Goal: Task Accomplishment & Management: Manage account settings

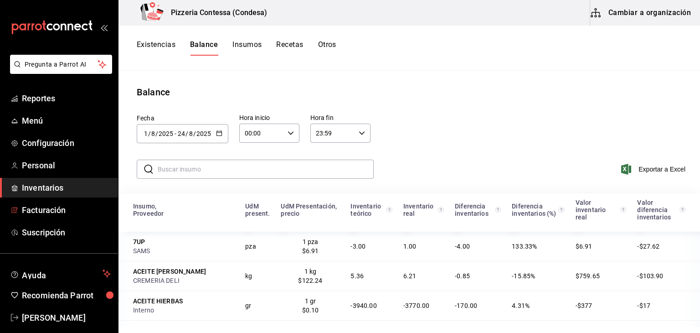
scroll to position [683, 0]
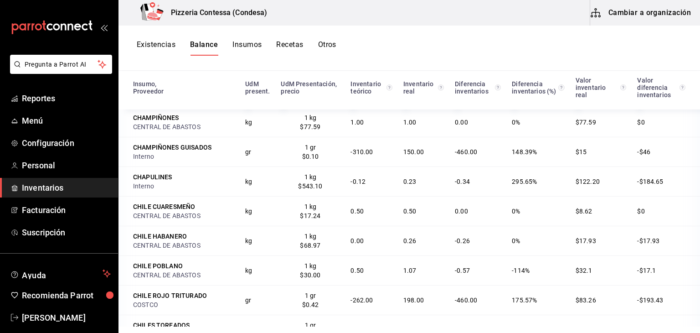
click at [45, 190] on span "Inventarios" at bounding box center [66, 187] width 89 height 12
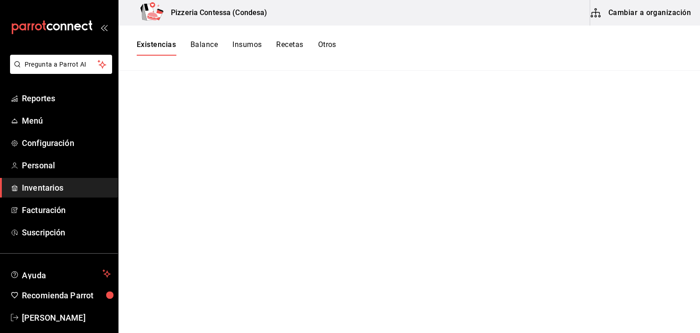
click at [69, 186] on span "Inventarios" at bounding box center [66, 187] width 89 height 12
click at [49, 206] on span "Facturación" at bounding box center [66, 210] width 89 height 12
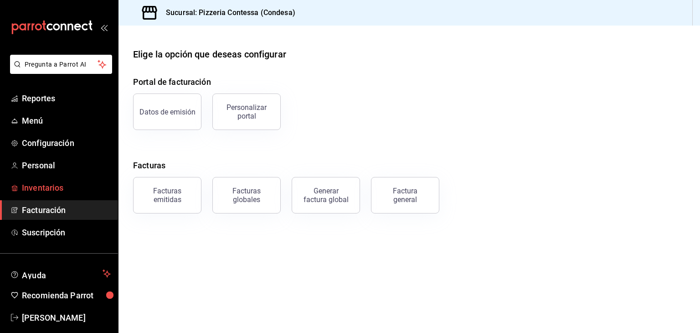
click at [43, 186] on span "Inventarios" at bounding box center [66, 187] width 89 height 12
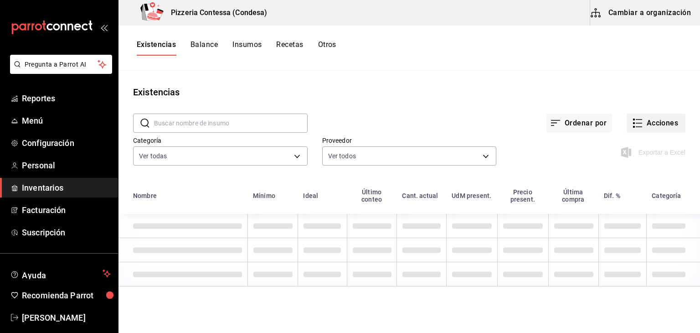
click at [667, 120] on button "Acciones" at bounding box center [655, 122] width 59 height 19
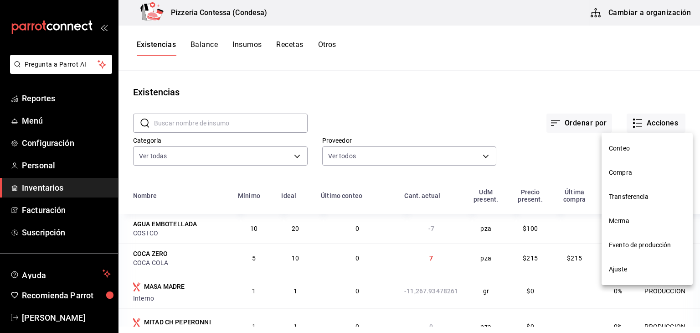
click at [650, 123] on div at bounding box center [350, 166] width 700 height 333
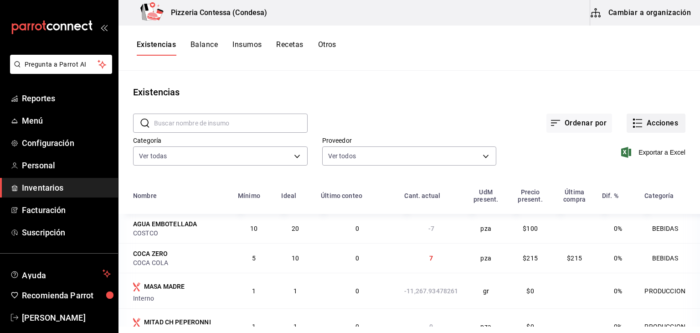
click at [652, 124] on button "Acciones" at bounding box center [655, 122] width 59 height 19
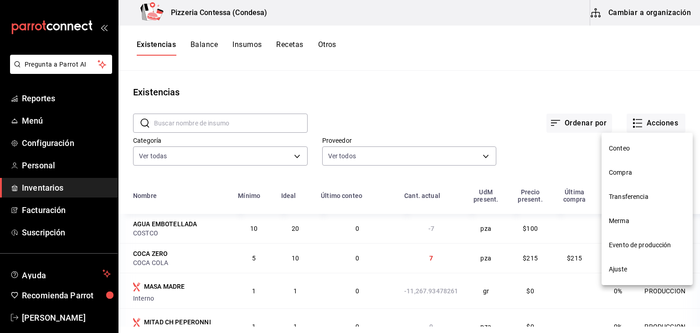
click at [631, 248] on span "Evento de producción" at bounding box center [647, 245] width 77 height 10
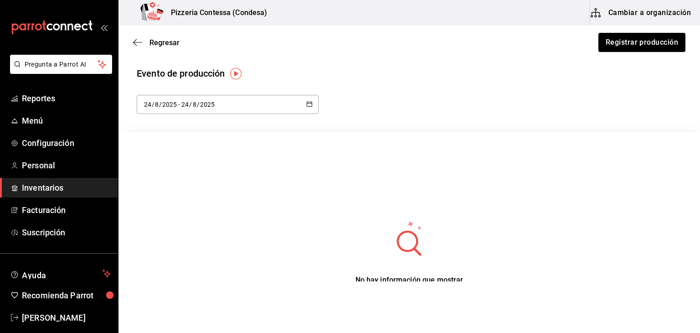
click at [306, 103] on icon "button" at bounding box center [309, 104] width 6 height 6
click at [206, 194] on li "Mes actual" at bounding box center [180, 195] width 86 height 21
type input "[DATE]"
type input "1"
type input "[DATE]"
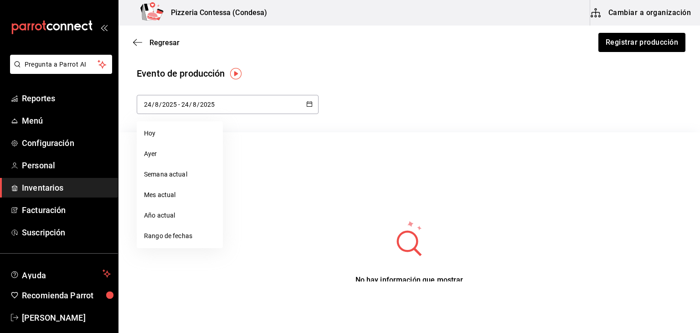
type input "25"
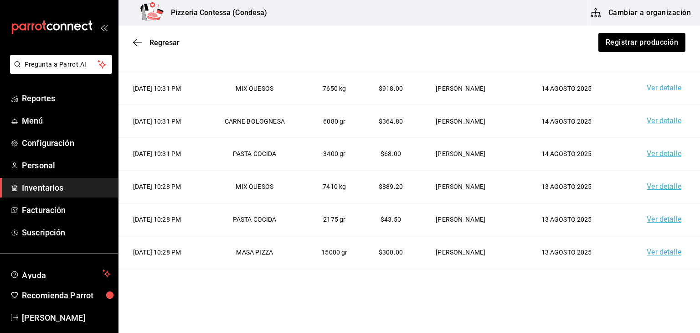
scroll to position [553, 0]
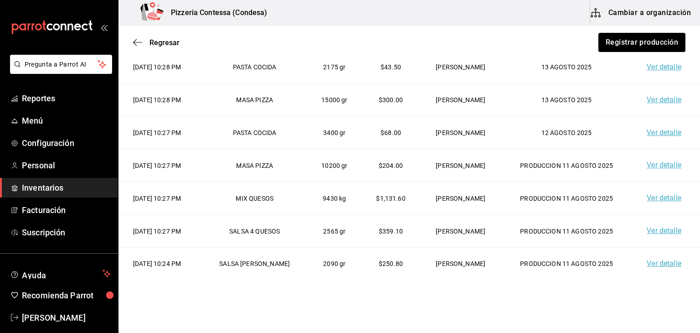
click at [648, 263] on link "Ver detalle" at bounding box center [663, 263] width 35 height 9
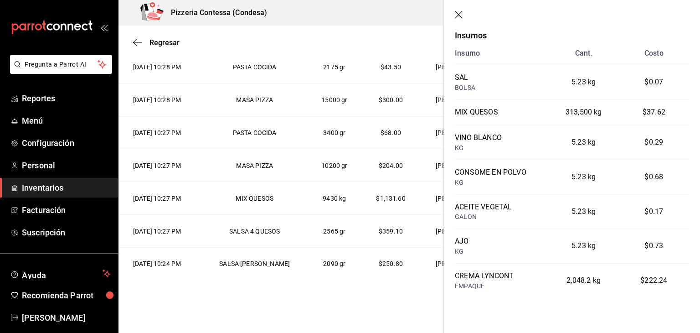
scroll to position [41, 0]
click at [308, 281] on html "Pregunta a Parrot AI Reportes Menú Configuración Personal Inventarios Facturaci…" at bounding box center [350, 140] width 700 height 281
click at [312, 281] on html "Pregunta a Parrot AI Reportes Menú Configuración Personal Inventarios Facturaci…" at bounding box center [350, 140] width 700 height 281
click at [456, 15] on icon "button" at bounding box center [459, 15] width 9 height 9
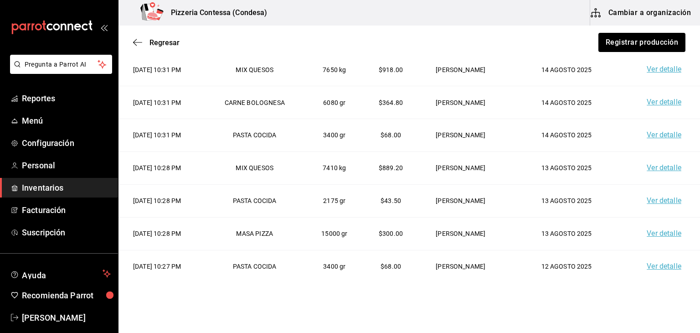
scroll to position [325, 0]
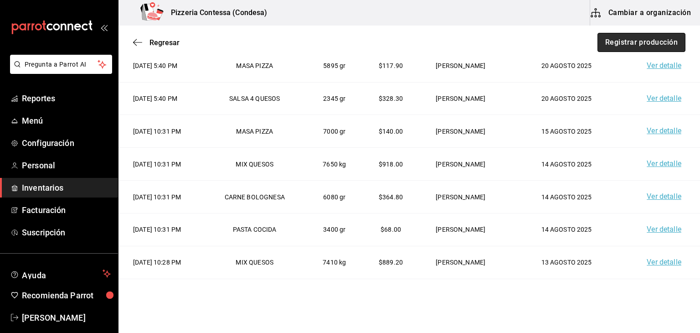
click at [644, 34] on button "Registrar producción" at bounding box center [641, 42] width 88 height 19
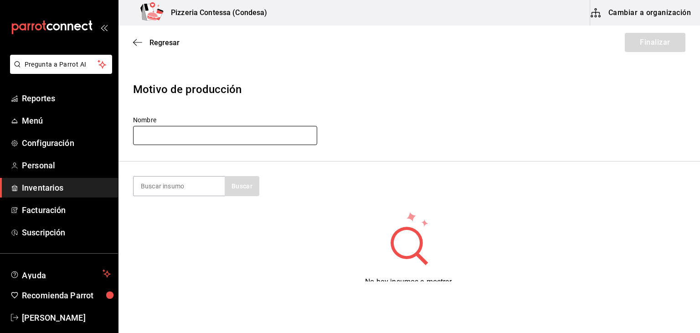
click at [204, 136] on input "text" at bounding box center [225, 135] width 184 height 19
type input "20 AGOSTO 2025"
click at [167, 186] on input at bounding box center [178, 185] width 91 height 19
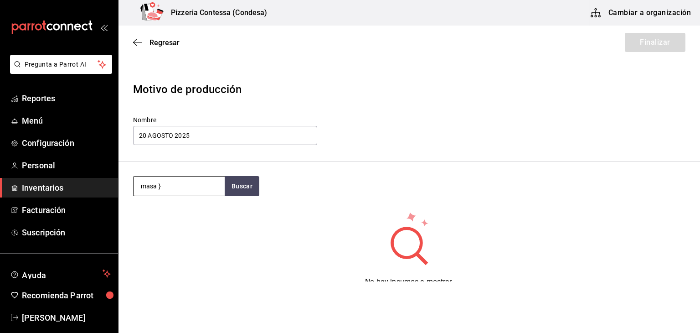
type input "masa"
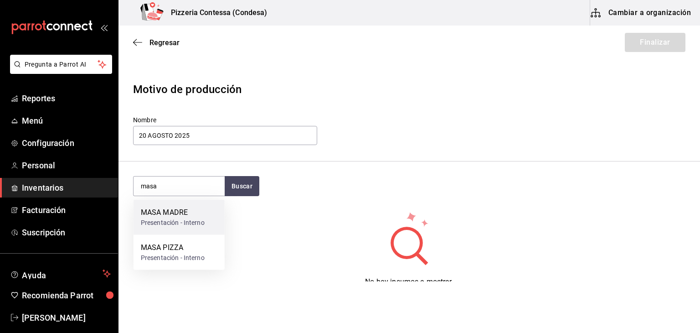
click at [211, 216] on div "MASA MADRE Presentación - Interno" at bounding box center [178, 217] width 91 height 35
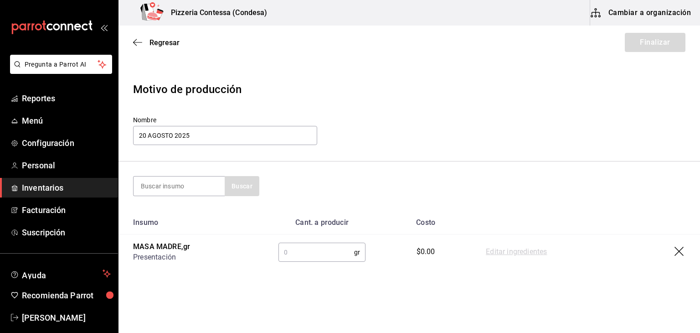
click at [287, 251] on input "text" at bounding box center [316, 252] width 76 height 18
type input "10800"
click at [660, 41] on button "Finalizar" at bounding box center [655, 42] width 61 height 19
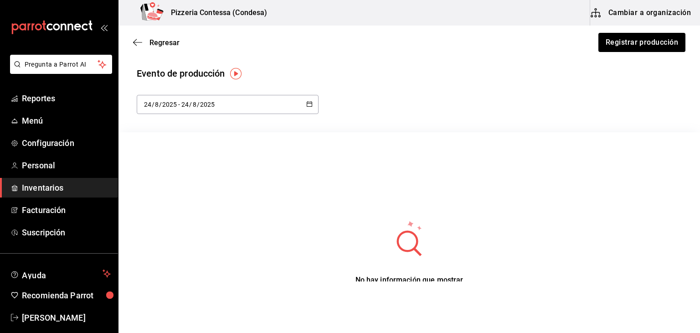
click at [308, 103] on icon "button" at bounding box center [309, 104] width 6 height 6
click at [182, 191] on li "Mes actual" at bounding box center [180, 195] width 86 height 21
type input "[DATE]"
type input "1"
type input "[DATE]"
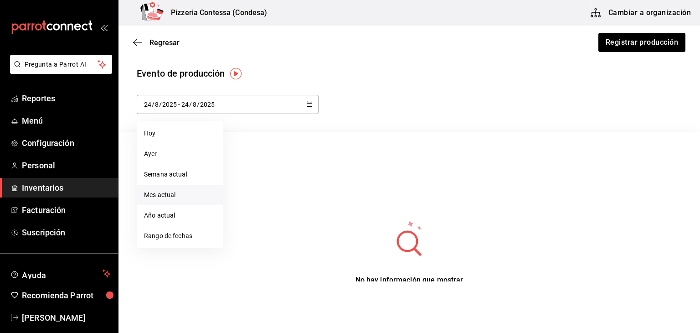
type input "25"
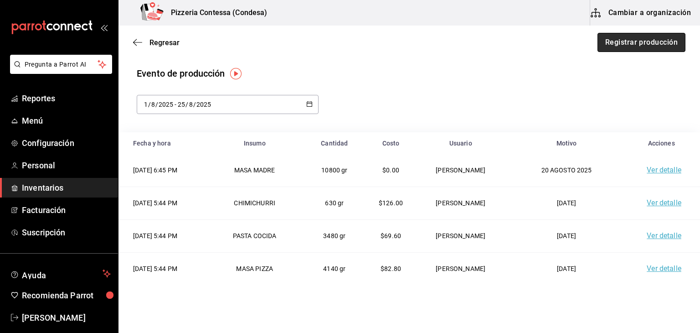
click at [615, 43] on button "Registrar producción" at bounding box center [641, 42] width 88 height 19
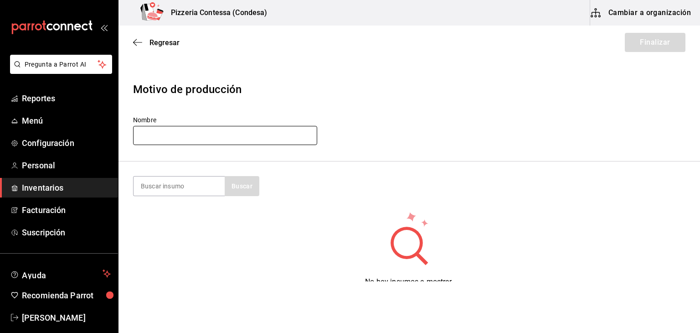
click at [261, 136] on input "text" at bounding box center [225, 135] width 184 height 19
type input "[DATE]"
click at [202, 193] on input at bounding box center [178, 185] width 91 height 19
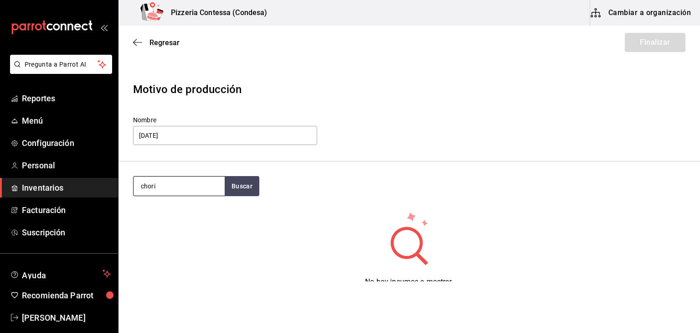
type input "chori"
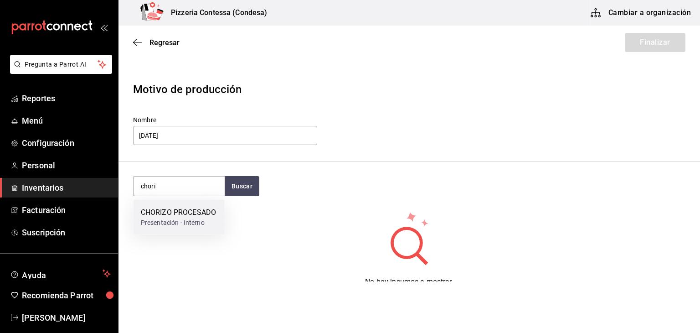
click at [192, 215] on div "CHORIZO PROCESADO" at bounding box center [178, 212] width 75 height 11
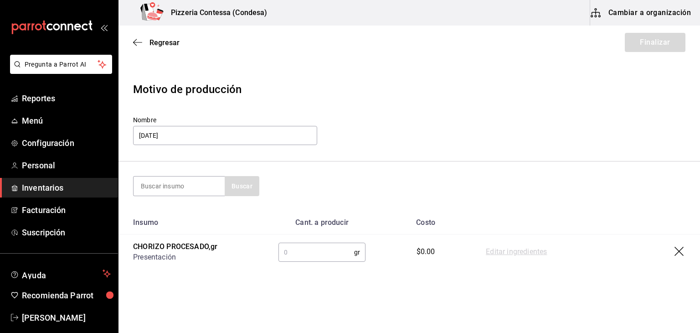
click at [304, 252] on input "text" at bounding box center [316, 252] width 76 height 18
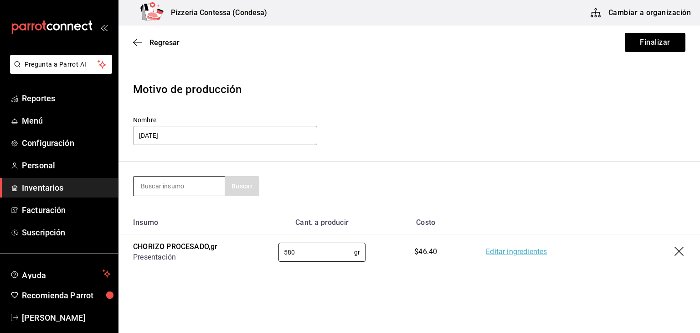
type input "580"
click at [167, 181] on input at bounding box center [178, 185] width 91 height 19
type input "pasta"
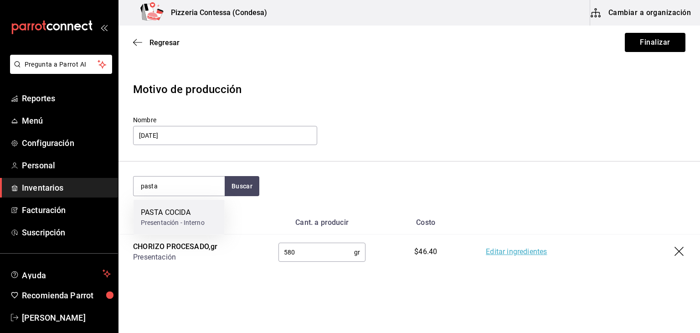
click at [177, 229] on div "PASTA COCIDA Presentación - Interno" at bounding box center [178, 217] width 91 height 35
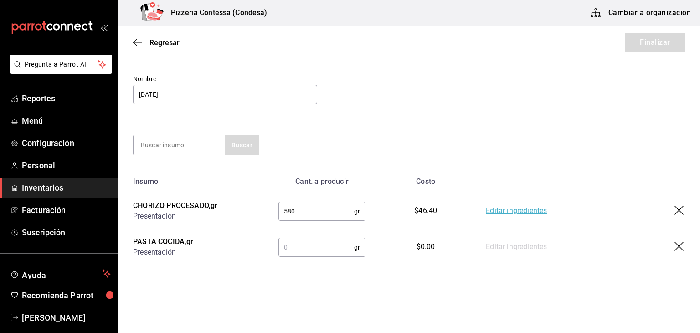
scroll to position [46, 0]
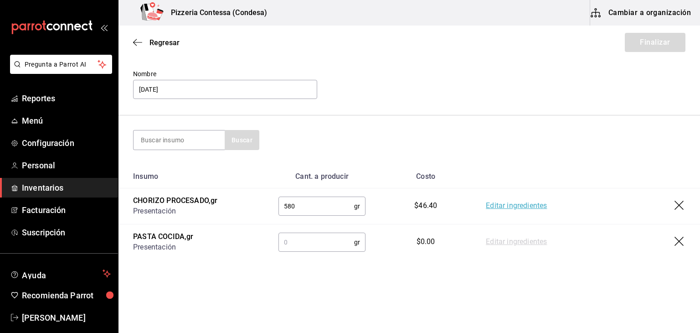
click at [313, 236] on input "text" at bounding box center [316, 242] width 76 height 18
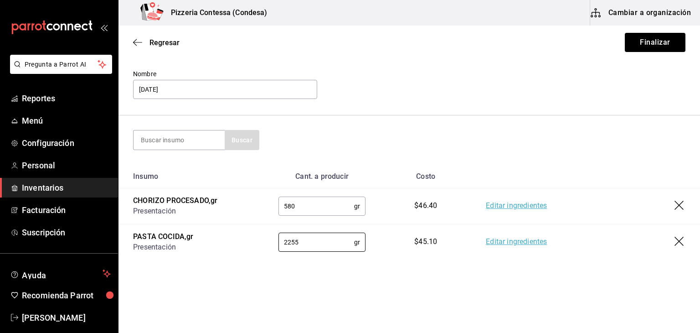
type input "2255"
click at [675, 241] on icon "button" at bounding box center [679, 241] width 11 height 11
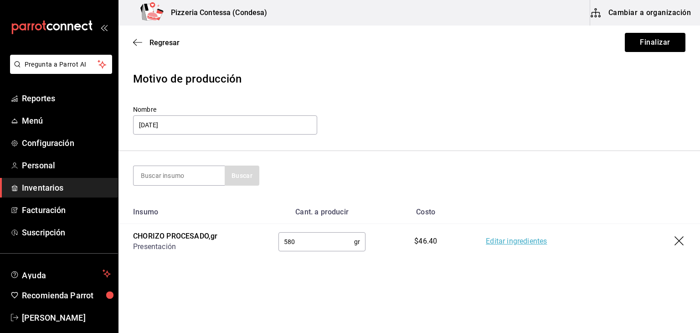
scroll to position [10, 0]
click at [166, 175] on input at bounding box center [178, 175] width 91 height 19
type input "masa"
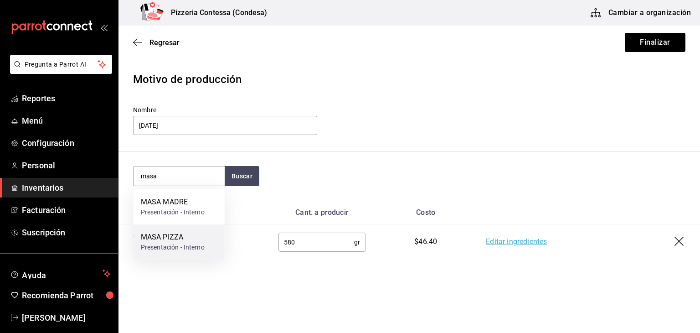
click at [161, 243] on div "Presentación - Interno" at bounding box center [173, 247] width 64 height 10
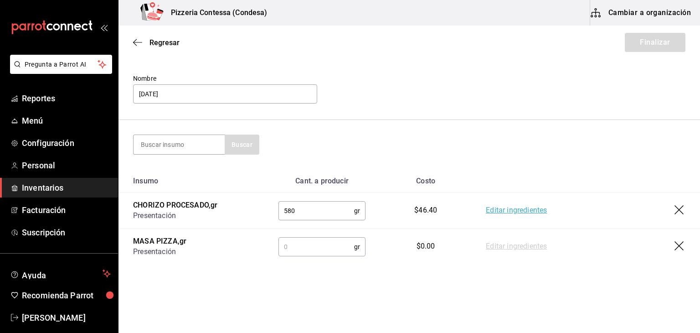
scroll to position [46, 0]
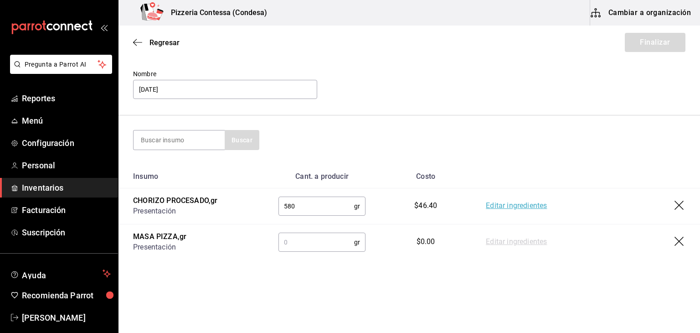
click at [317, 243] on input "text" at bounding box center [316, 242] width 76 height 18
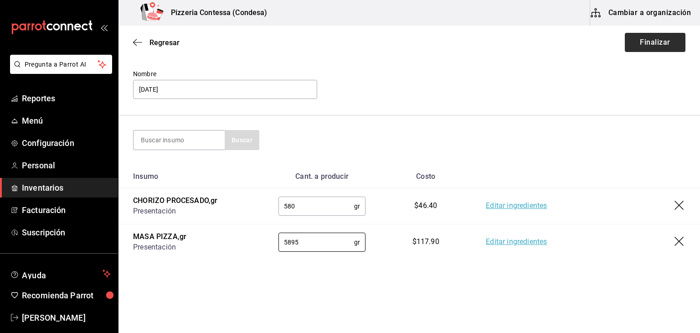
type input "5895"
click at [649, 42] on button "Finalizar" at bounding box center [655, 42] width 61 height 19
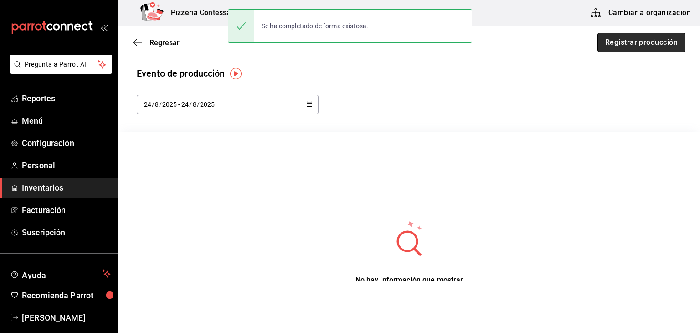
click at [623, 45] on button "Registrar producción" at bounding box center [641, 42] width 88 height 19
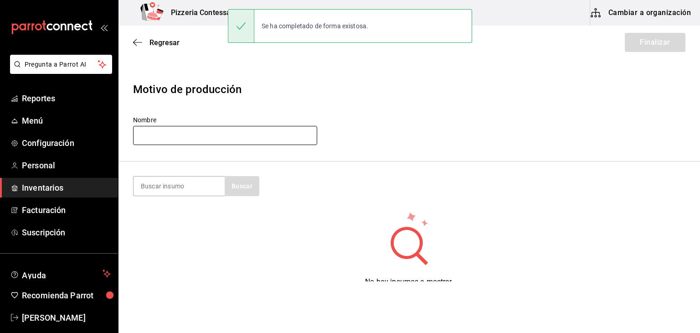
click at [248, 139] on input "text" at bounding box center [225, 135] width 184 height 19
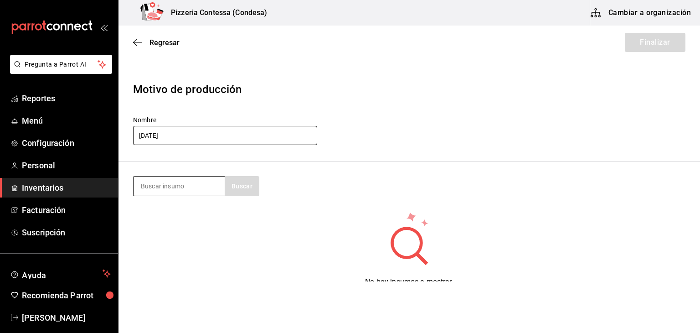
type input "[DATE]"
click at [191, 184] on input at bounding box center [178, 185] width 91 height 19
type input "pasta"
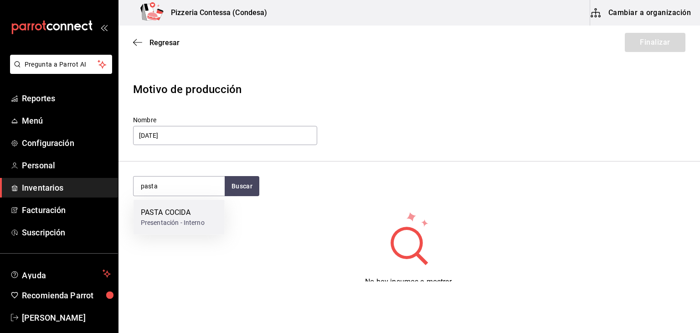
click at [190, 211] on div "PASTA COCIDA" at bounding box center [173, 212] width 64 height 11
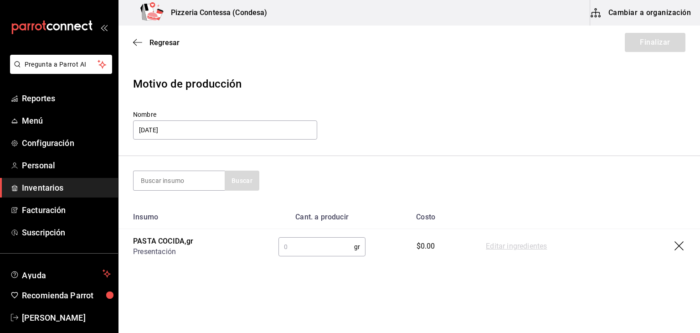
scroll to position [10, 0]
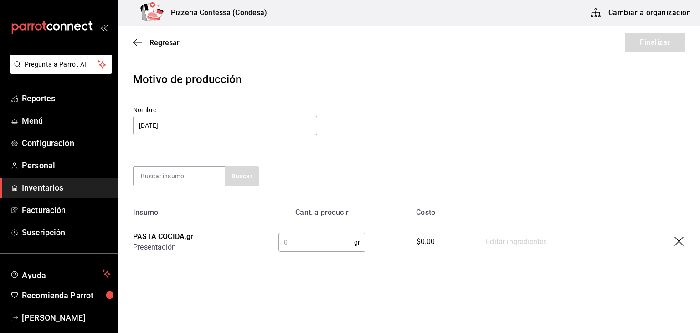
click at [309, 242] on input "text" at bounding box center [316, 242] width 76 height 18
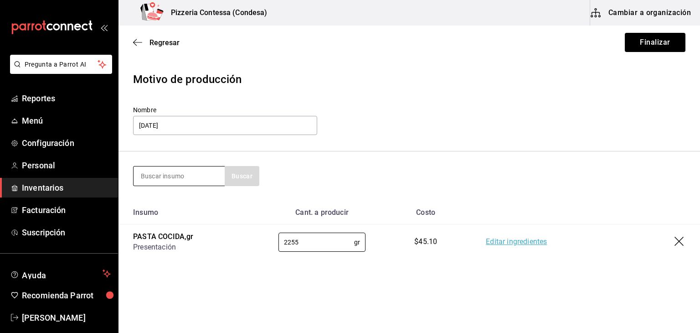
type input "2255"
click at [188, 170] on input at bounding box center [178, 175] width 91 height 19
type input "masa"
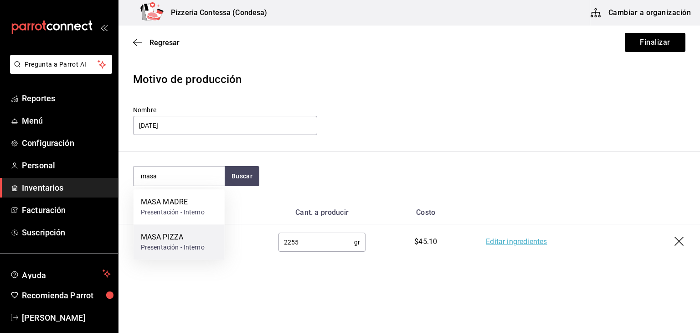
click at [190, 245] on div "Presentación - Interno" at bounding box center [173, 247] width 64 height 10
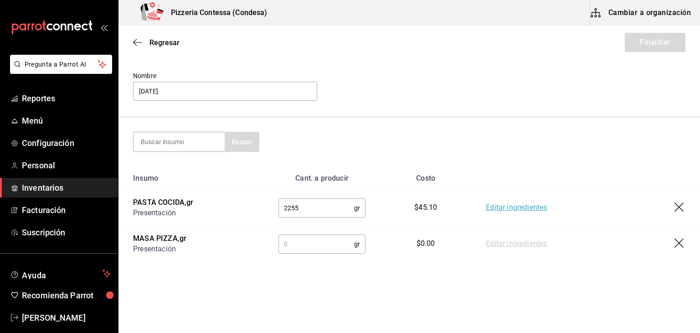
scroll to position [46, 0]
click at [323, 233] on input "text" at bounding box center [316, 242] width 76 height 18
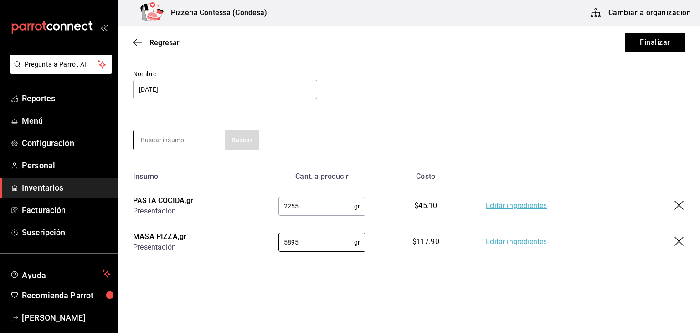
type input "5895"
click at [186, 141] on input at bounding box center [178, 139] width 91 height 19
type input "mix"
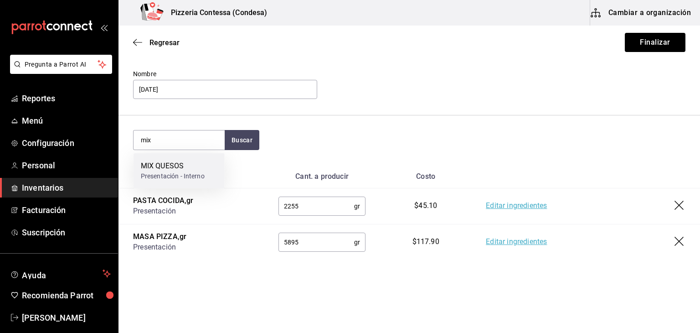
click at [184, 173] on div "Presentación - Interno" at bounding box center [173, 176] width 64 height 10
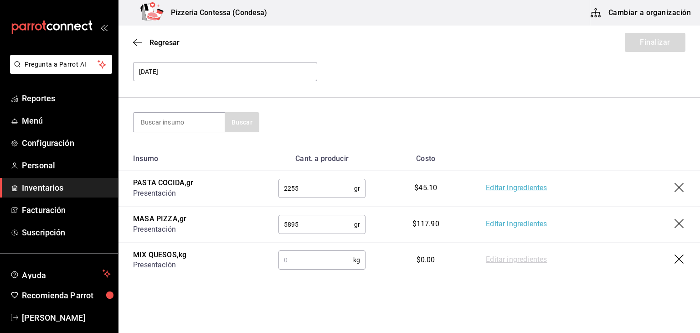
scroll to position [82, 0]
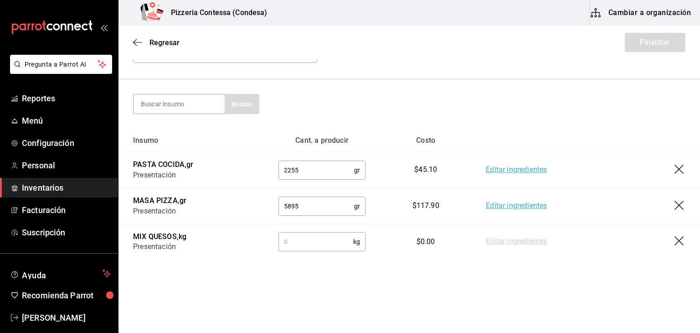
click at [321, 246] on input "text" at bounding box center [315, 241] width 75 height 18
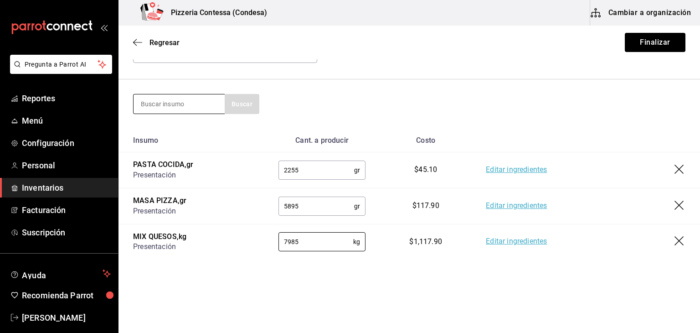
type input "7985"
click at [200, 105] on input at bounding box center [178, 103] width 91 height 19
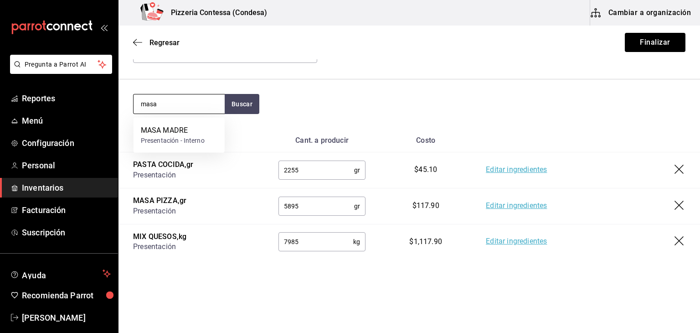
type input "masa"
drag, startPoint x: 178, startPoint y: 103, endPoint x: 137, endPoint y: 104, distance: 41.5
click at [137, 104] on input "masa" at bounding box center [178, 103] width 91 height 19
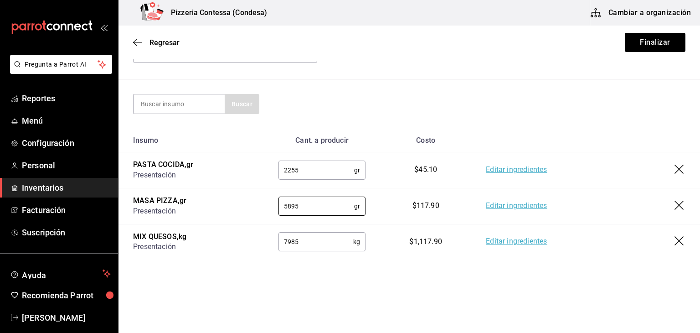
drag, startPoint x: 314, startPoint y: 209, endPoint x: 249, endPoint y: 208, distance: 64.7
click at [249, 208] on tr "MASA PIZZA , gr Presentación 5895 gr ​ $117.90 Editar ingredientes" at bounding box center [408, 206] width 581 height 36
type input "11790"
click at [636, 44] on button "Finalizar" at bounding box center [655, 42] width 61 height 19
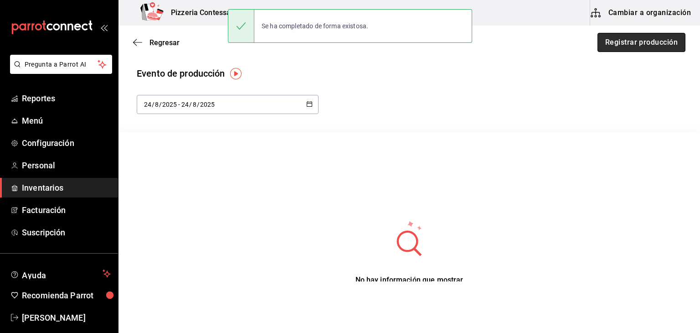
click at [641, 48] on button "Registrar producción" at bounding box center [641, 42] width 88 height 19
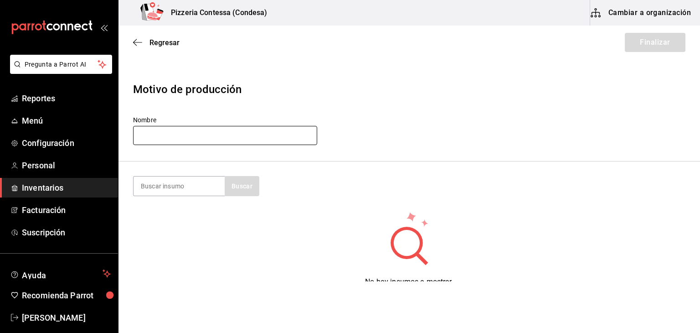
click at [287, 139] on input "text" at bounding box center [225, 135] width 184 height 19
type input "[DATE]"
click at [176, 187] on input at bounding box center [178, 185] width 91 height 19
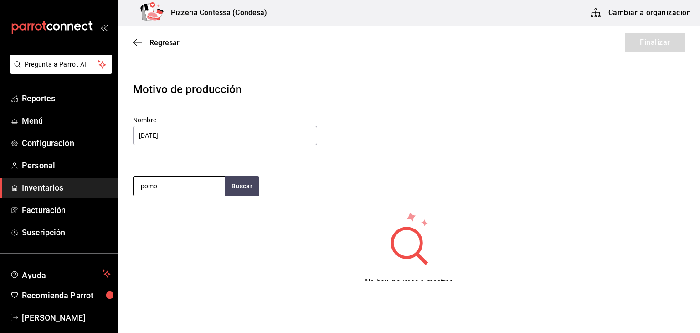
type input "pomo"
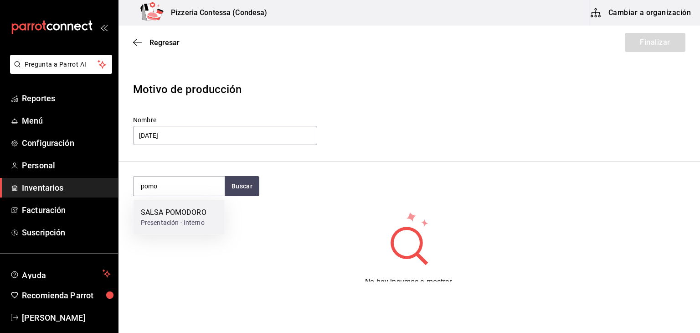
click at [179, 205] on div "SALSA POMODORO Presentación - Interno" at bounding box center [178, 217] width 91 height 35
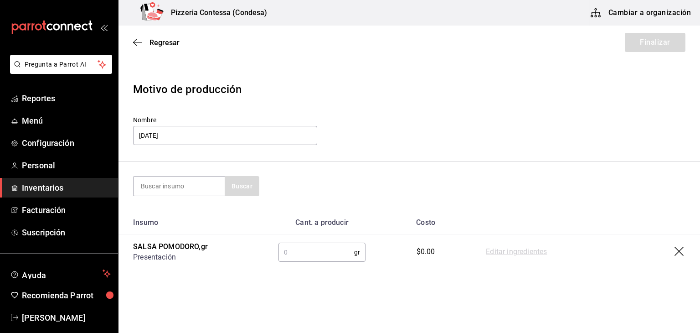
scroll to position [10, 0]
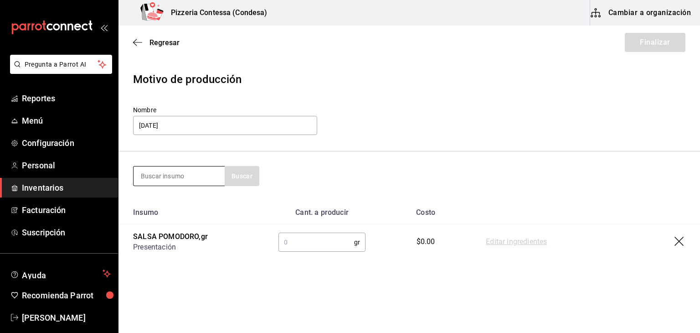
click at [177, 174] on input at bounding box center [178, 175] width 91 height 19
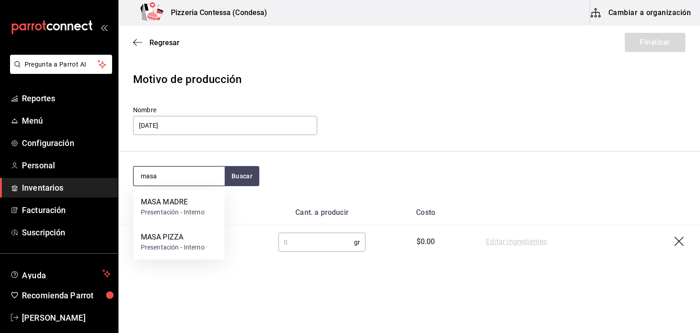
type input "masa"
click at [186, 200] on div "MASA MADRE" at bounding box center [173, 201] width 64 height 11
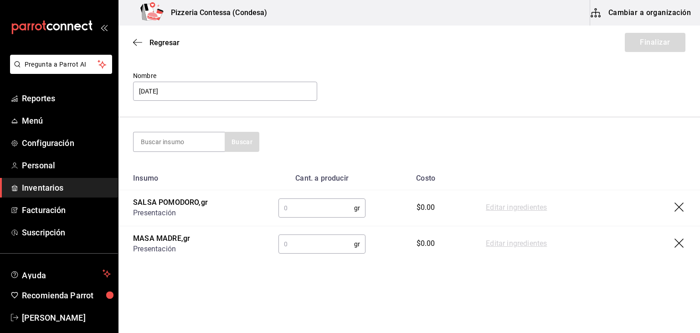
scroll to position [46, 0]
click at [279, 204] on input "text" at bounding box center [316, 206] width 76 height 18
type input "15225"
click at [292, 238] on input "text" at bounding box center [316, 242] width 76 height 18
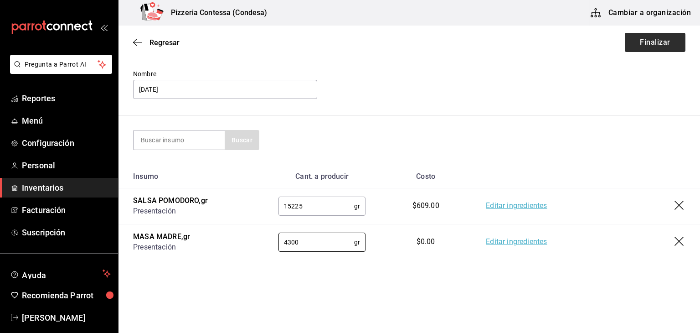
type input "4300"
click at [663, 38] on button "Finalizar" at bounding box center [655, 42] width 61 height 19
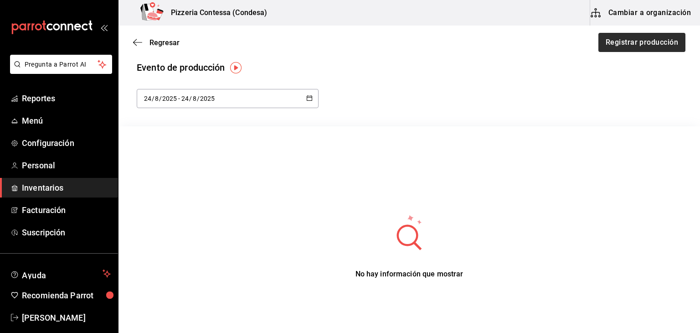
scroll to position [5, 0]
click at [620, 41] on button "Registrar producción" at bounding box center [641, 42] width 88 height 19
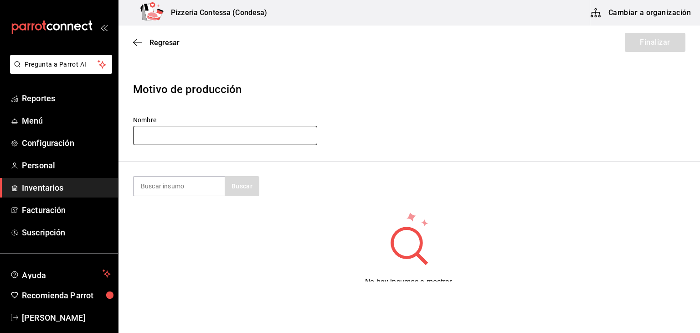
click at [269, 140] on input "text" at bounding box center [225, 135] width 184 height 19
type input "[DATE]"
click at [201, 181] on input at bounding box center [178, 185] width 91 height 19
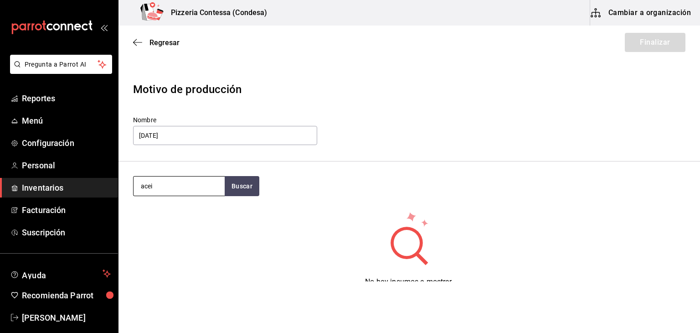
type input "acei"
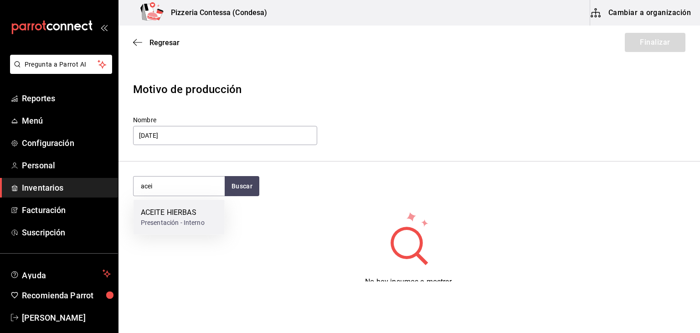
click at [193, 213] on div "ACEITE HIERBAS" at bounding box center [173, 212] width 64 height 11
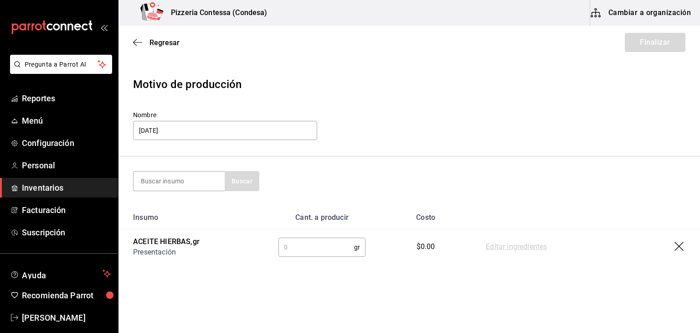
scroll to position [10, 0]
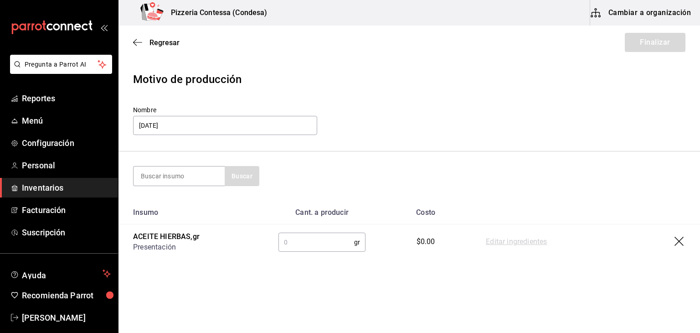
click at [330, 242] on input "text" at bounding box center [316, 242] width 76 height 18
type input "580"
click at [641, 42] on button "Finalizar" at bounding box center [655, 42] width 61 height 19
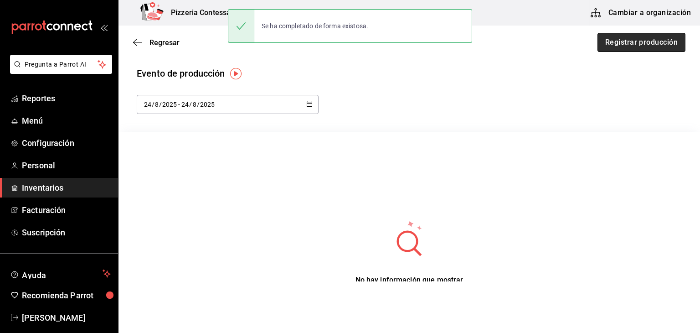
click at [643, 42] on button "Registrar producción" at bounding box center [641, 42] width 88 height 19
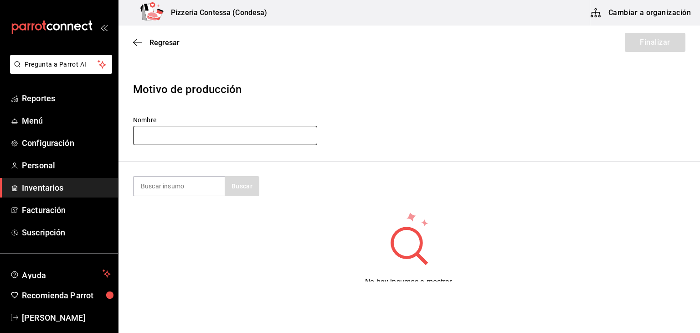
click at [209, 137] on input "text" at bounding box center [225, 135] width 184 height 19
type input "[DATE]"
click at [193, 186] on input at bounding box center [178, 185] width 91 height 19
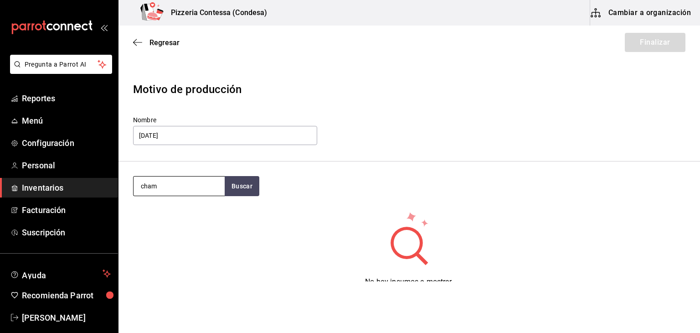
type input "cham"
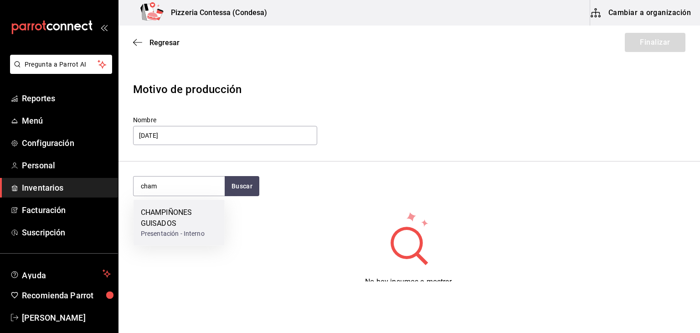
click at [191, 215] on div "CHAMPIÑONES GUISADOS" at bounding box center [179, 218] width 77 height 22
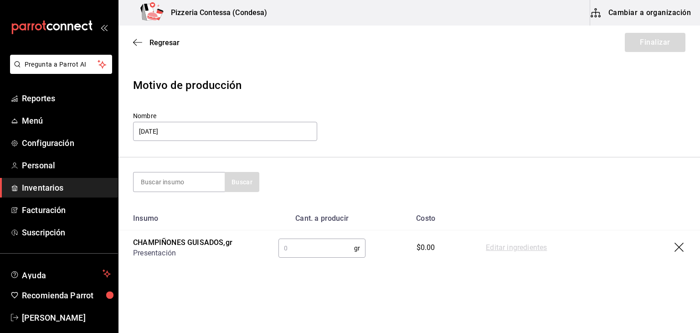
scroll to position [10, 0]
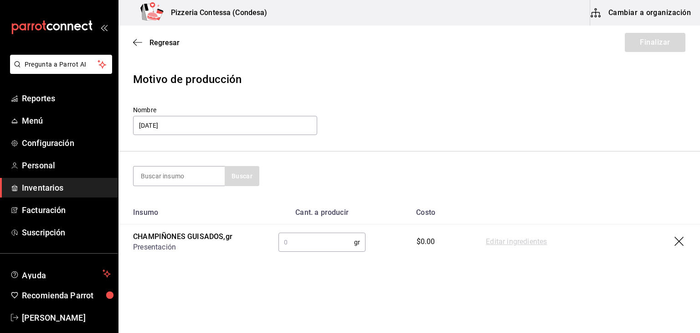
click at [312, 234] on input "text" at bounding box center [316, 242] width 76 height 18
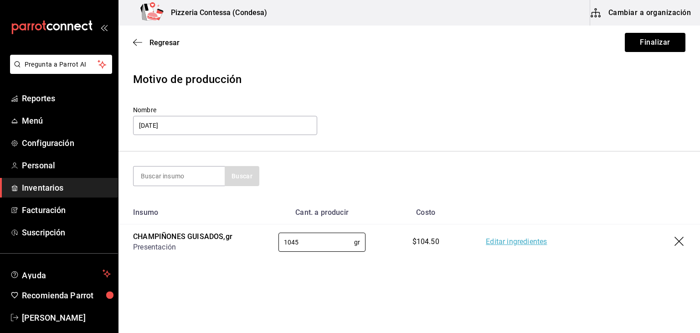
type input "1045"
click at [634, 41] on button "Finalizar" at bounding box center [655, 42] width 61 height 19
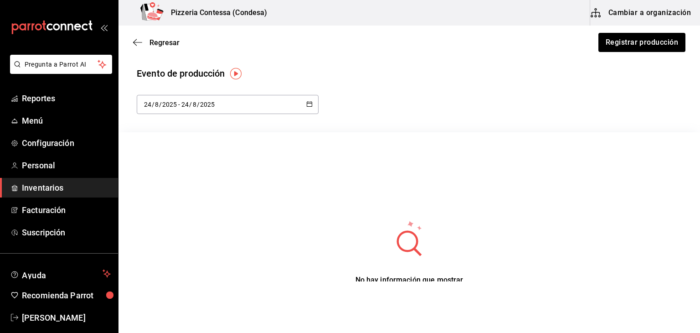
click at [303, 103] on div "[DATE] [DATE] - [DATE] [DATE]" at bounding box center [228, 104] width 182 height 19
click at [152, 195] on li "Mes actual" at bounding box center [180, 195] width 86 height 21
type input "[DATE]"
type input "1"
type input "[DATE]"
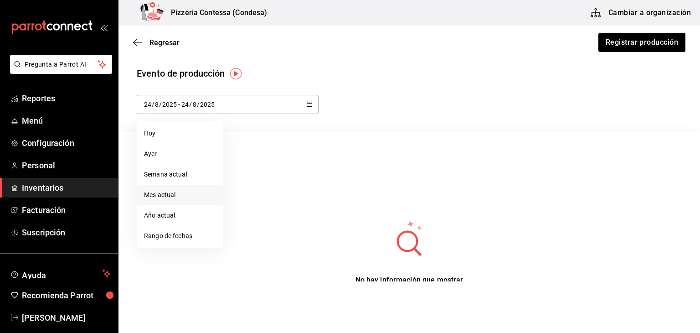
type input "25"
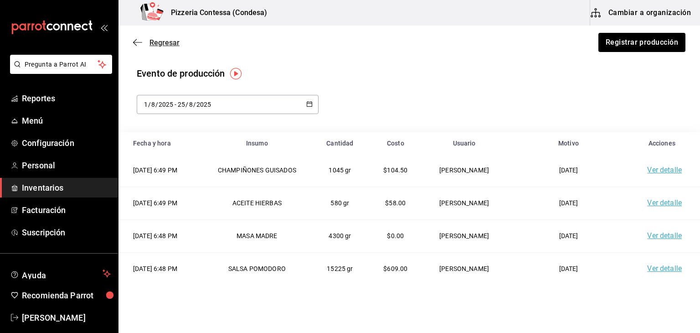
click at [133, 41] on icon "button" at bounding box center [137, 42] width 9 height 8
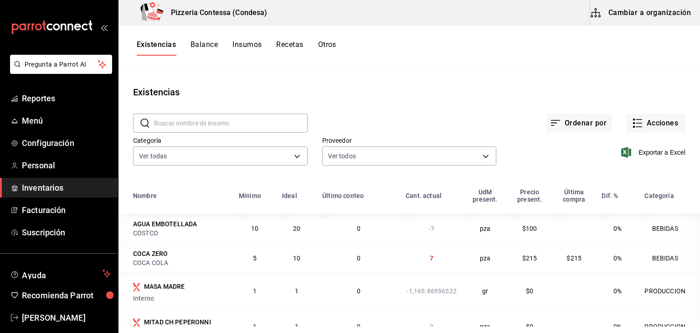
click at [206, 46] on button "Balance" at bounding box center [203, 47] width 27 height 15
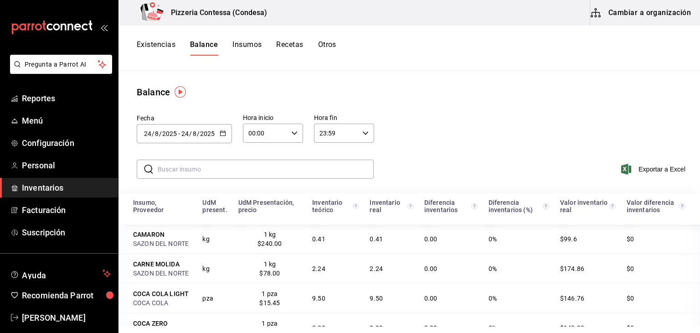
click at [210, 129] on div "[DATE] [DATE] - [DATE] [DATE]" at bounding box center [184, 133] width 95 height 19
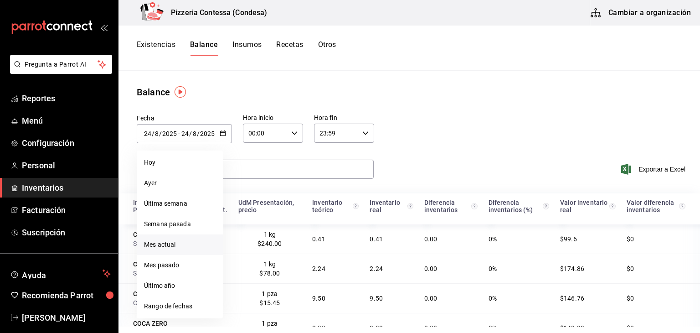
click at [188, 245] on li "Mes actual" at bounding box center [180, 244] width 86 height 21
type input "[DATE]"
type input "1"
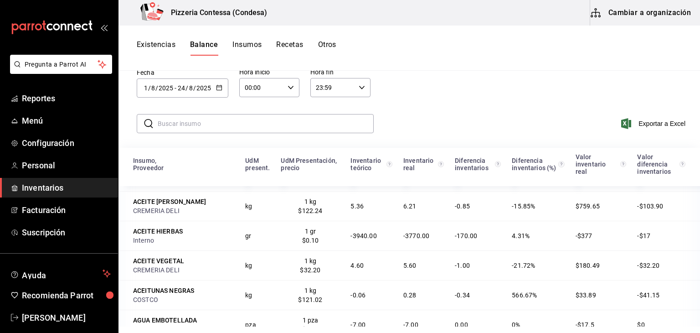
scroll to position [46, 0]
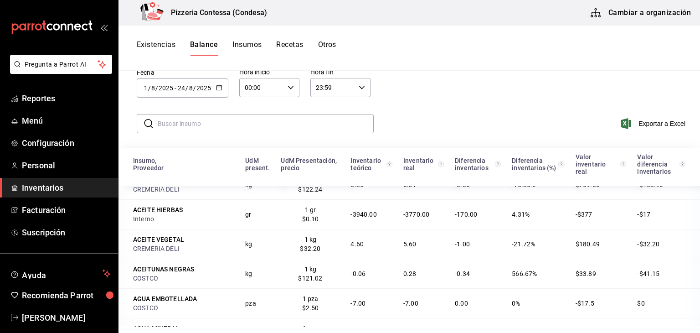
click at [241, 48] on button "Insumos" at bounding box center [246, 47] width 29 height 15
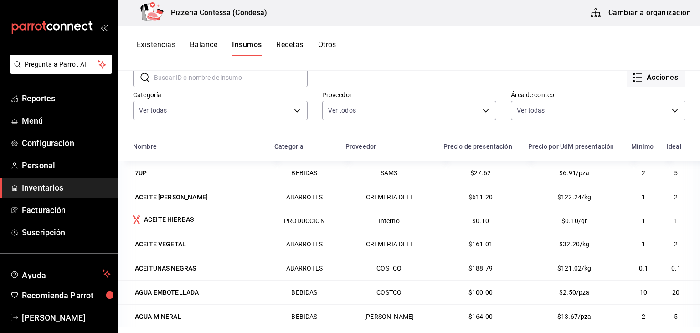
click at [644, 11] on button "Cambiar a organización" at bounding box center [641, 13] width 103 height 26
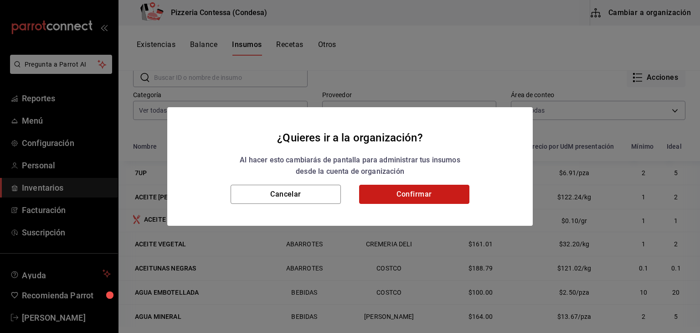
click at [393, 195] on button "Confirmar" at bounding box center [414, 194] width 110 height 19
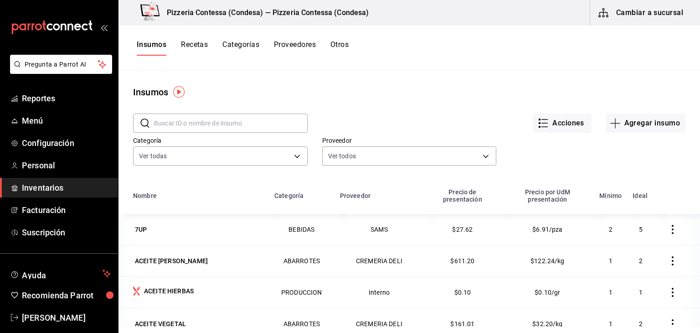
click at [210, 125] on input "text" at bounding box center [231, 123] width 154 height 18
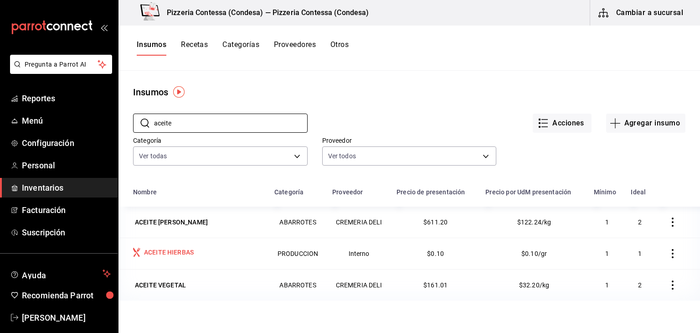
type input "aceite"
click at [217, 254] on div "ACEITE HIERBAS" at bounding box center [198, 252] width 130 height 11
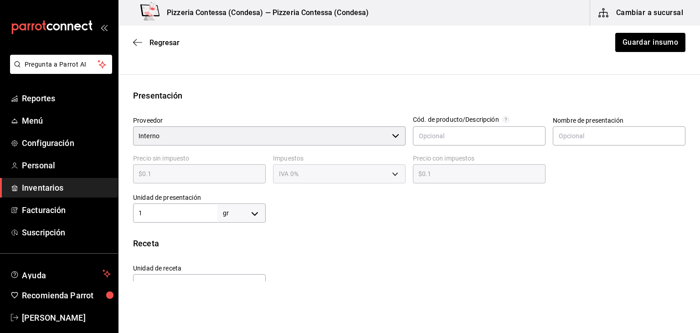
scroll to position [182, 0]
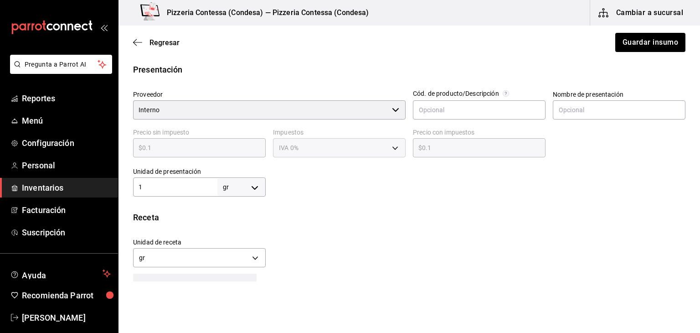
click at [250, 186] on body "Pregunta a Parrot AI Reportes Menú Configuración Personal Inventarios Facturaci…" at bounding box center [350, 140] width 700 height 281
click at [236, 231] on li "kg" at bounding box center [239, 229] width 47 height 15
type input "KILOGRAM"
type input "1"
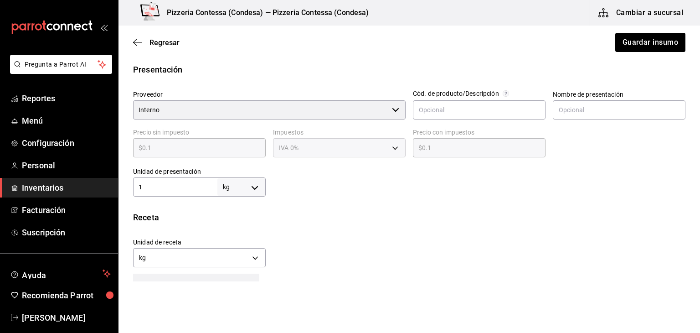
click at [369, 215] on div "Receta" at bounding box center [409, 217] width 552 height 12
click at [201, 256] on body "Pregunta a Parrot AI Reportes Menú Configuración Personal Inventarios Facturaci…" at bounding box center [350, 140] width 700 height 281
click at [177, 297] on li "gr" at bounding box center [198, 300] width 130 height 15
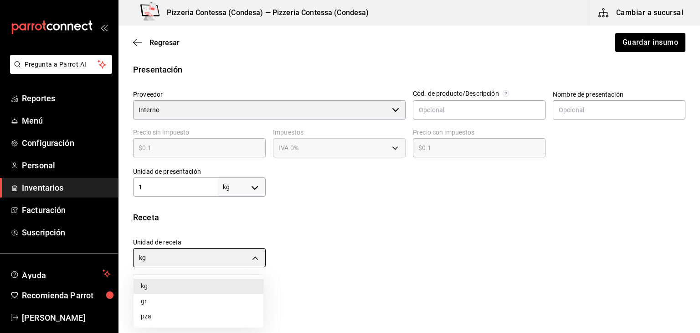
type input "GRAM"
type input "1,000"
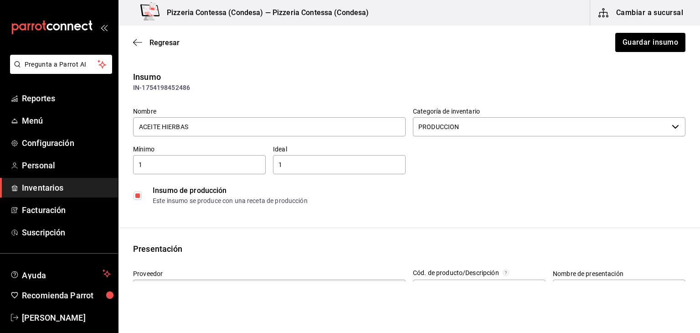
scroll to position [0, 0]
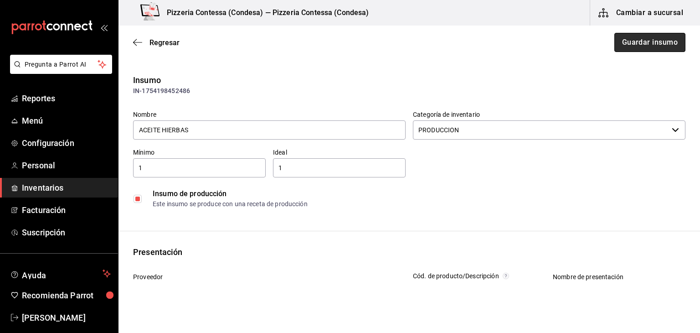
click at [649, 39] on button "Guardar insumo" at bounding box center [649, 42] width 71 height 19
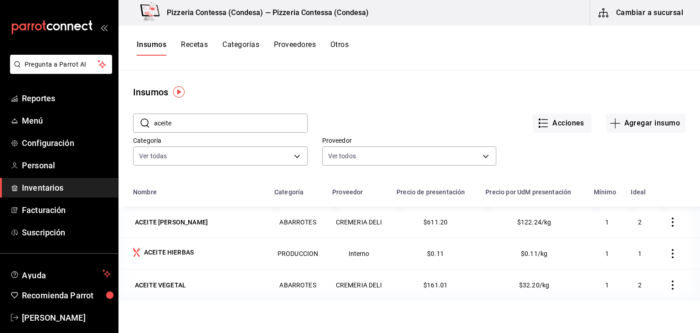
click at [676, 15] on button "Cambiar a sucursal" at bounding box center [641, 13] width 103 height 26
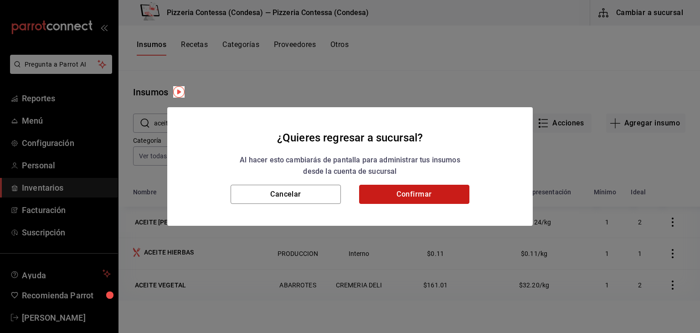
click at [425, 192] on button "Confirmar" at bounding box center [414, 194] width 110 height 19
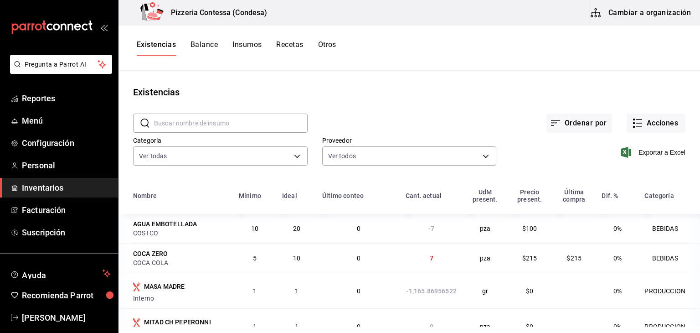
click at [255, 46] on button "Insumos" at bounding box center [246, 47] width 29 height 15
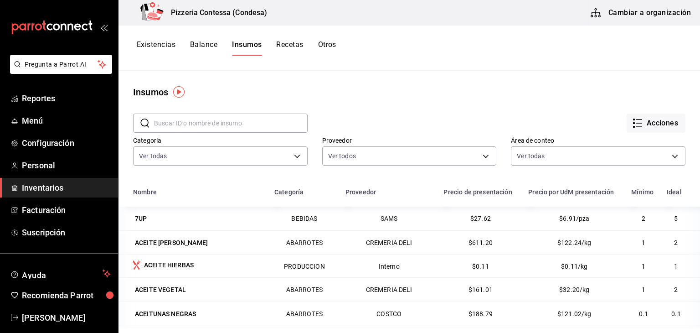
click at [208, 44] on button "Balance" at bounding box center [203, 47] width 27 height 15
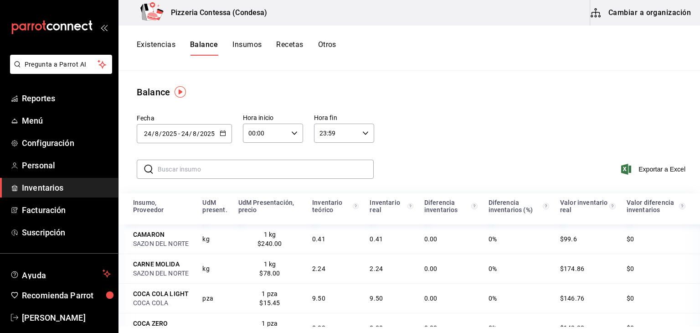
click at [220, 131] on \(Stroke\) "button" at bounding box center [222, 133] width 5 height 5
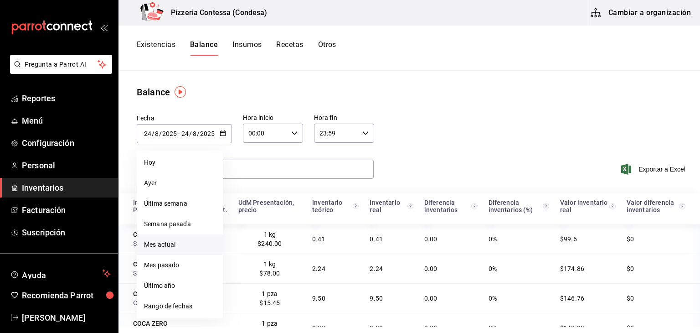
click at [179, 240] on li "Mes actual" at bounding box center [180, 244] width 86 height 21
type input "[DATE]"
type input "1"
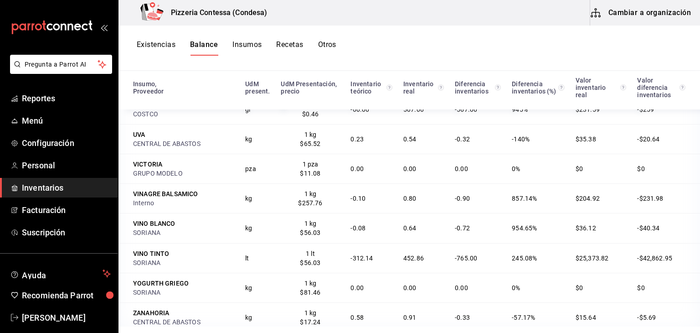
scroll to position [3054, 0]
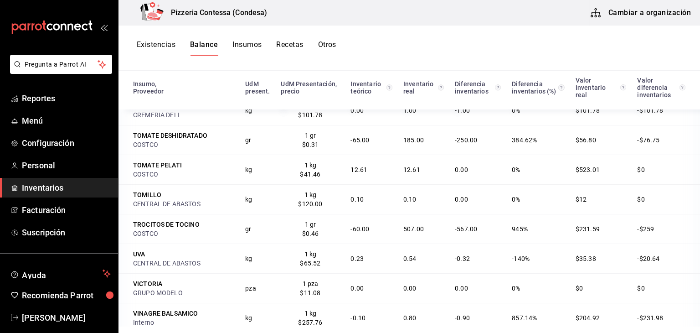
click at [669, 17] on button "Cambiar a organización" at bounding box center [641, 13] width 103 height 26
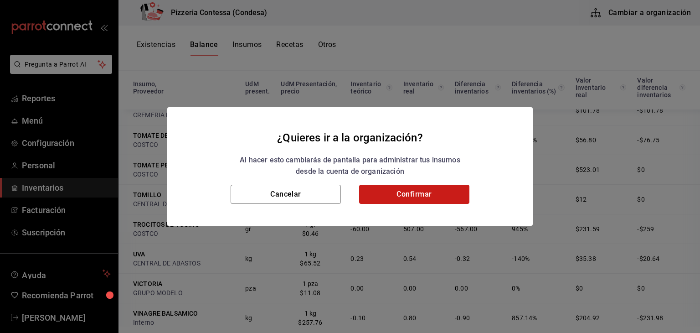
click at [419, 194] on button "Confirmar" at bounding box center [414, 194] width 110 height 19
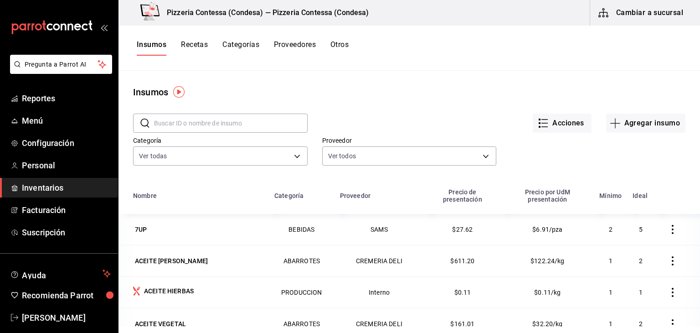
click at [220, 118] on input "text" at bounding box center [231, 123] width 154 height 18
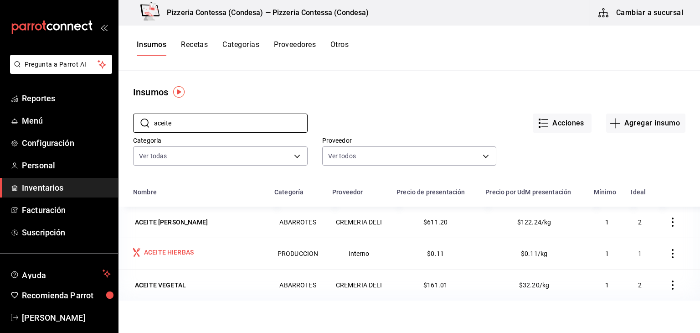
type input "aceite"
click at [169, 255] on div "ACEITE HIERBAS" at bounding box center [169, 251] width 50 height 9
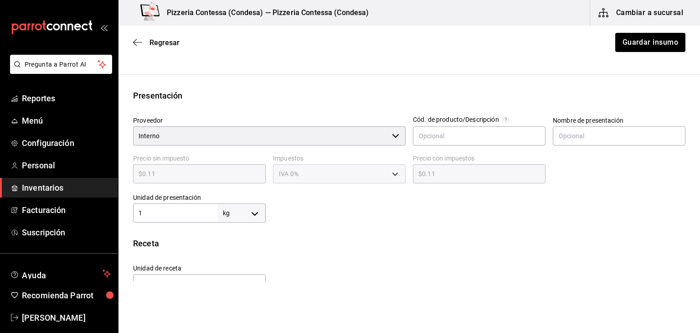
scroll to position [182, 0]
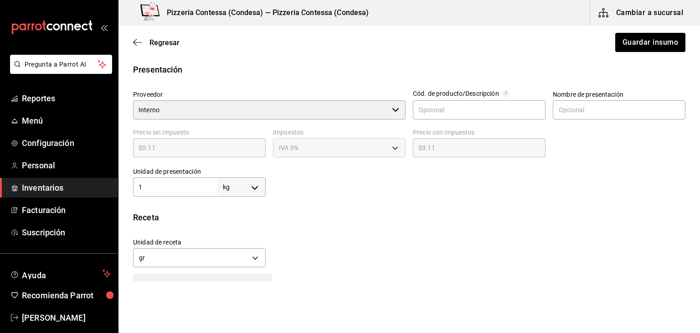
click at [169, 34] on div "Regresar Guardar insumo" at bounding box center [408, 43] width 581 height 34
click at [169, 39] on span "Regresar" at bounding box center [164, 42] width 30 height 9
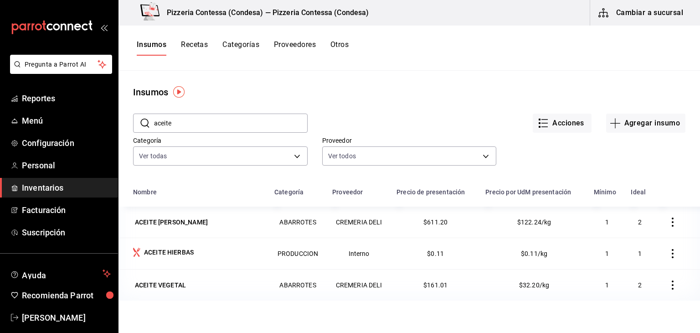
drag, startPoint x: 189, startPoint y: 126, endPoint x: 141, endPoint y: 125, distance: 47.4
click at [141, 125] on div "​ aceite ​" at bounding box center [220, 122] width 174 height 19
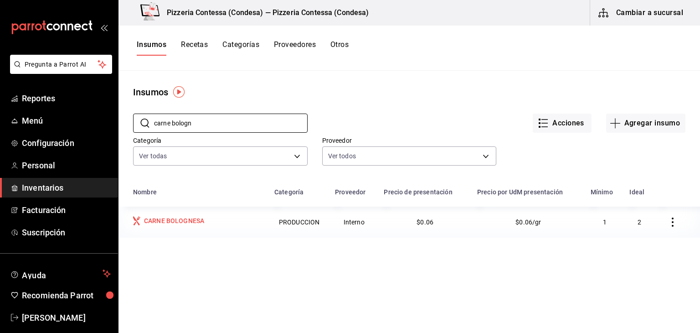
type input "carne bologn"
click at [199, 223] on div "CARNE BOLOGNESA" at bounding box center [174, 220] width 60 height 9
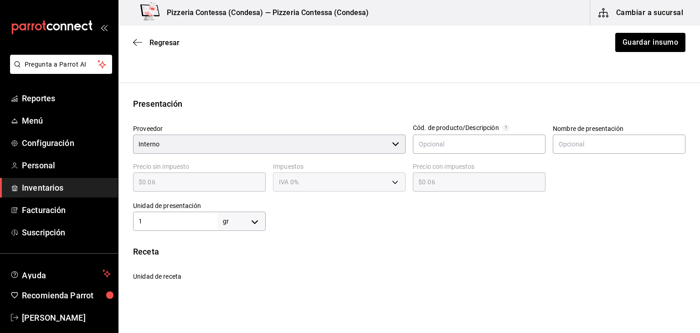
scroll to position [228, 0]
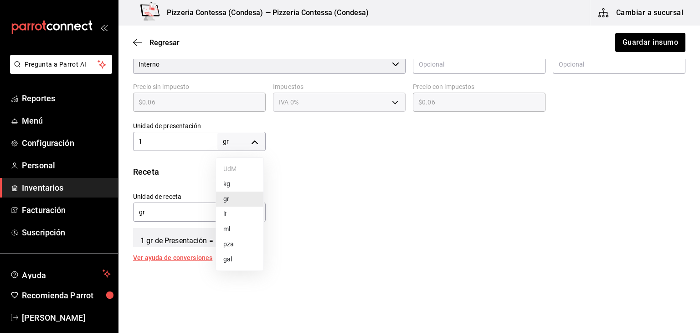
click at [251, 139] on body "Pregunta a Parrot AI Reportes Menú Configuración Personal Inventarios Facturaci…" at bounding box center [350, 140] width 700 height 281
click at [241, 187] on li "kg" at bounding box center [239, 183] width 47 height 15
type input "KILOGRAM"
type input "1"
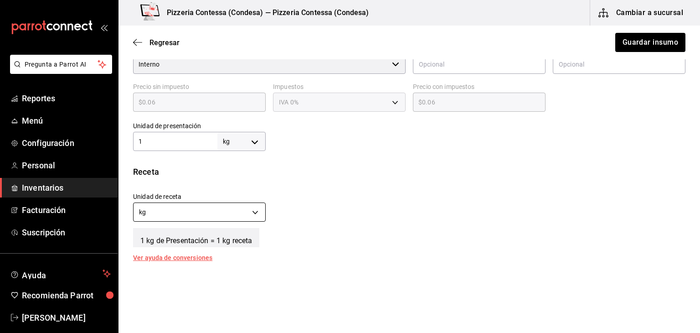
click at [239, 209] on body "Pregunta a Parrot AI Reportes Menú Configuración Personal Inventarios Facturaci…" at bounding box center [350, 140] width 700 height 281
click at [226, 255] on li "gr" at bounding box center [198, 255] width 130 height 15
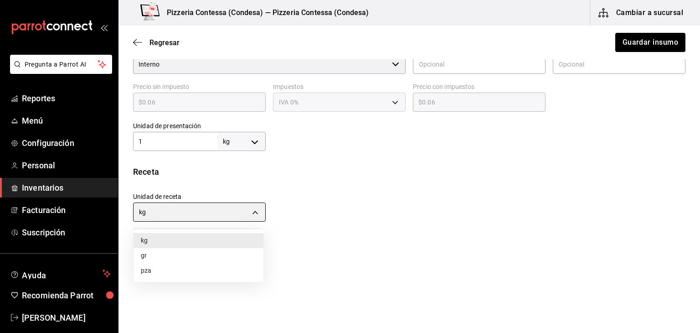
type input "GRAM"
type input "1,000"
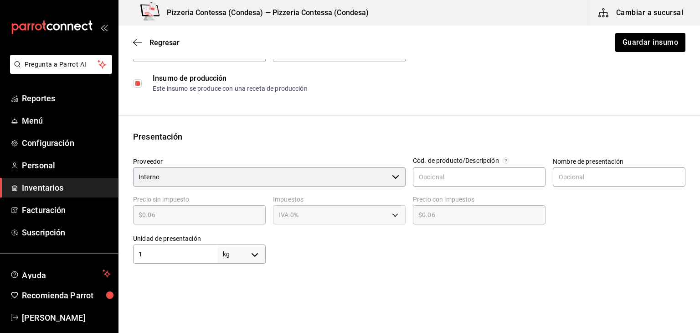
scroll to position [42, 0]
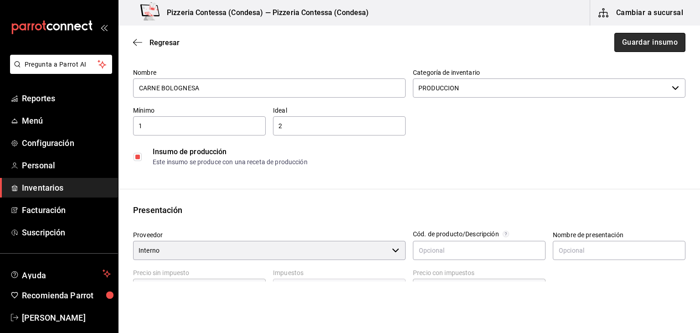
click at [643, 50] on button "Guardar insumo" at bounding box center [649, 42] width 71 height 19
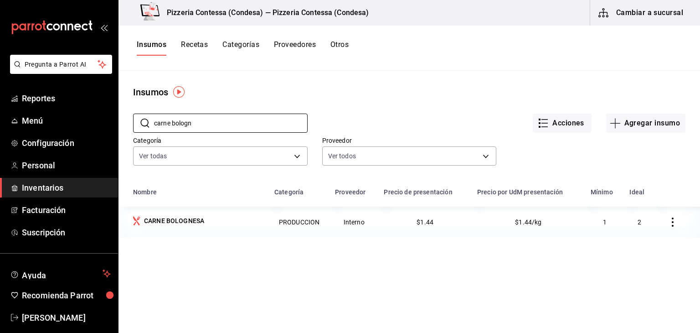
drag, startPoint x: 142, startPoint y: 118, endPoint x: 122, endPoint y: 113, distance: 21.1
click at [122, 113] on div "​ carne bologn ​" at bounding box center [212, 116] width 189 height 34
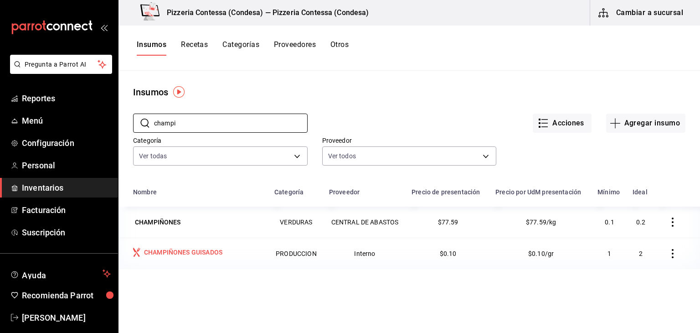
type input "champi"
click at [218, 261] on td "CHAMPIÑONES GUISADOS" at bounding box center [193, 252] width 150 height 31
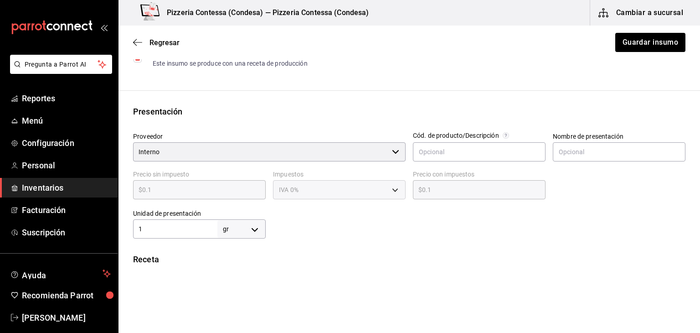
scroll to position [182, 0]
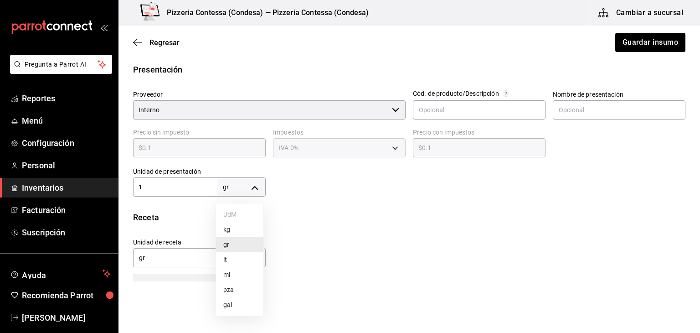
click at [245, 181] on body "Pregunta a Parrot AI Reportes Menú Configuración Personal Inventarios Facturaci…" at bounding box center [350, 140] width 700 height 281
click at [244, 228] on li "kg" at bounding box center [239, 229] width 47 height 15
type input "KILOGRAM"
type input "1"
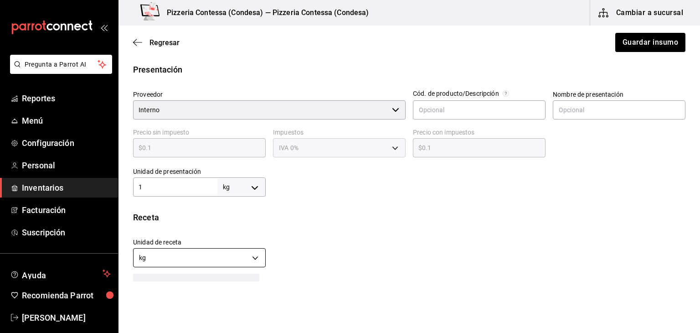
click at [223, 257] on body "Pregunta a Parrot AI Reportes Menú Configuración Personal Inventarios Facturaci…" at bounding box center [350, 140] width 700 height 281
click at [202, 300] on li "gr" at bounding box center [198, 300] width 130 height 15
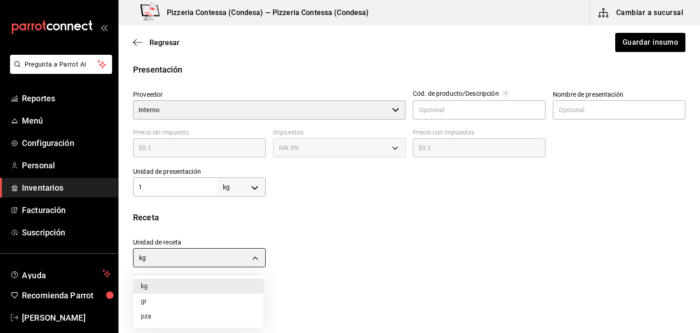
type input "GRAM"
type input "1,000"
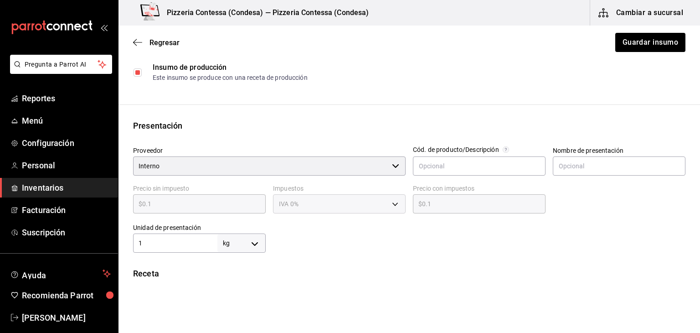
scroll to position [0, 0]
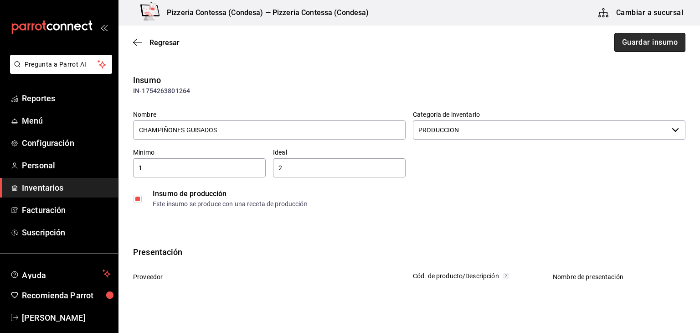
click at [651, 43] on button "Guardar insumo" at bounding box center [649, 42] width 71 height 19
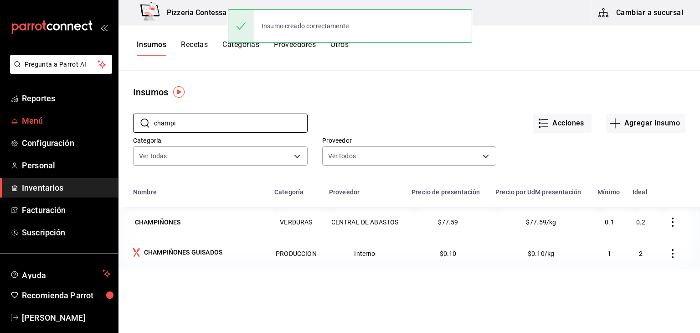
drag, startPoint x: 198, startPoint y: 120, endPoint x: 109, endPoint y: 120, distance: 88.8
click at [109, 120] on div "Pregunta a Parrot AI Reportes Menú Configuración Personal Inventarios Facturaci…" at bounding box center [350, 163] width 700 height 326
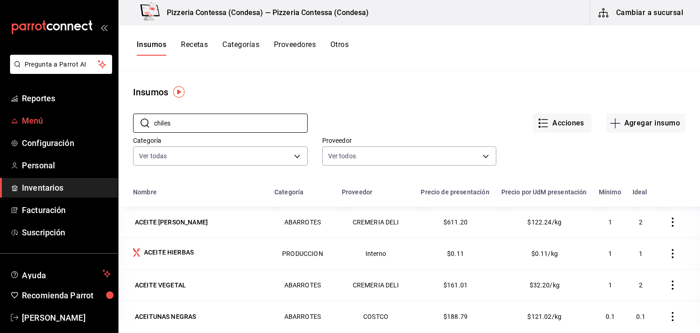
type input "chiles"
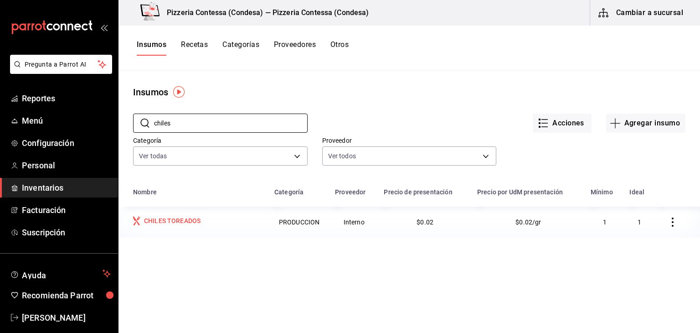
click at [182, 220] on div "CHILES TOREADOS" at bounding box center [172, 220] width 56 height 9
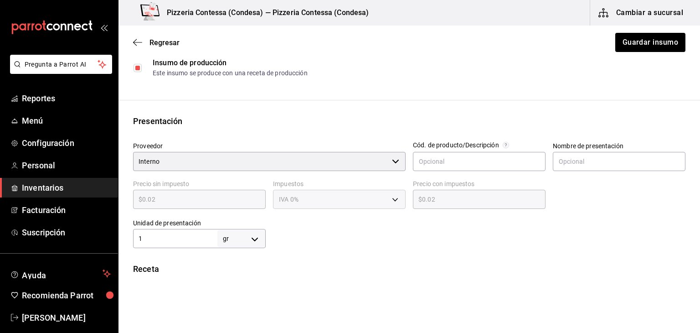
scroll to position [182, 0]
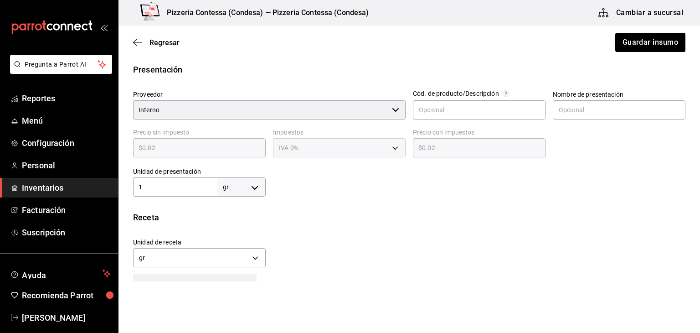
click at [234, 190] on body "Pregunta a Parrot AI Reportes Menú Configuración Personal Inventarios Facturaci…" at bounding box center [350, 140] width 700 height 281
click at [228, 223] on li "kg" at bounding box center [239, 229] width 47 height 15
type input "KILOGRAM"
type input "1"
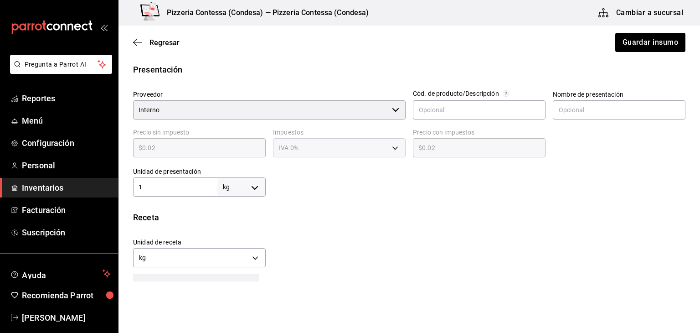
click at [194, 268] on div "kg KILOGRAM" at bounding box center [199, 256] width 133 height 24
click at [197, 256] on body "Pregunta a Parrot AI Reportes Menú Configuración Personal Inventarios Facturaci…" at bounding box center [350, 140] width 700 height 281
click at [159, 298] on li "gr" at bounding box center [198, 300] width 130 height 15
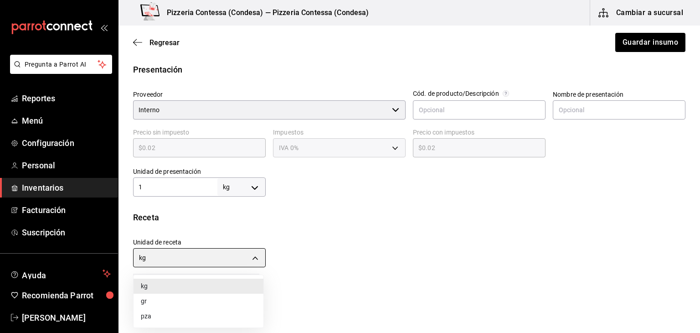
type input "GRAM"
type input "1,000"
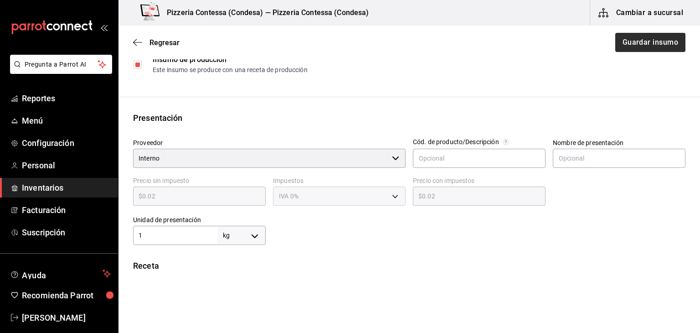
scroll to position [133, 0]
click at [660, 44] on button "Guardar insumo" at bounding box center [649, 42] width 71 height 19
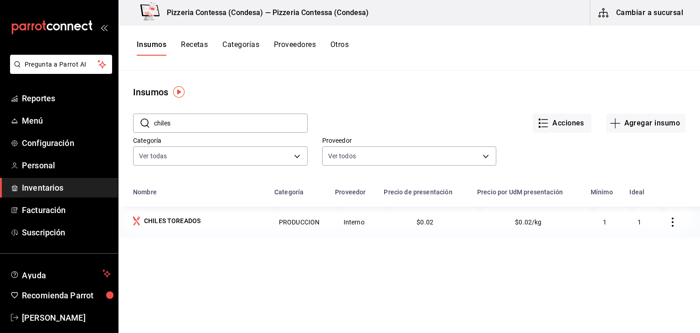
click at [228, 115] on input "chiles" at bounding box center [231, 123] width 154 height 18
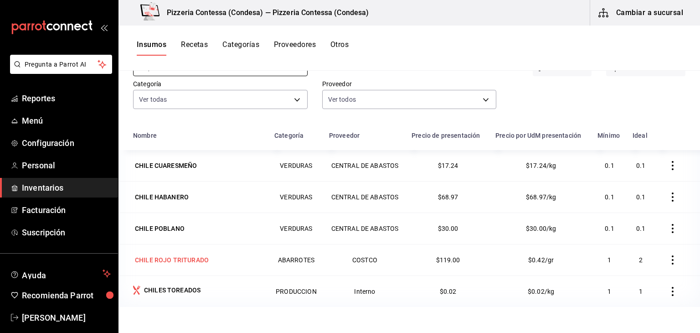
scroll to position [91, 0]
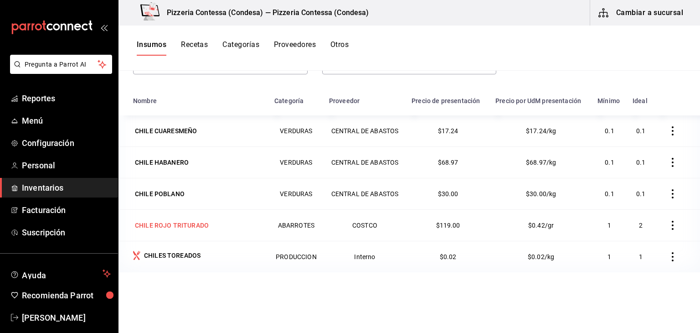
type input "[GEOGRAPHIC_DATA]"
click at [201, 226] on div "CHILE ROJO TRITURADO" at bounding box center [172, 224] width 74 height 9
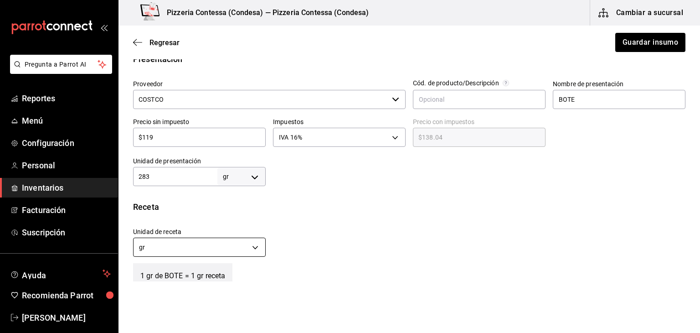
scroll to position [228, 0]
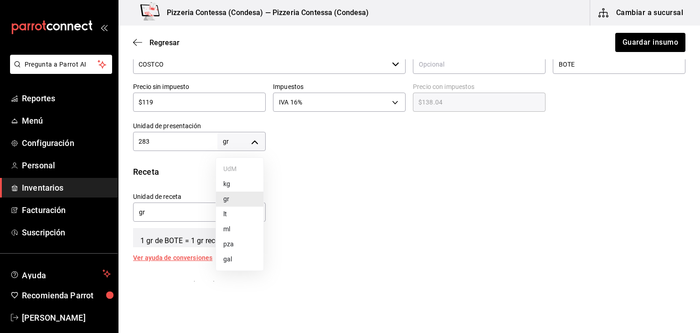
click at [247, 138] on body "Pregunta a Parrot AI Reportes Menú Configuración Personal Inventarios Facturaci…" at bounding box center [350, 140] width 700 height 281
click at [243, 180] on li "kg" at bounding box center [239, 183] width 47 height 15
type input "KILOGRAM"
type input "283"
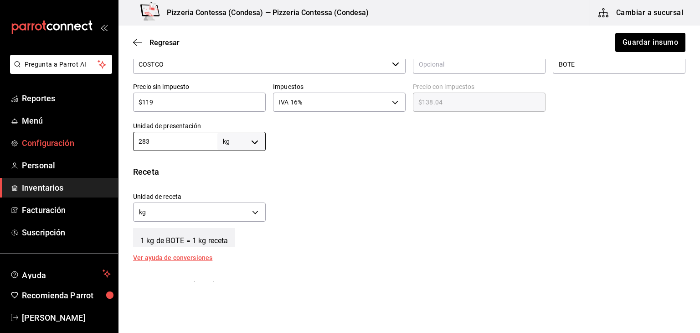
drag, startPoint x: 179, startPoint y: 138, endPoint x: 112, endPoint y: 148, distance: 67.3
click at [112, 148] on div "Pregunta a Parrot AI Reportes Menú Configuración Personal Inventarios Facturaci…" at bounding box center [350, 140] width 700 height 281
type input "."
type input ".2"
type input "0.2"
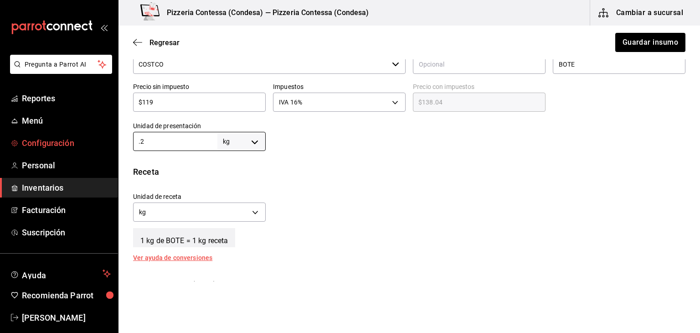
type input ".28"
type input "0.28"
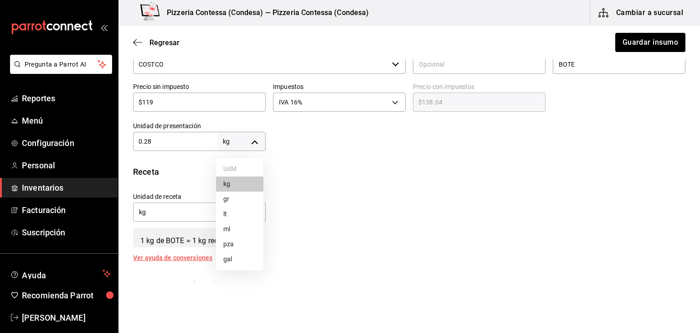
click at [238, 139] on body "Pregunta a Parrot AI Reportes Menú Configuración Personal Inventarios Facturaci…" at bounding box center [350, 140] width 700 height 281
click at [235, 179] on li "kg" at bounding box center [239, 183] width 47 height 15
click at [191, 144] on input "0.28" at bounding box center [175, 141] width 84 height 11
click at [254, 142] on body "Pregunta a Parrot AI Reportes Menú Configuración Personal Inventarios Facturaci…" at bounding box center [350, 140] width 700 height 281
click at [515, 203] on div at bounding box center [350, 166] width 700 height 333
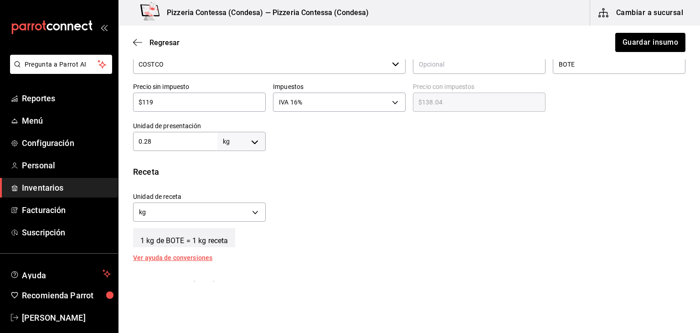
click at [179, 146] on input "0.28" at bounding box center [175, 141] width 84 height 11
type input "0.2"
type input "0."
type input "0"
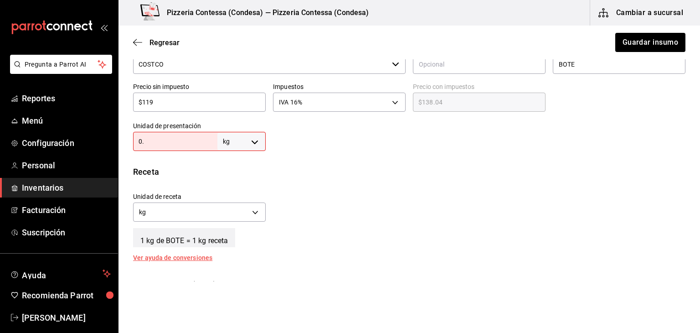
type input "0"
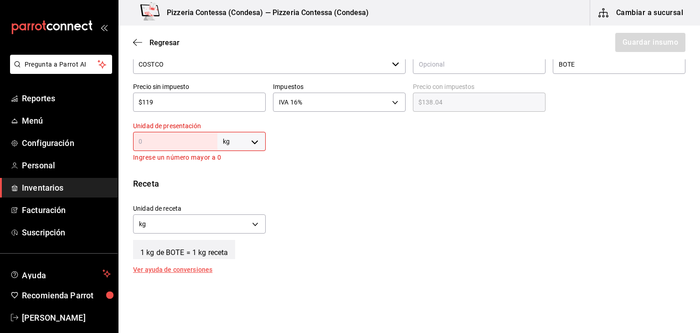
type input "."
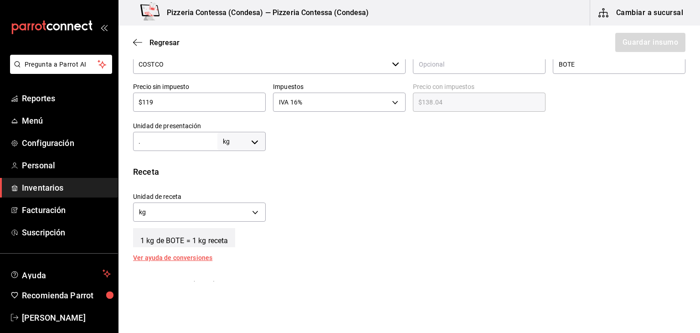
type input ".2"
type input "0.2"
type input ".28"
type input "0.28"
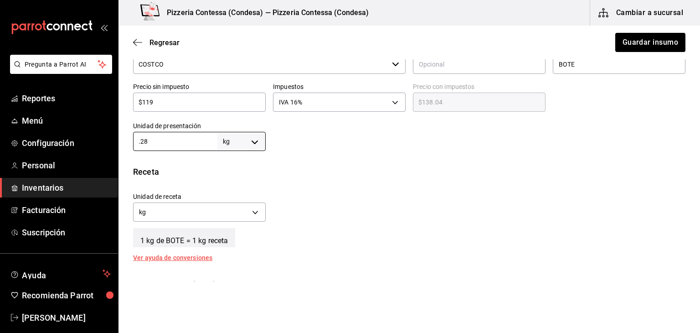
type input "0.28"
click at [386, 162] on div "Insumo IN-1754201118789 Nombre CHILE ROJO TRITURADO Categoría de inventario ABA…" at bounding box center [408, 114] width 581 height 536
click at [262, 138] on body "Pregunta a Parrot AI Reportes Menú Configuración Personal Inventarios Facturaci…" at bounding box center [350, 140] width 700 height 281
click at [230, 201] on li "gr" at bounding box center [239, 198] width 47 height 15
type input "GRAM"
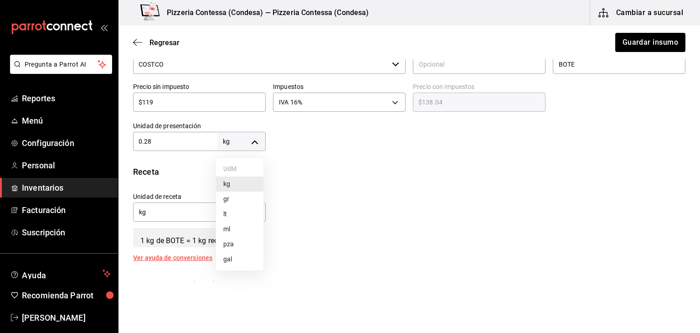
type input "GRAM"
type input "0.28"
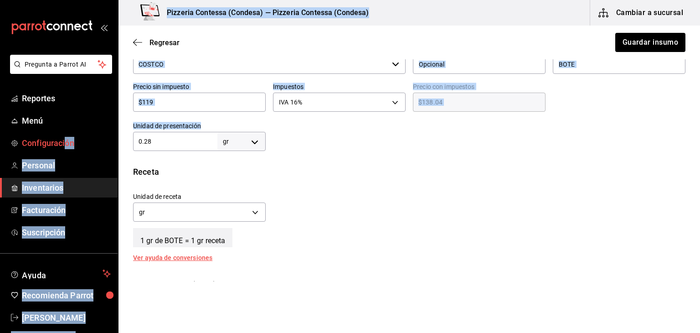
drag, startPoint x: 169, startPoint y: 134, endPoint x: 64, endPoint y: 140, distance: 105.4
click at [66, 138] on div "Pregunta a Parrot AI Reportes Menú Configuración Personal Inventarios Facturaci…" at bounding box center [350, 140] width 700 height 281
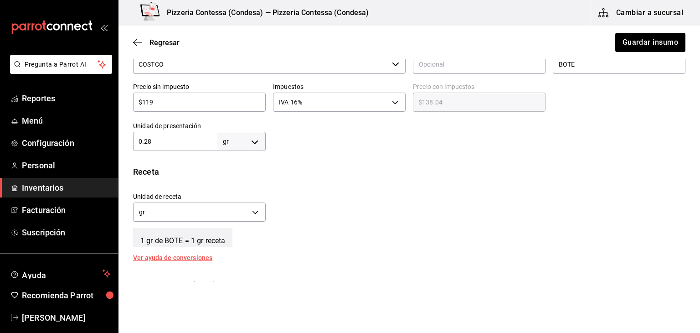
click at [155, 137] on input "0.28" at bounding box center [175, 141] width 84 height 11
drag, startPoint x: 152, startPoint y: 137, endPoint x: 125, endPoint y: 139, distance: 26.5
click at [126, 137] on div "Unidad de presentación 0.28 gr GRAM ​" at bounding box center [196, 132] width 140 height 36
type input "2"
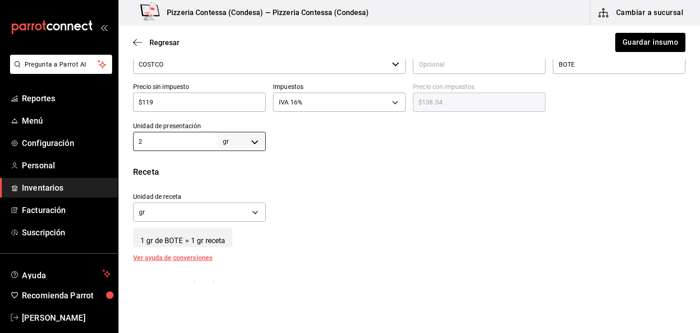
type input "28"
type input "283"
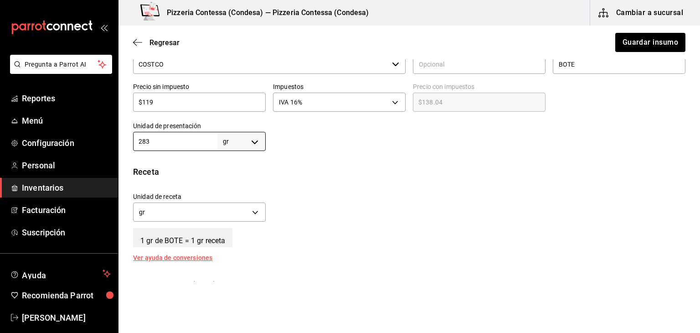
click at [372, 209] on div "Unidad de receta gr GRAM Factor de conversión 283 ​" at bounding box center [405, 204] width 559 height 39
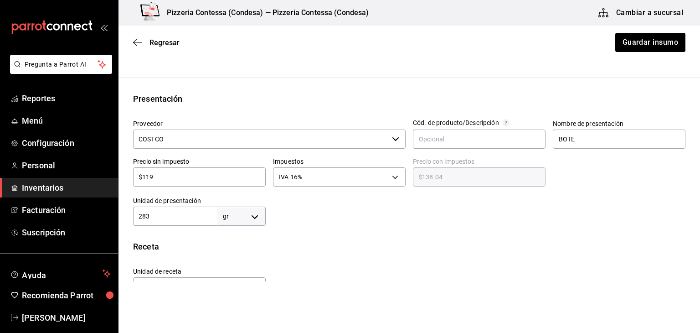
scroll to position [137, 0]
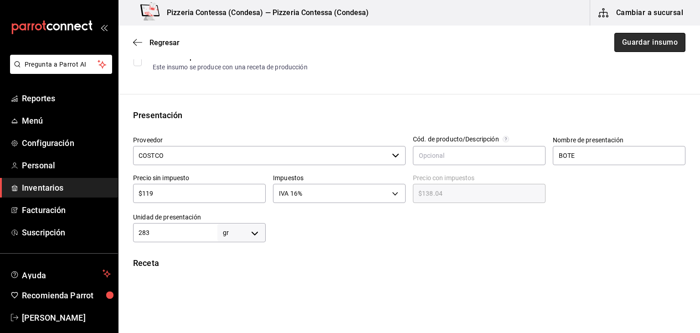
click at [650, 43] on button "Guardar insumo" at bounding box center [649, 42] width 71 height 19
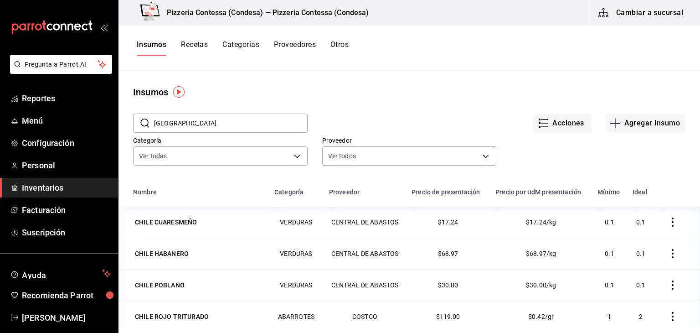
drag, startPoint x: 204, startPoint y: 114, endPoint x: 147, endPoint y: 121, distance: 57.3
click at [147, 121] on div "​ [GEOGRAPHIC_DATA] ​" at bounding box center [220, 122] width 174 height 19
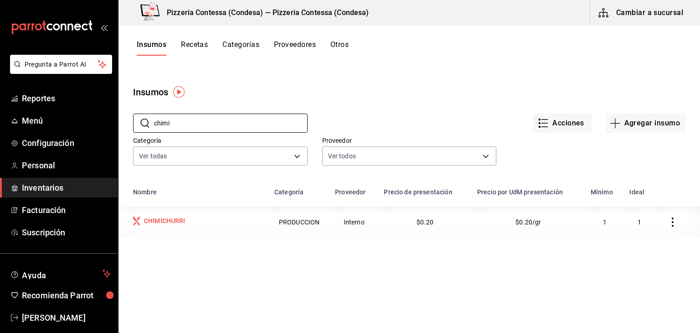
type input "chimi"
click at [188, 225] on div "CHIMICHURRI" at bounding box center [198, 221] width 130 height 11
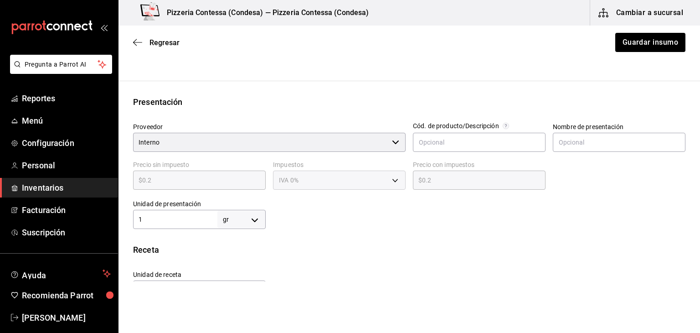
scroll to position [228, 0]
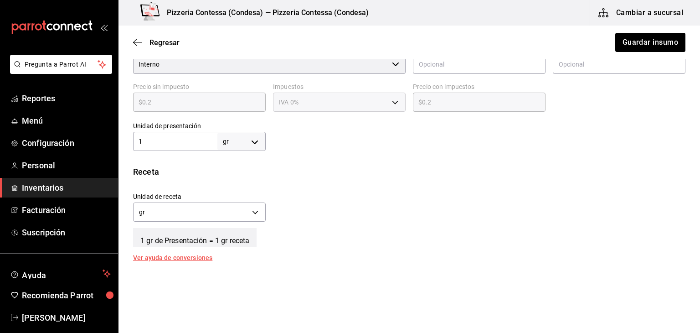
click at [259, 133] on body "Pregunta a Parrot AI Reportes Menú Configuración Personal Inventarios Facturaci…" at bounding box center [350, 140] width 700 height 281
click at [231, 181] on li "kg" at bounding box center [239, 183] width 47 height 15
type input "KILOGRAM"
type input "1"
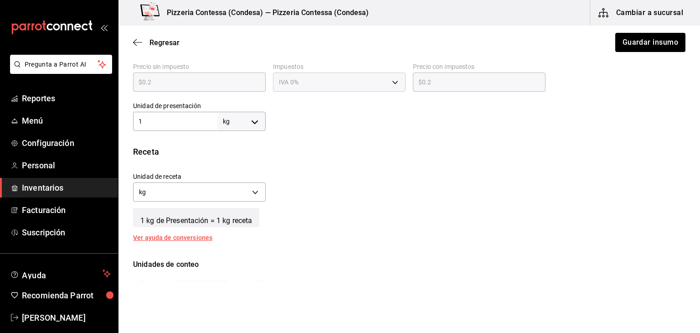
scroll to position [273, 0]
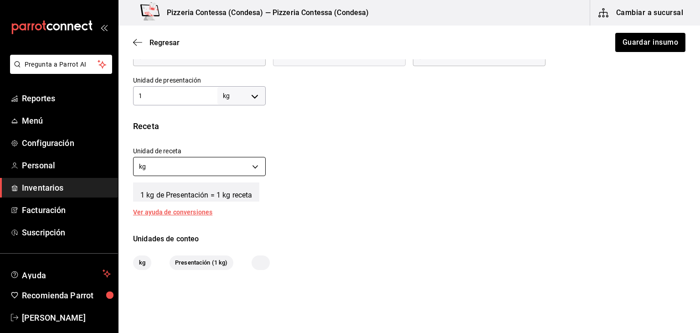
click at [243, 168] on body "Pregunta a Parrot AI Reportes Menú Configuración Personal Inventarios Facturaci…" at bounding box center [350, 140] width 700 height 281
click at [228, 205] on li "gr" at bounding box center [198, 209] width 130 height 15
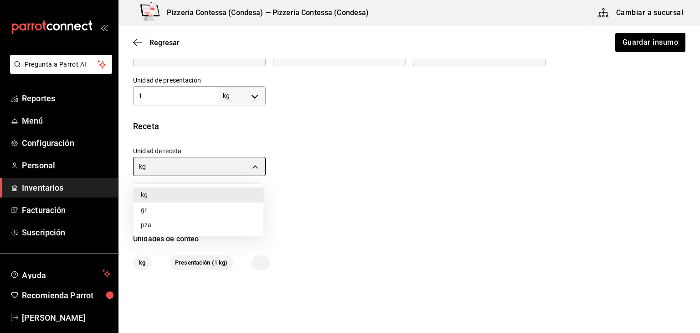
type input "GRAM"
type input "1,000"
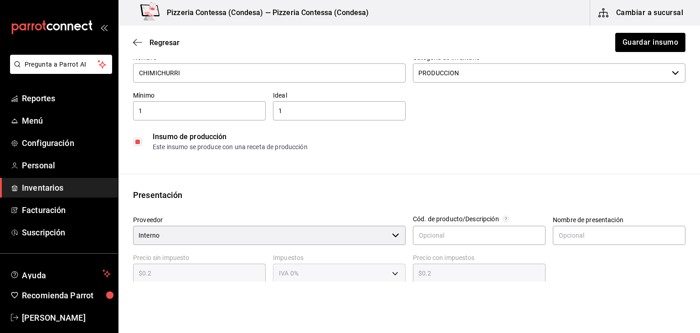
scroll to position [42, 0]
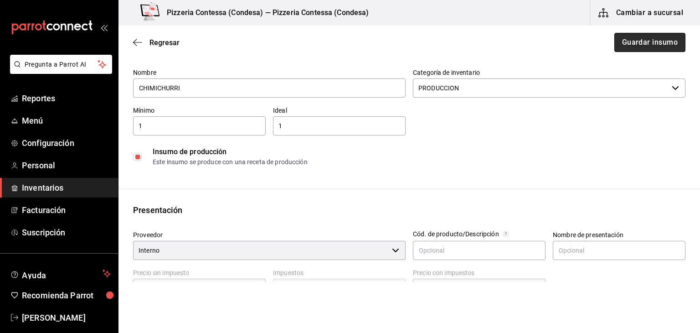
click at [635, 46] on button "Guardar insumo" at bounding box center [649, 42] width 71 height 19
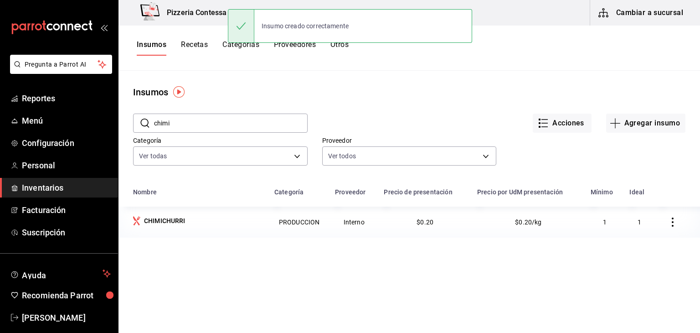
drag, startPoint x: 182, startPoint y: 124, endPoint x: 148, endPoint y: 120, distance: 34.9
click at [148, 120] on div "​ chimi ​" at bounding box center [220, 122] width 174 height 19
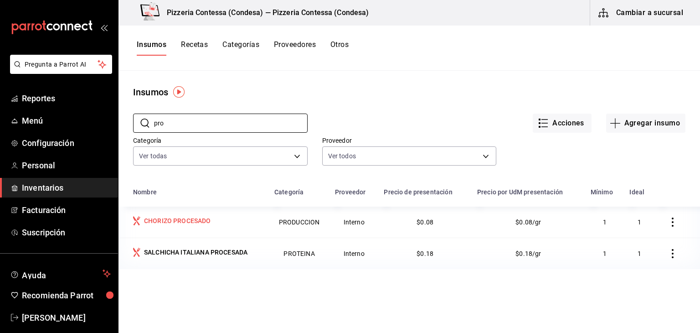
type input "pro"
click at [193, 229] on td "CHORIZO PROCESADO" at bounding box center [193, 221] width 150 height 31
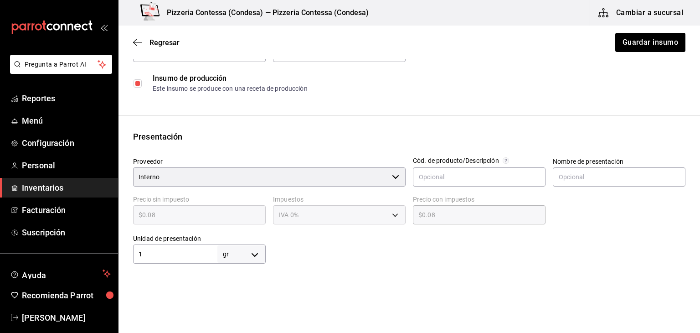
scroll to position [137, 0]
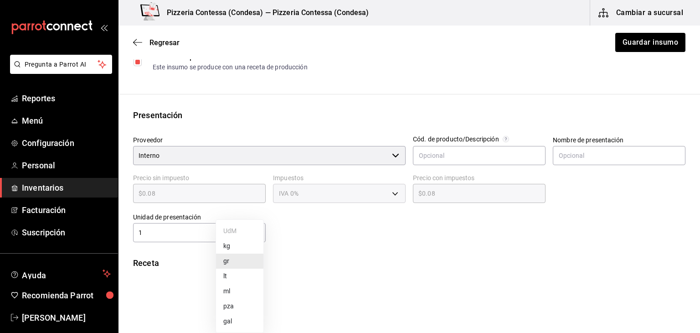
click at [230, 225] on body "Pregunta a Parrot AI Reportes Menú Configuración Personal Inventarios Facturaci…" at bounding box center [350, 140] width 700 height 281
click at [233, 245] on li "kg" at bounding box center [239, 245] width 47 height 15
type input "KILOGRAM"
type input "1"
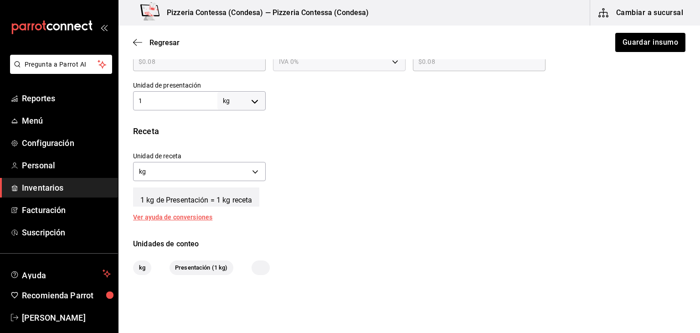
scroll to position [273, 0]
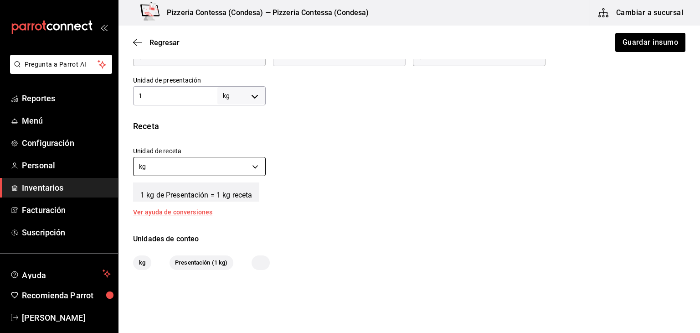
click at [226, 161] on body "Pregunta a Parrot AI Reportes Menú Configuración Personal Inventarios Facturaci…" at bounding box center [350, 140] width 700 height 281
click at [207, 207] on li "gr" at bounding box center [198, 209] width 130 height 15
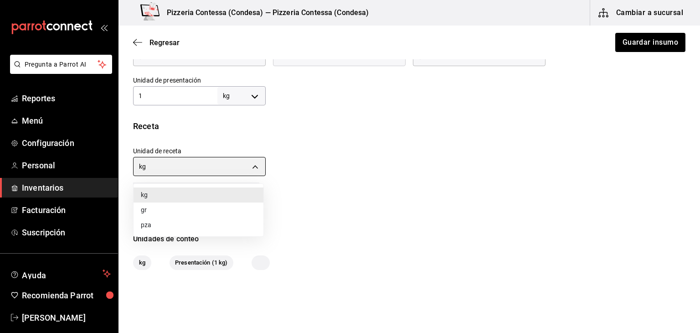
type input "GRAM"
type input "1,000"
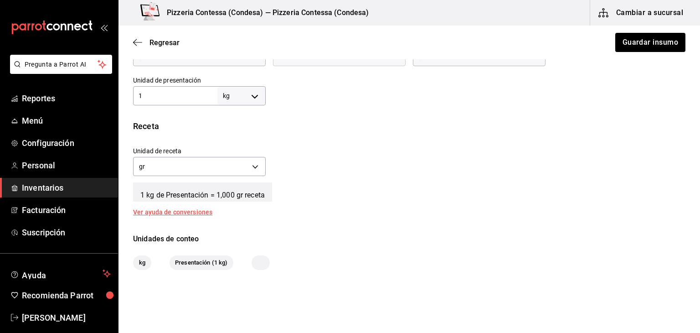
click at [380, 188] on div "1 kg de Presentación = 1,000 gr receta" at bounding box center [409, 190] width 552 height 23
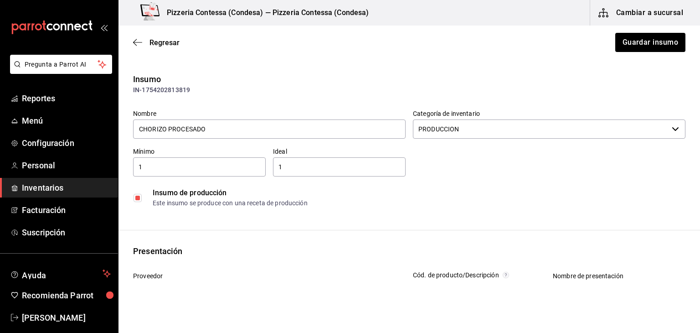
scroll to position [0, 0]
click at [633, 35] on button "Guardar insumo" at bounding box center [649, 42] width 71 height 19
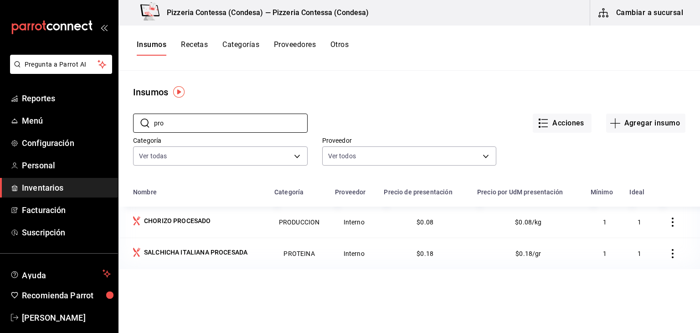
drag, startPoint x: 188, startPoint y: 119, endPoint x: 131, endPoint y: 120, distance: 57.0
click at [131, 120] on div "​ pro ​" at bounding box center [212, 116] width 189 height 34
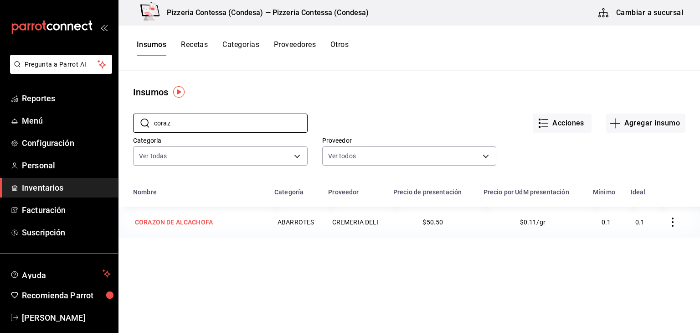
type input "coraz"
click at [206, 227] on div "CORAZON DE ALCACHOFA" at bounding box center [174, 221] width 82 height 13
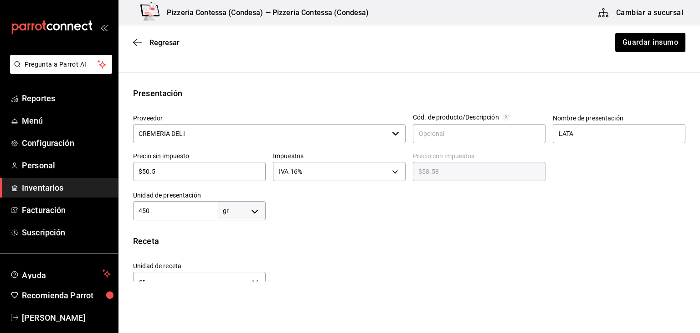
scroll to position [228, 0]
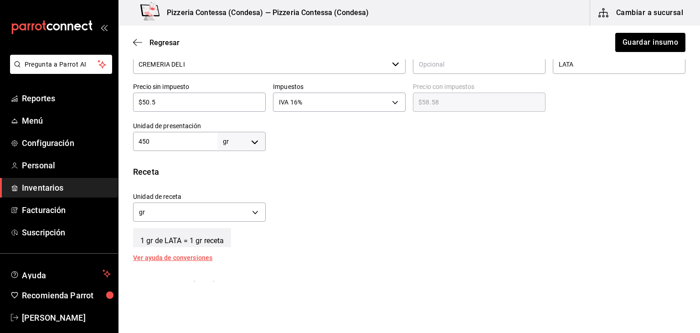
click at [251, 138] on body "Pregunta a Parrot AI Reportes Menú Configuración Personal Inventarios Facturaci…" at bounding box center [350, 140] width 700 height 281
click at [235, 182] on li "kg" at bounding box center [239, 183] width 47 height 15
type input "KILOGRAM"
type input "450"
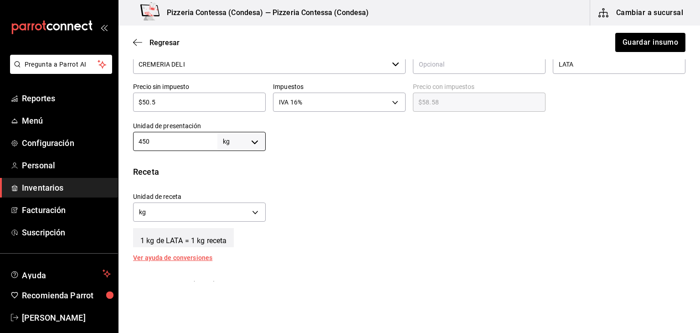
drag, startPoint x: 174, startPoint y: 138, endPoint x: 117, endPoint y: 143, distance: 57.5
click at [119, 142] on div "Presentación Proveedor CREMERIA DELI ​ Cód. de producto/Descripción Nombre de p…" at bounding box center [408, 84] width 581 height 133
type input "."
type input ".4"
type input "0.4"
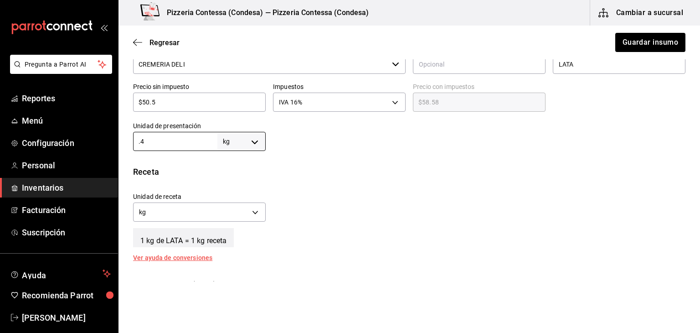
type input ".45"
type input "0.45"
click at [230, 221] on body "Pregunta a Parrot AI Reportes Menú Configuración Personal Inventarios Facturaci…" at bounding box center [350, 140] width 700 height 281
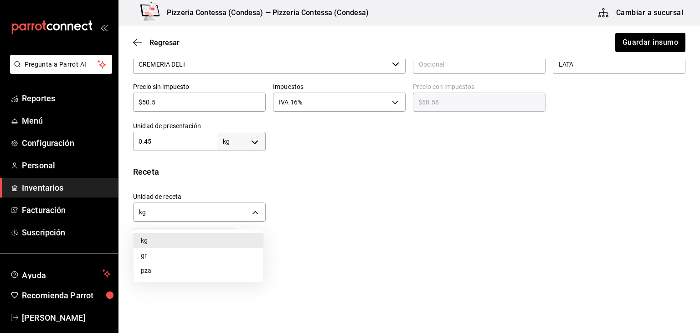
click at [201, 253] on li "gr" at bounding box center [198, 255] width 130 height 15
type input "GRAM"
type input "450"
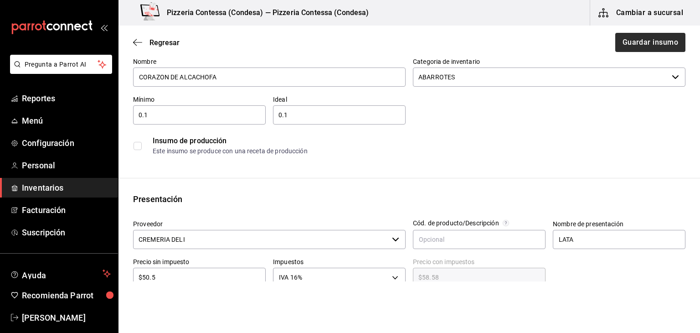
scroll to position [17, 0]
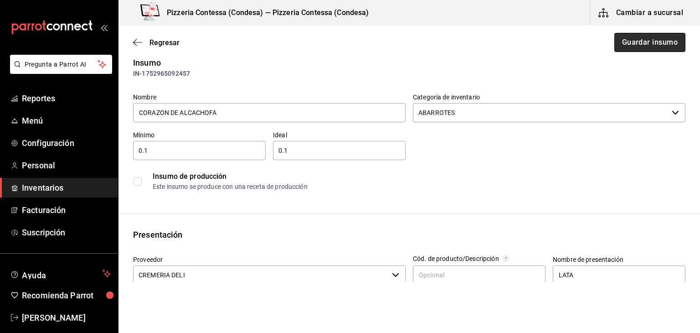
click at [643, 41] on button "Guardar insumo" at bounding box center [649, 42] width 71 height 19
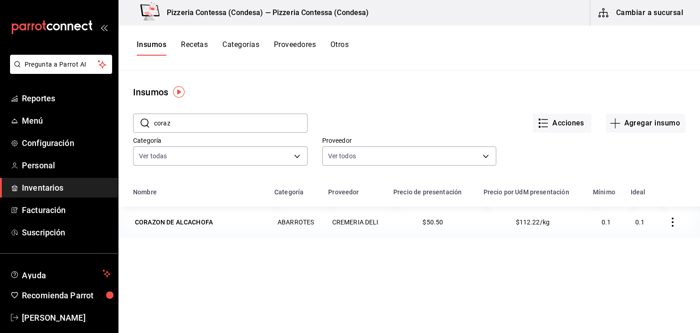
drag, startPoint x: 179, startPoint y: 125, endPoint x: 152, endPoint y: 127, distance: 27.4
click at [152, 127] on div "​ coraz ​" at bounding box center [220, 122] width 174 height 19
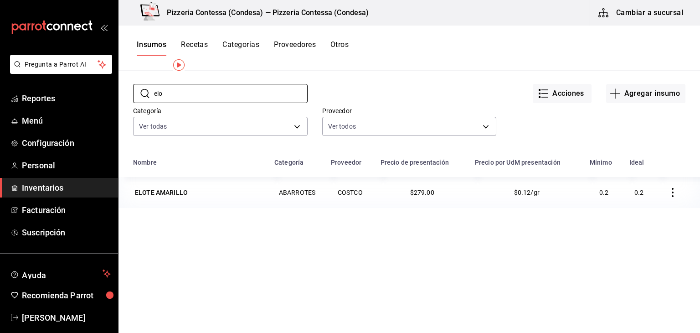
scroll to position [46, 0]
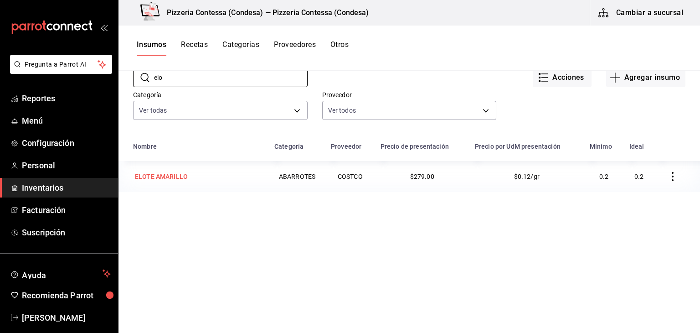
type input "elo"
click at [195, 179] on div "ELOTE AMARILLO" at bounding box center [198, 176] width 130 height 13
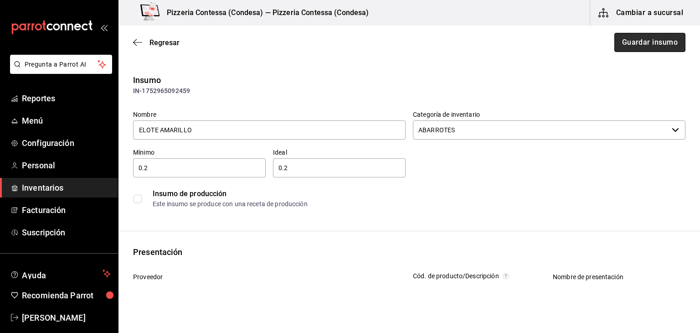
click at [637, 46] on button "Guardar insumo" at bounding box center [649, 42] width 71 height 19
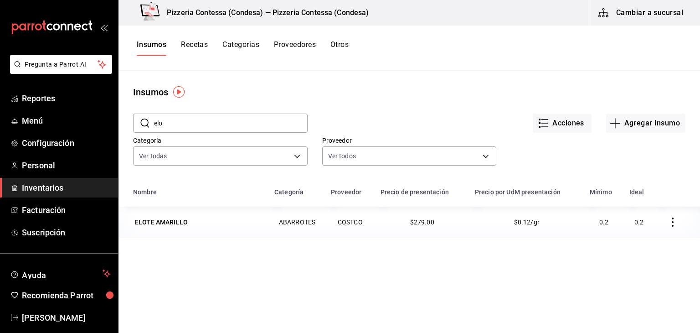
drag, startPoint x: 175, startPoint y: 110, endPoint x: 161, endPoint y: 123, distance: 18.4
click at [161, 123] on div "​ elo ​" at bounding box center [212, 116] width 189 height 34
drag, startPoint x: 166, startPoint y: 123, endPoint x: 147, endPoint y: 122, distance: 19.2
click at [147, 122] on div "​ elo ​" at bounding box center [220, 122] width 174 height 19
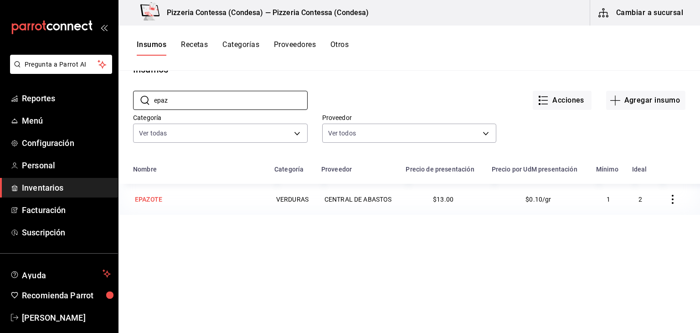
scroll to position [46, 0]
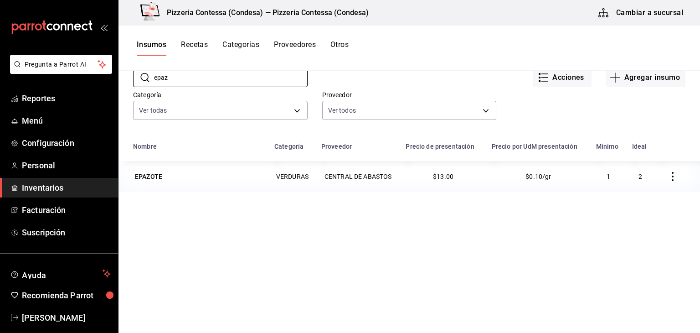
type input "epaz"
click at [156, 180] on div "EPAZOTE" at bounding box center [148, 176] width 27 height 9
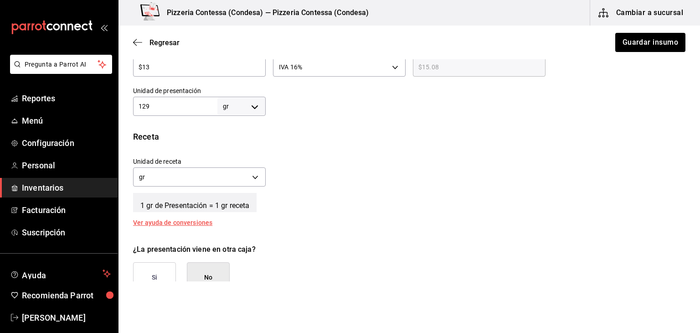
scroll to position [273, 0]
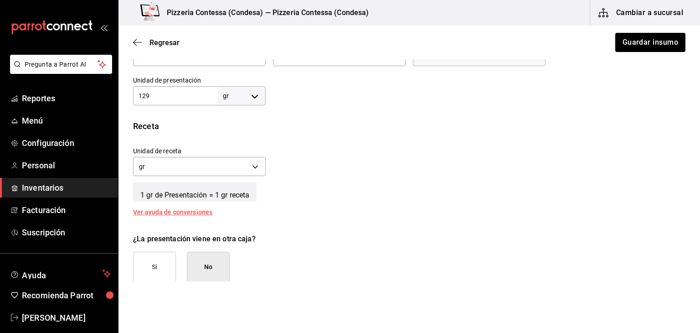
click at [251, 98] on body "Pregunta a Parrot AI Reportes Menú Configuración Personal Inventarios Facturaci…" at bounding box center [350, 140] width 700 height 281
click at [239, 139] on li "kg" at bounding box center [239, 138] width 47 height 15
type input "KILOGRAM"
type input "129"
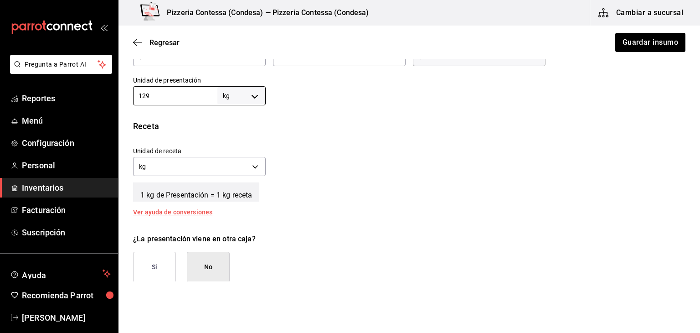
drag, startPoint x: 170, startPoint y: 99, endPoint x: 122, endPoint y: 99, distance: 48.3
click at [122, 99] on div "Presentación Proveedor CENTRAL DE ABASTOS ​ Cód. de producto/Descripción Nombre…" at bounding box center [408, 38] width 581 height 133
type input "."
type input ".1"
type input "0.1"
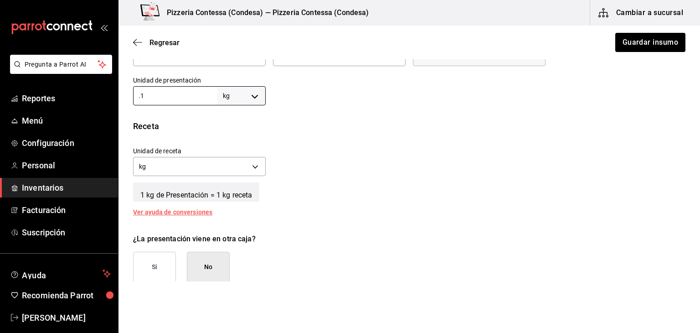
type input ".12"
type input "0.12"
type input ".1"
type input "0.1"
type input ".13"
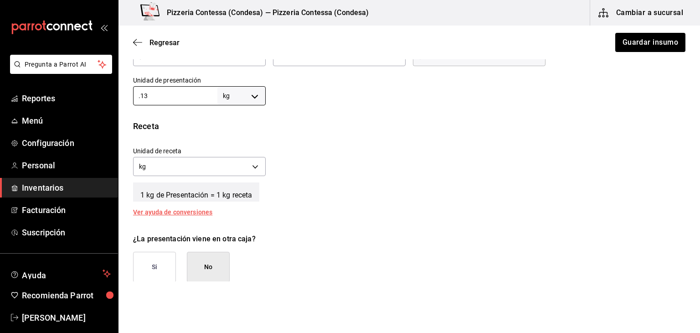
type input "0.13"
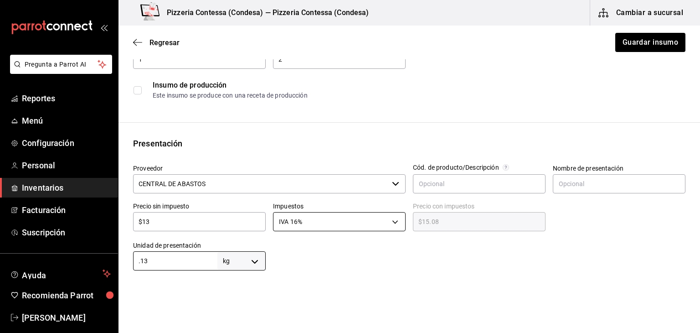
scroll to position [245, 0]
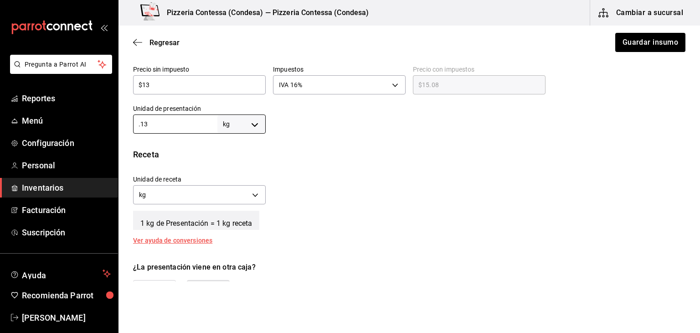
drag, startPoint x: 173, startPoint y: 124, endPoint x: 123, endPoint y: 124, distance: 49.2
click at [124, 124] on div "Presentación Proveedor CENTRAL DE ABASTOS ​ Cód. de producto/Descripción Nombre…" at bounding box center [408, 66] width 581 height 133
type input "1"
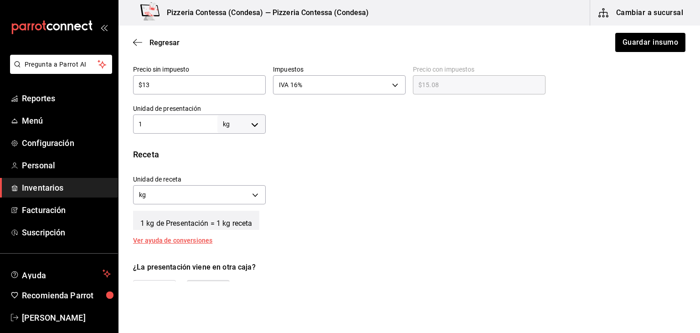
click at [357, 160] on div "Receta Unidad de receta kg KILOGRAM Factor de conversión 1 ​ 1 kg de Presentaci…" at bounding box center [408, 195] width 581 height 95
click at [248, 187] on body "Pregunta a Parrot AI Reportes Menú Configuración Personal Inventarios Facturaci…" at bounding box center [350, 140] width 700 height 281
click at [230, 231] on li "gr" at bounding box center [198, 237] width 130 height 15
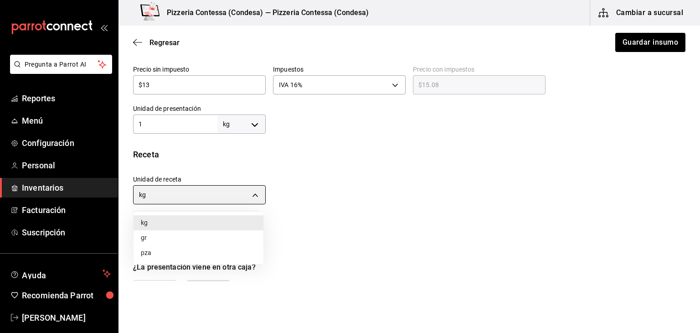
type input "GRAM"
type input "1,000"
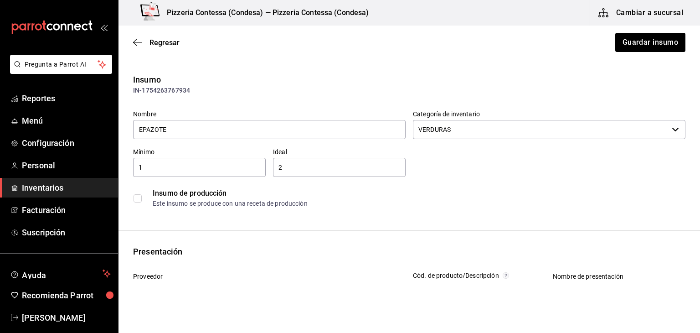
scroll to position [0, 0]
click at [645, 37] on button "Guardar insumo" at bounding box center [649, 42] width 71 height 19
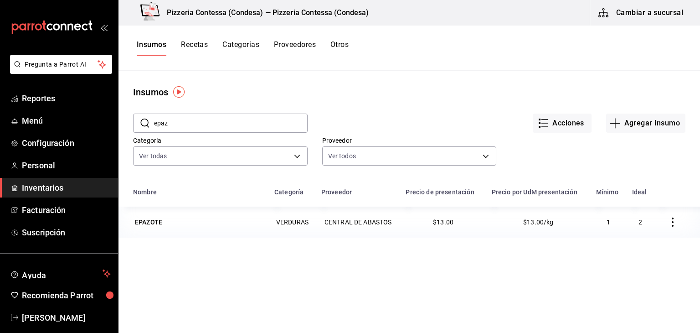
drag, startPoint x: 199, startPoint y: 124, endPoint x: 148, endPoint y: 122, distance: 51.1
click at [149, 122] on div "​ epaz ​" at bounding box center [220, 122] width 174 height 19
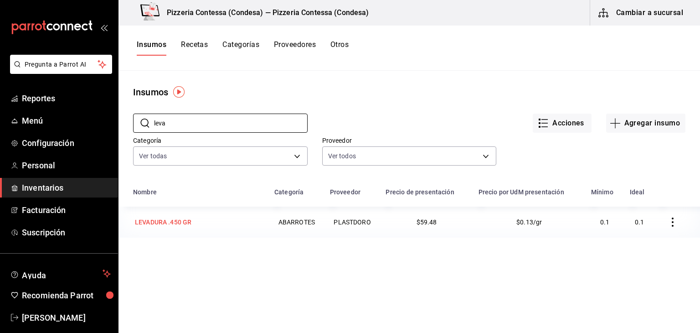
type input "leva"
click at [187, 223] on div "LEVADURA .450 GR" at bounding box center [163, 221] width 56 height 9
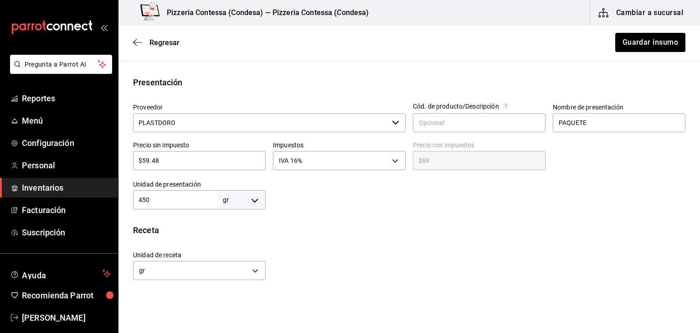
scroll to position [182, 0]
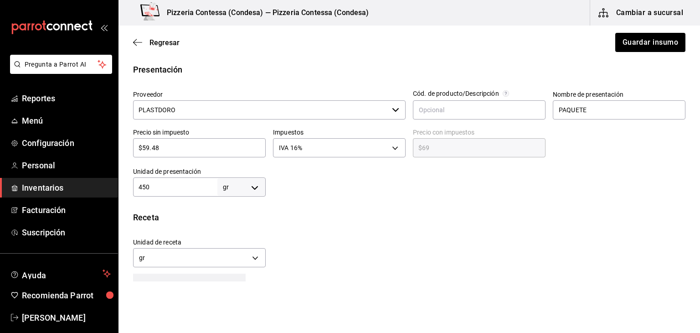
click at [237, 186] on body "Pregunta a Parrot AI Reportes Menú Configuración Personal Inventarios Facturaci…" at bounding box center [350, 140] width 700 height 281
click at [236, 227] on li "kg" at bounding box center [239, 229] width 47 height 15
type input "KILOGRAM"
type input "450"
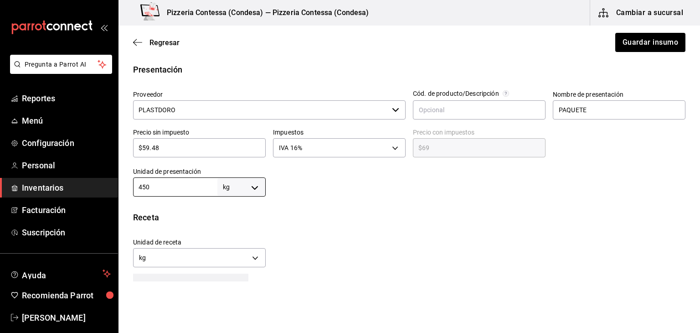
drag, startPoint x: 165, startPoint y: 186, endPoint x: 122, endPoint y: 186, distance: 43.3
click at [127, 186] on div "Unidad de presentación 450 kg KILOGRAM ​" at bounding box center [196, 178] width 140 height 36
type input "."
type input ".4"
type input "0.4"
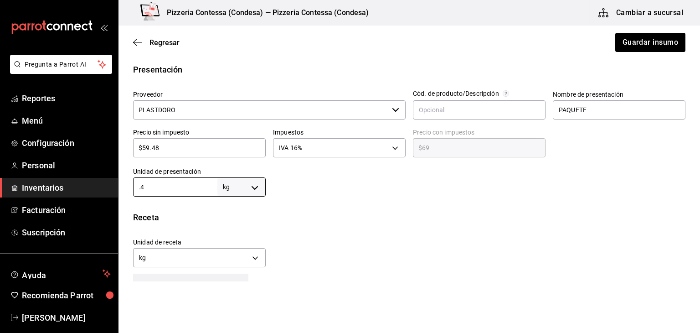
type input ".45"
type input "0.45"
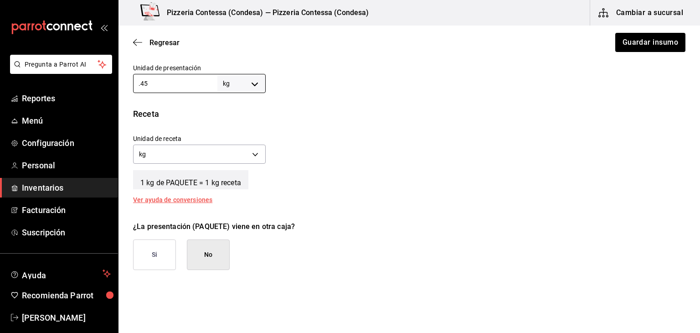
scroll to position [273, 0]
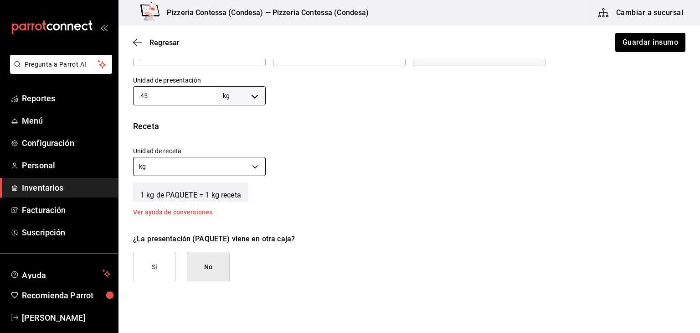
type input "0.45"
click at [215, 170] on body "Pregunta a Parrot AI Reportes Menú Configuración Personal Inventarios Facturaci…" at bounding box center [350, 140] width 700 height 281
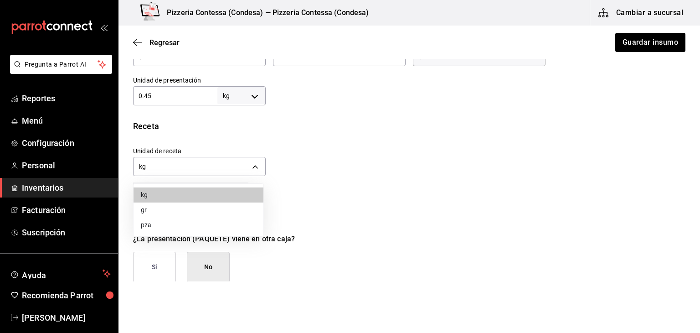
click at [204, 205] on li "gr" at bounding box center [198, 209] width 130 height 15
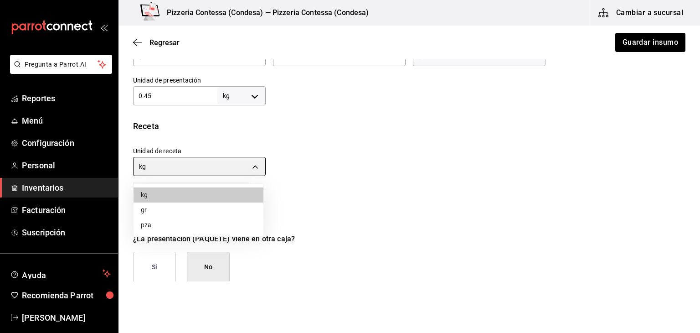
type input "GRAM"
type input "450"
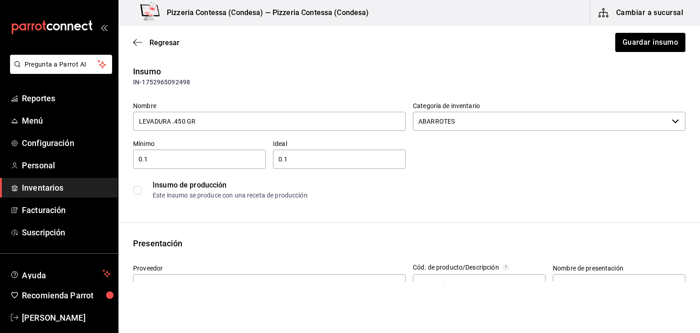
scroll to position [0, 0]
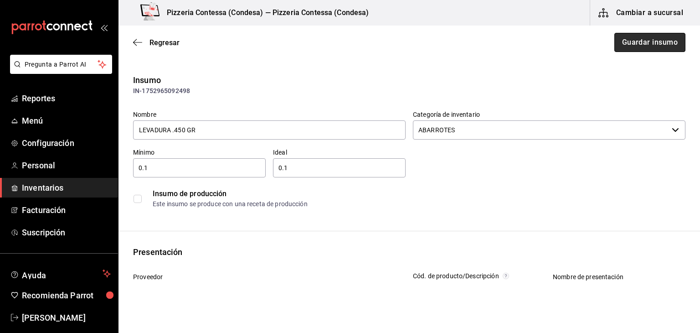
click at [647, 41] on button "Guardar insumo" at bounding box center [649, 42] width 71 height 19
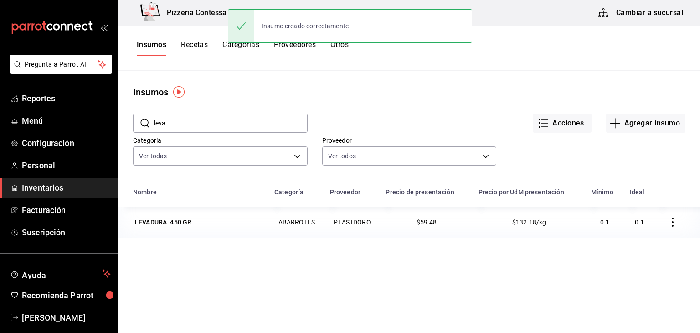
drag, startPoint x: 200, startPoint y: 123, endPoint x: 140, endPoint y: 129, distance: 60.0
click at [140, 129] on div "​ leva ​" at bounding box center [220, 122] width 174 height 19
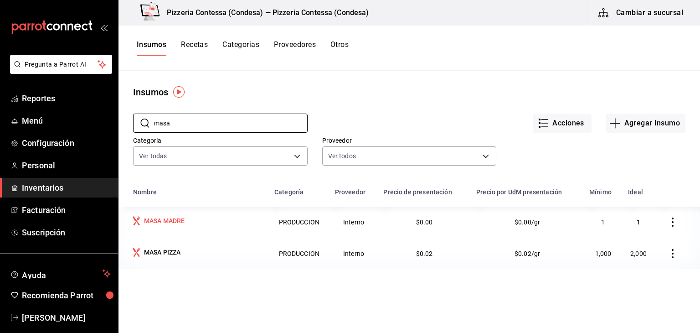
type input "masa"
click at [186, 225] on div "MASA MADRE" at bounding box center [198, 221] width 130 height 11
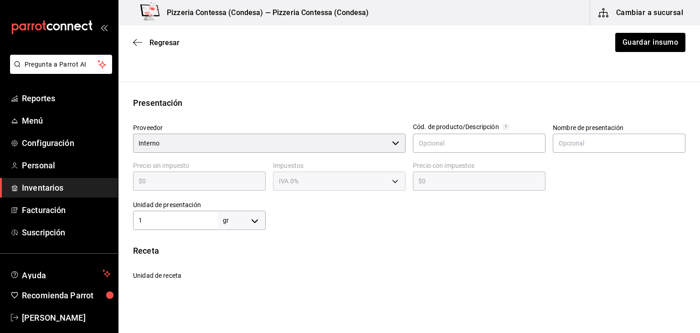
scroll to position [182, 0]
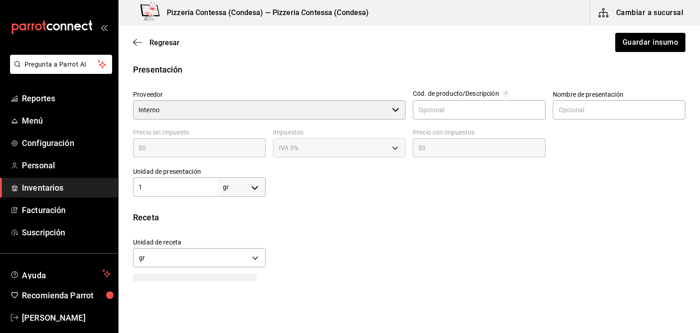
click at [253, 190] on body "Pregunta a Parrot AI Reportes Menú Configuración Personal Inventarios Facturaci…" at bounding box center [350, 140] width 700 height 281
click at [248, 233] on li "kg" at bounding box center [239, 229] width 47 height 15
type input "KILOGRAM"
type input "1"
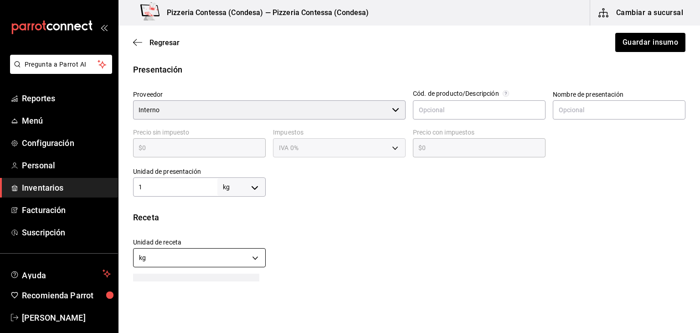
click at [241, 254] on body "Pregunta a Parrot AI Reportes Menú Configuración Personal Inventarios Facturaci…" at bounding box center [350, 140] width 700 height 281
click at [202, 294] on li "gr" at bounding box center [198, 300] width 130 height 15
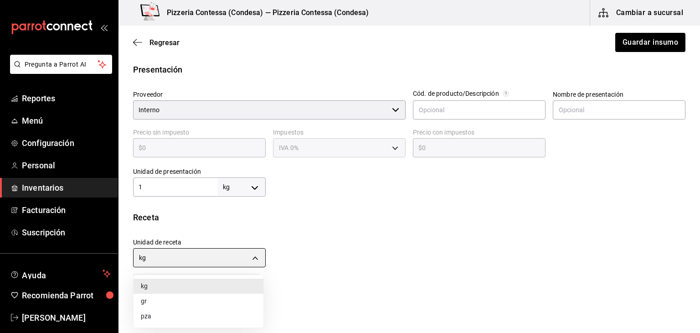
type input "GRAM"
type input "1,000"
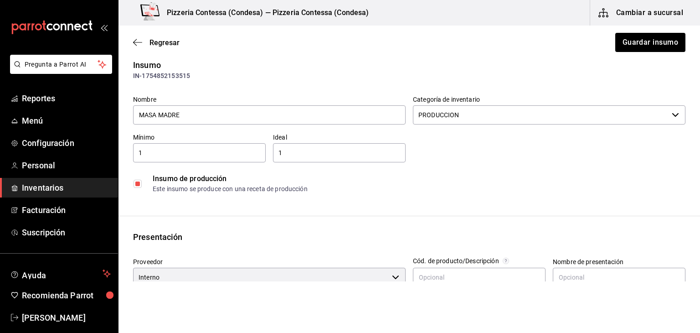
scroll to position [0, 0]
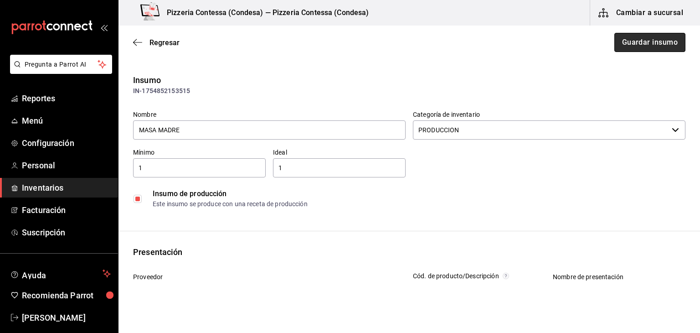
click at [626, 42] on button "Guardar insumo" at bounding box center [649, 42] width 71 height 19
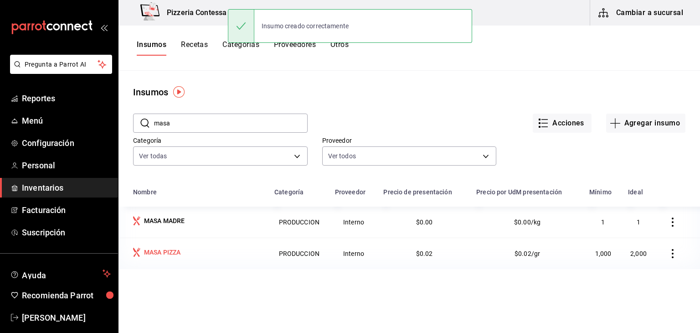
click at [178, 248] on div "MASA PIZZA" at bounding box center [162, 251] width 37 height 9
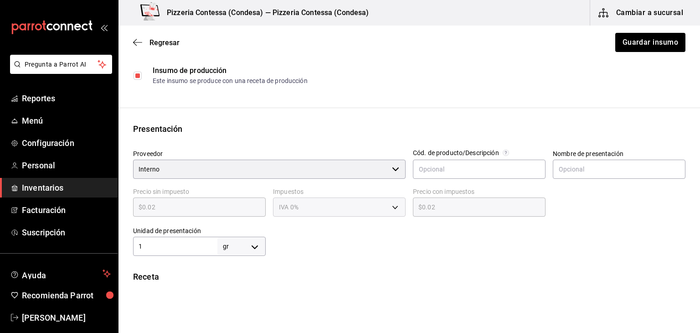
scroll to position [137, 0]
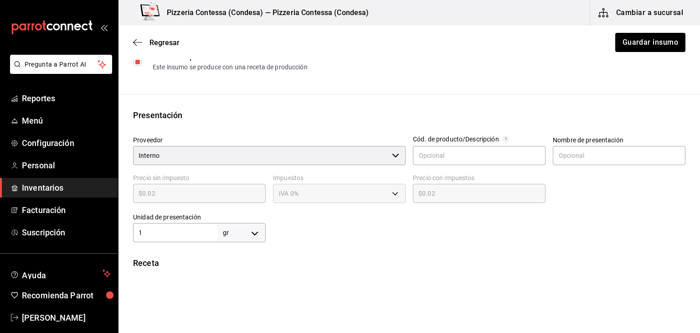
click at [249, 232] on body "Pregunta a Parrot AI Reportes Menú Configuración Personal Inventarios Facturaci…" at bounding box center [350, 140] width 700 height 281
click at [242, 248] on li "kg" at bounding box center [239, 245] width 47 height 15
type input "KILOGRAM"
type input "1"
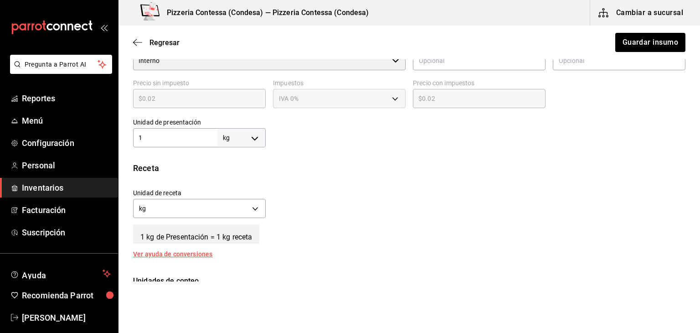
scroll to position [273, 0]
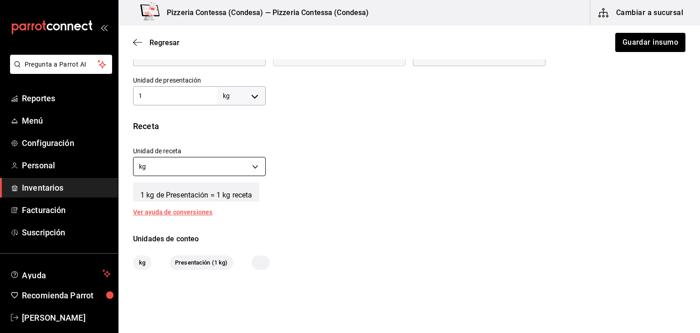
click at [234, 167] on body "Pregunta a Parrot AI Reportes Menú Configuración Personal Inventarios Facturaci…" at bounding box center [350, 140] width 700 height 281
click at [204, 208] on li "gr" at bounding box center [198, 209] width 130 height 15
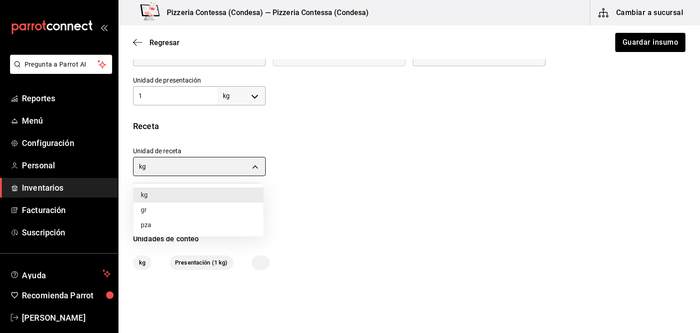
type input "GRAM"
type input "1,000"
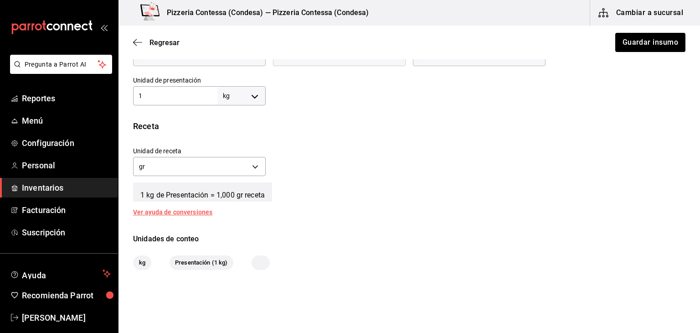
click at [354, 175] on div "Unidad de receta gr GRAM Factor de conversión 1,000 ​" at bounding box center [405, 158] width 559 height 39
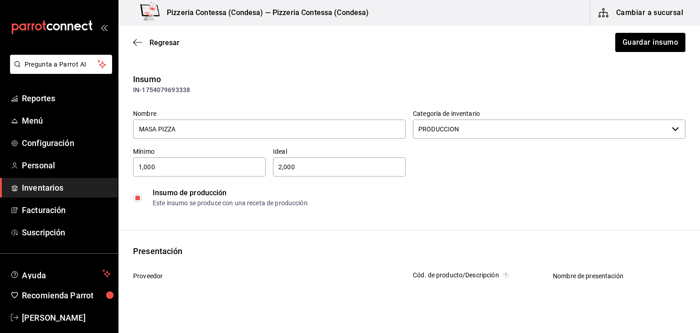
scroll to position [0, 0]
drag, startPoint x: 193, startPoint y: 163, endPoint x: 110, endPoint y: 170, distance: 83.2
click at [110, 170] on div "Pregunta a Parrot AI Reportes Menú Configuración Personal Inventarios Facturaci…" at bounding box center [350, 140] width 700 height 281
type input "1"
drag, startPoint x: 305, startPoint y: 168, endPoint x: 259, endPoint y: 177, distance: 46.5
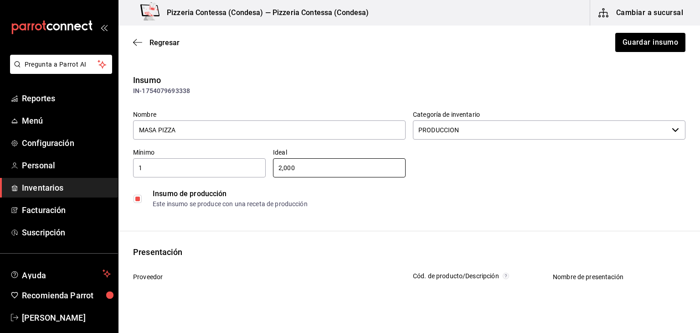
click at [259, 177] on div "Nombre MASA PIZZA Categoría de inventario PRODUCCION ​ Mínimo 1 ​ Ideal 2,000 ​…" at bounding box center [405, 157] width 559 height 109
type input "2"
click at [464, 187] on div "Insumo de producción Este insumo se produce con una receta de producción" at bounding box center [409, 199] width 552 height 28
click at [659, 47] on button "Guardar insumo" at bounding box center [649, 42] width 71 height 19
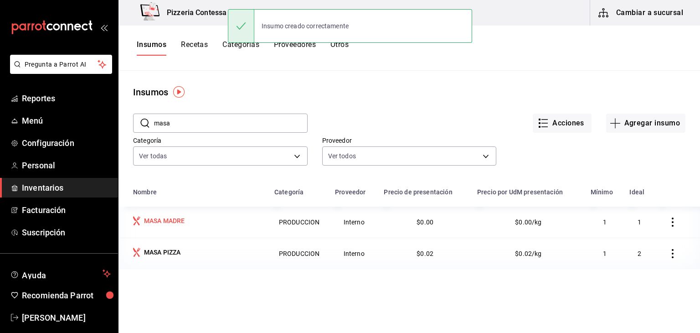
click at [211, 220] on div "MASA MADRE" at bounding box center [198, 221] width 130 height 11
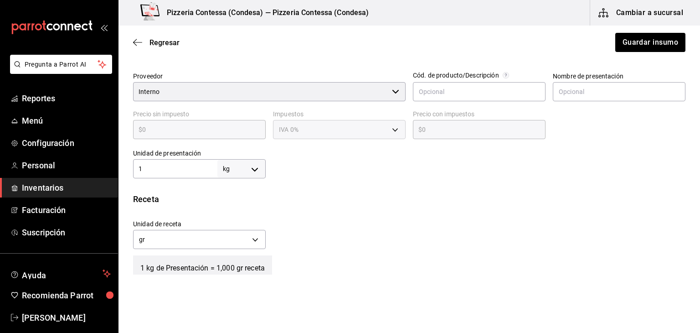
scroll to position [137, 0]
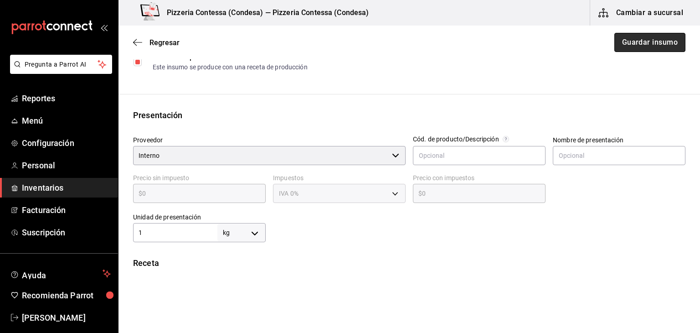
click at [651, 39] on button "Guardar insumo" at bounding box center [649, 42] width 71 height 19
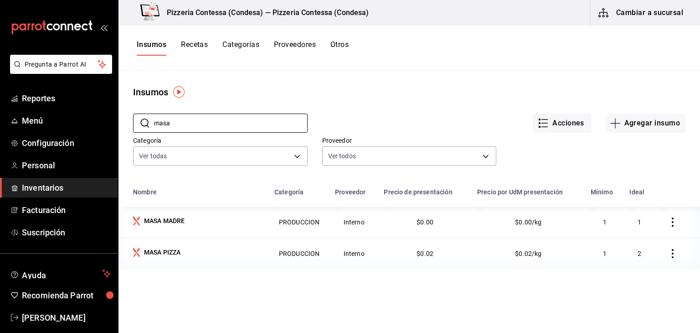
drag, startPoint x: 190, startPoint y: 124, endPoint x: 154, endPoint y: 97, distance: 44.6
click at [154, 98] on main "Insumos ​ masa ​ Acciones Agregar insumo Categoría Ver todas adbb1f52-8470-42d1…" at bounding box center [408, 199] width 581 height 256
type input "mermel"
click at [220, 215] on td "MERMELADA TOCINO" at bounding box center [193, 221] width 150 height 31
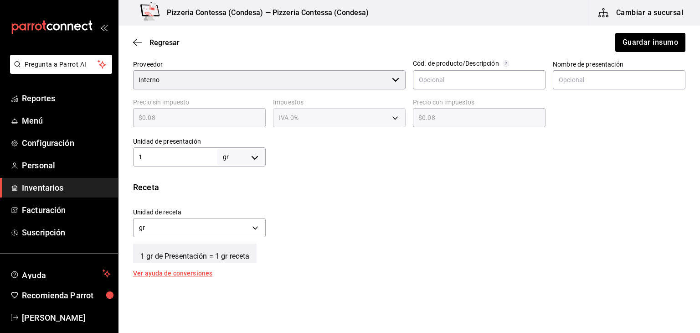
scroll to position [228, 0]
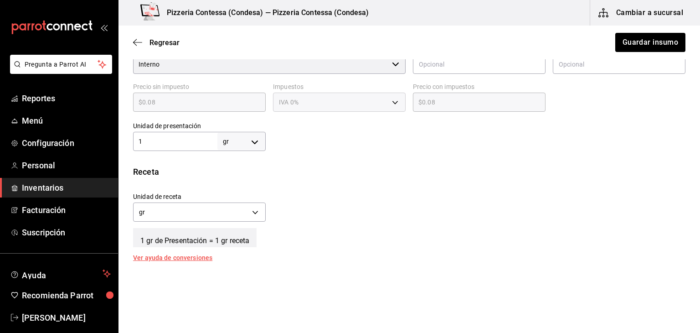
click at [239, 137] on body "Pregunta a Parrot AI Reportes Menú Configuración Personal Inventarios Facturaci…" at bounding box center [350, 140] width 700 height 281
click at [238, 182] on li "kg" at bounding box center [239, 183] width 47 height 15
type input "KILOGRAM"
type input "1"
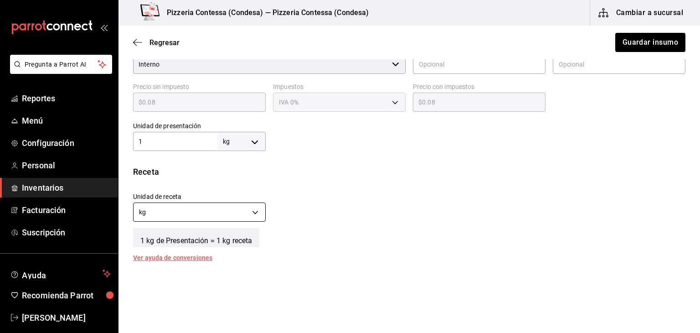
click at [226, 210] on body "Pregunta a Parrot AI Reportes Menú Configuración Personal Inventarios Facturaci…" at bounding box center [350, 140] width 700 height 281
click at [200, 252] on li "gr" at bounding box center [198, 255] width 130 height 15
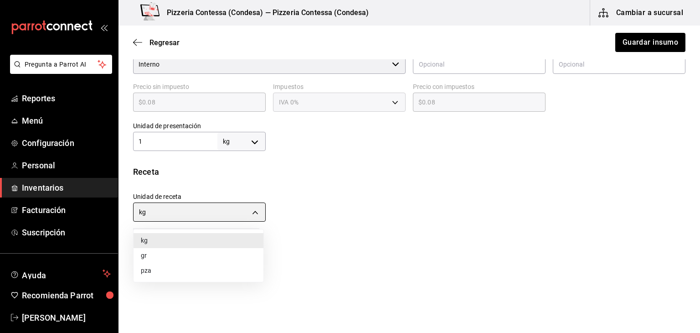
type input "GRAM"
type input "1,000"
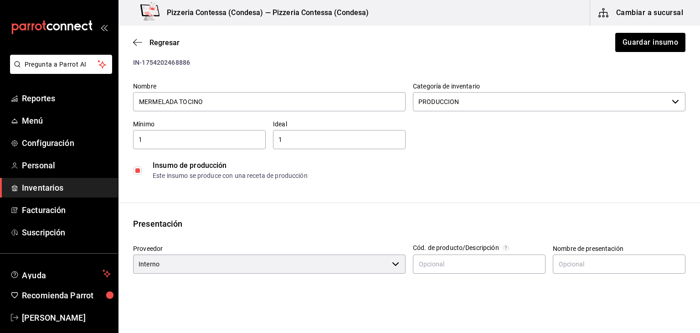
scroll to position [13, 0]
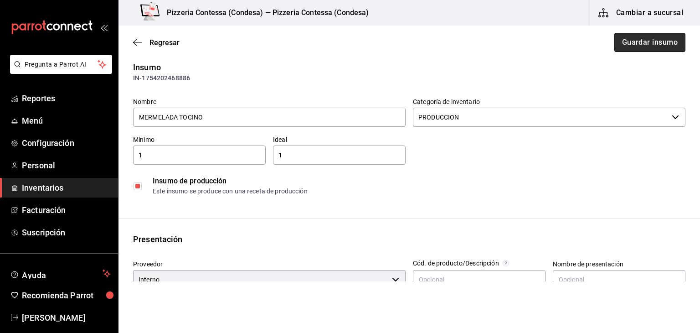
click at [658, 46] on button "Guardar insumo" at bounding box center [649, 42] width 71 height 19
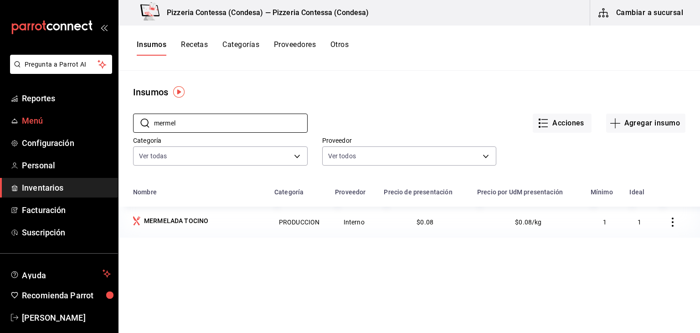
drag, startPoint x: 186, startPoint y: 125, endPoint x: 107, endPoint y: 118, distance: 79.6
click at [107, 118] on div "Pregunta a Parrot AI Reportes Menú Configuración Personal Inventarios Facturaci…" at bounding box center [350, 163] width 700 height 326
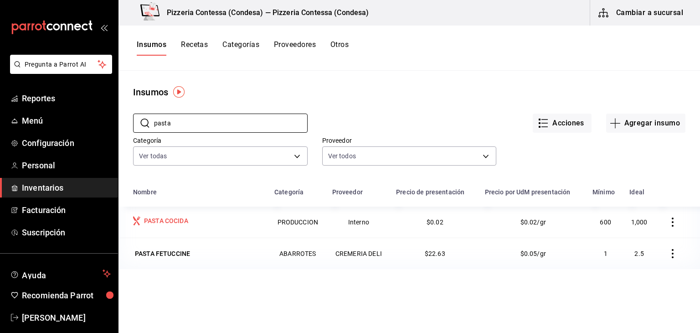
type input "pasta"
click at [190, 224] on div "PASTA COCIDA" at bounding box center [198, 221] width 130 height 11
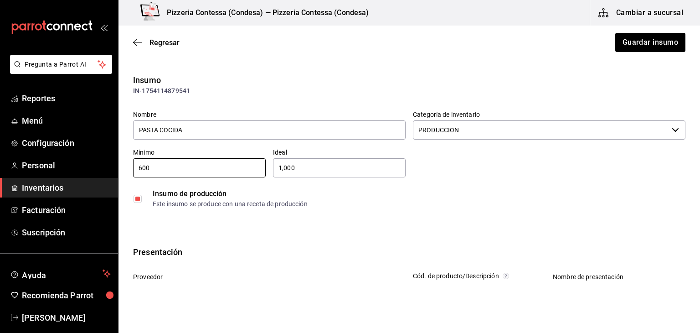
drag, startPoint x: 151, startPoint y: 169, endPoint x: 128, endPoint y: 169, distance: 23.7
click at [128, 169] on div "Mínimo 600 ​" at bounding box center [196, 159] width 140 height 36
type input "2"
drag, startPoint x: 288, startPoint y: 163, endPoint x: 262, endPoint y: 159, distance: 25.7
click at [262, 159] on div "Nombre PASTA COCIDA Categoría de inventario PRODUCCION ​ Mínimo 2 ​ Ideal 1,000…" at bounding box center [405, 157] width 559 height 109
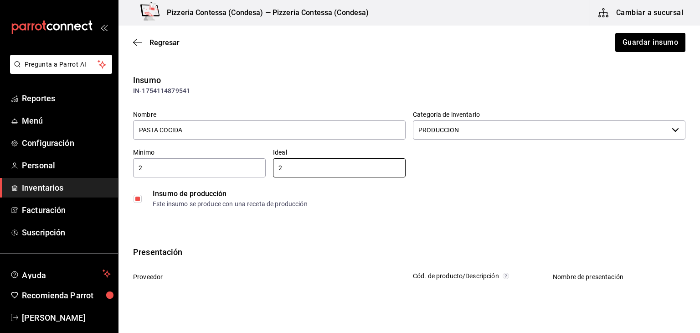
type input "2"
drag, startPoint x: 162, startPoint y: 163, endPoint x: 93, endPoint y: 168, distance: 69.0
click at [93, 168] on div "Pregunta a Parrot AI Reportes Menú Configuración Personal Inventarios Facturaci…" at bounding box center [350, 140] width 700 height 281
click at [179, 164] on input "2" at bounding box center [199, 167] width 133 height 11
drag, startPoint x: 147, startPoint y: 166, endPoint x: 119, endPoint y: 166, distance: 28.2
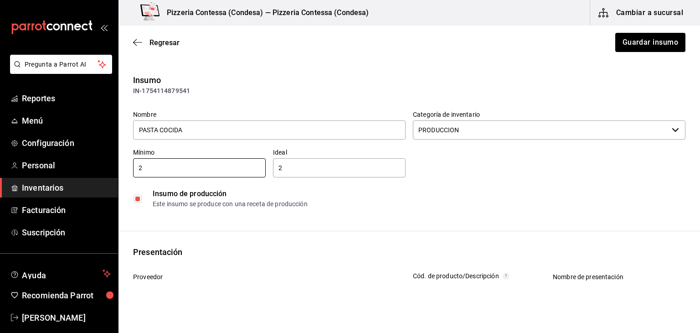
click at [119, 166] on div "Insumo IN-1754114879541 Nombre PASTA COCIDA Categoría de inventario PRODUCCION …" at bounding box center [408, 143] width 581 height 138
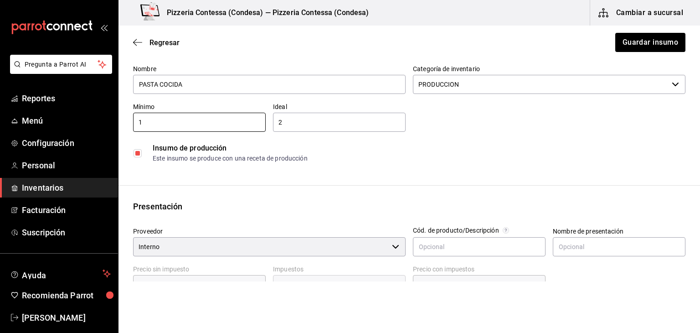
type input "1"
click at [360, 183] on div "Insumo IN-1754114879541 Nombre PASTA COCIDA Categoría de inventario PRODUCCION …" at bounding box center [408, 262] width 581 height 469
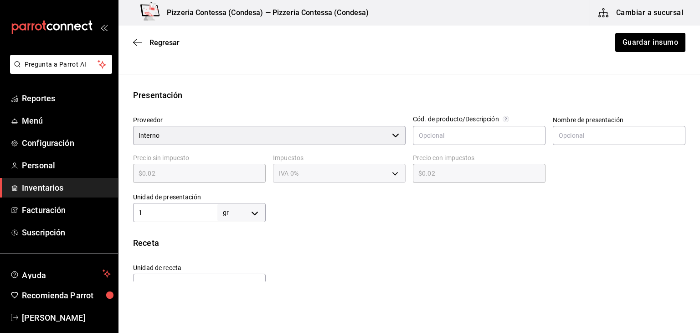
scroll to position [228, 0]
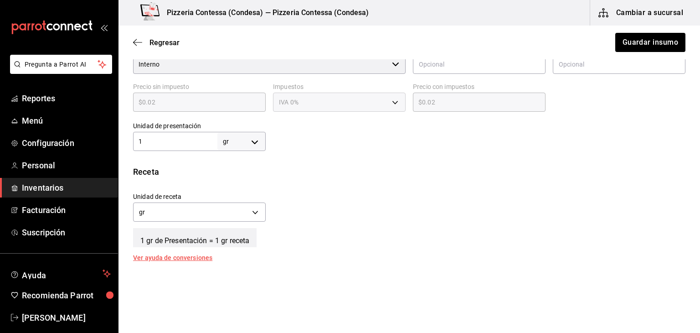
click at [246, 141] on body "Pregunta a Parrot AI Reportes Menú Configuración Personal Inventarios Facturaci…" at bounding box center [350, 140] width 700 height 281
click at [229, 181] on li "kg" at bounding box center [239, 183] width 47 height 15
type input "KILOGRAM"
type input "1"
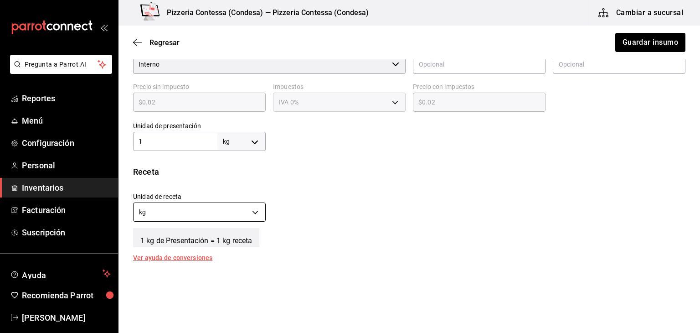
click at [222, 205] on body "Pregunta a Parrot AI Reportes Menú Configuración Personal Inventarios Facturaci…" at bounding box center [350, 140] width 700 height 281
click at [220, 248] on li "gr" at bounding box center [198, 255] width 130 height 15
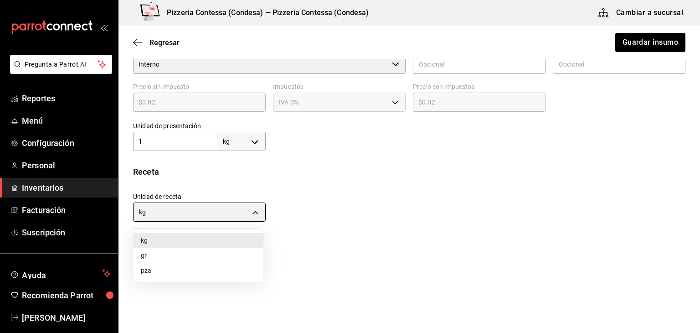
type input "GRAM"
type input "1,000"
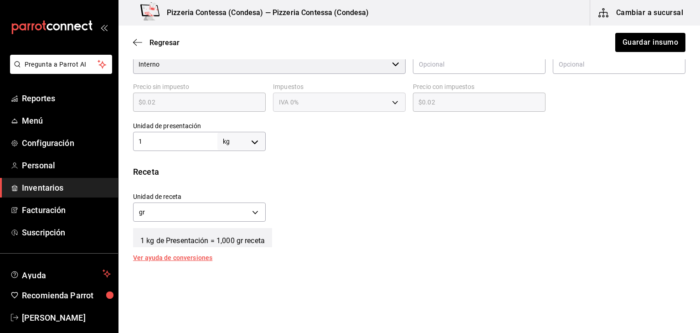
click at [381, 194] on div "Unidad de receta gr GRAM Factor de conversión 1,000 ​" at bounding box center [405, 204] width 559 height 39
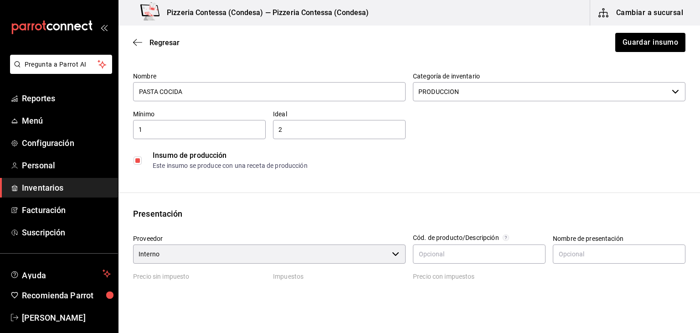
scroll to position [0, 0]
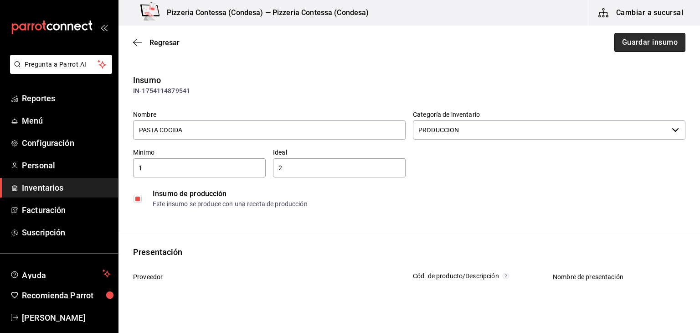
click at [655, 48] on button "Guardar insumo" at bounding box center [649, 42] width 71 height 19
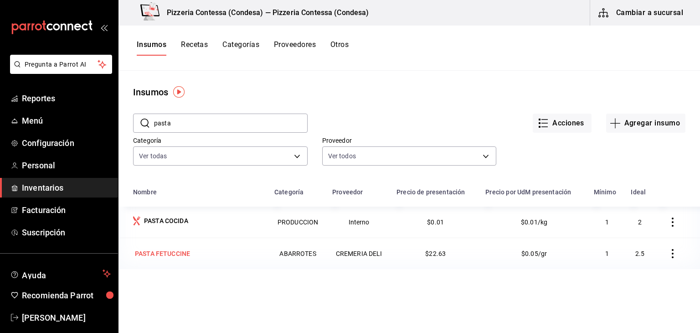
click at [171, 247] on div "PASTA FETUCCINE" at bounding box center [162, 253] width 59 height 13
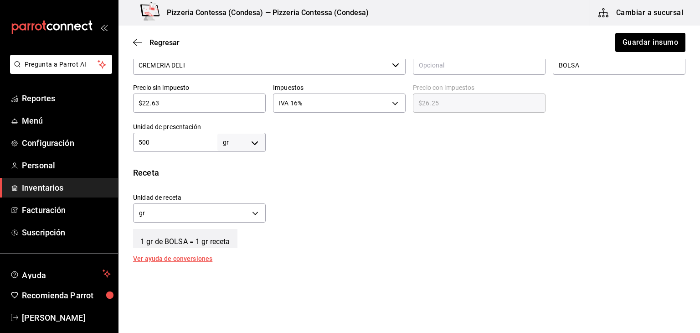
scroll to position [228, 0]
click at [242, 146] on body "Pregunta a Parrot AI Reportes Menú Configuración Personal Inventarios Facturaci…" at bounding box center [350, 140] width 700 height 281
click at [239, 186] on li "kg" at bounding box center [239, 183] width 47 height 15
type input "KILOGRAM"
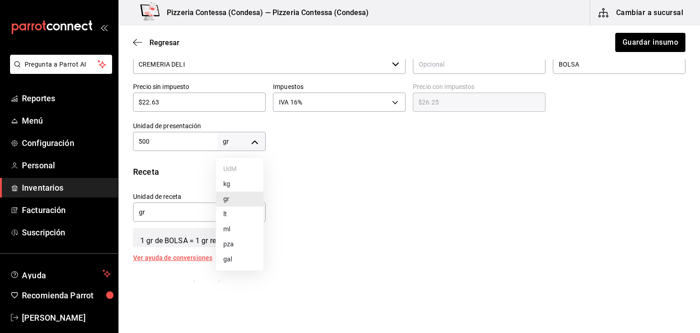
type input "500"
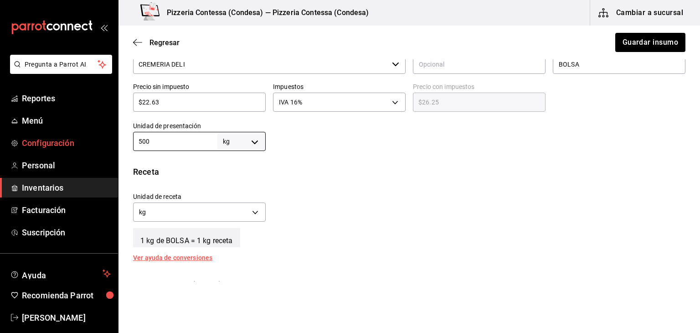
drag, startPoint x: 162, startPoint y: 143, endPoint x: 111, endPoint y: 143, distance: 51.0
click at [112, 143] on div "Pregunta a Parrot AI Reportes Menú Configuración Personal Inventarios Facturaci…" at bounding box center [350, 140] width 700 height 281
type input "."
type input ".5"
type input "0.5"
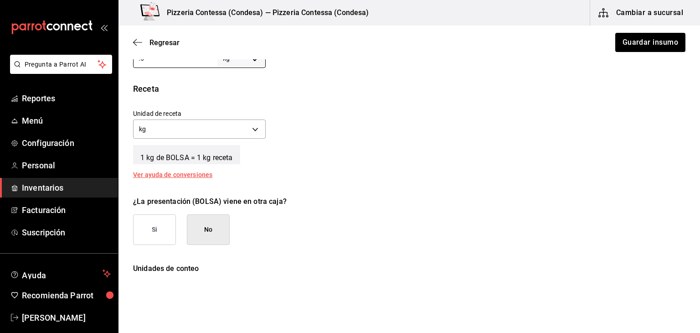
scroll to position [319, 0]
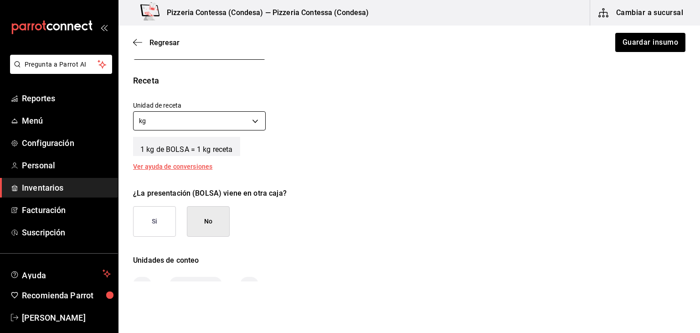
type input "0.5"
click at [239, 124] on body "Pregunta a Parrot AI Reportes Menú Configuración Personal Inventarios Facturaci…" at bounding box center [350, 140] width 700 height 281
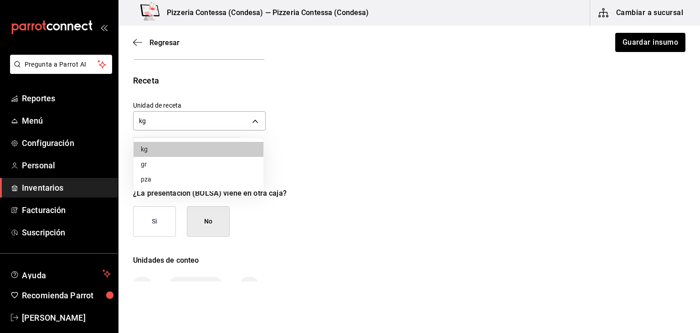
click at [220, 158] on li "gr" at bounding box center [198, 164] width 130 height 15
type input "GRAM"
type input "500"
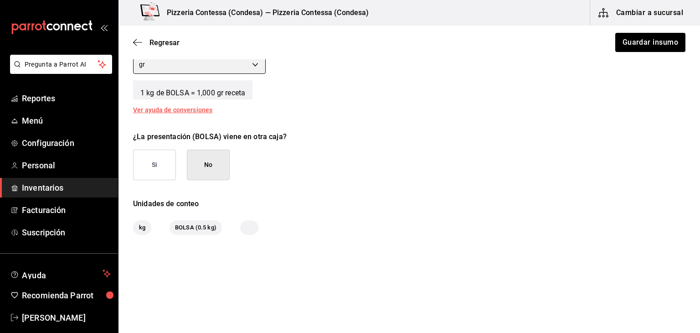
scroll to position [382, 0]
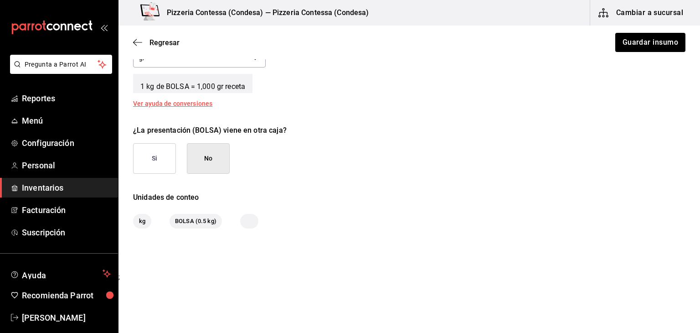
click at [393, 159] on div "¿La presentación (BOLSA) viene en otra caja? Si No" at bounding box center [405, 146] width 559 height 56
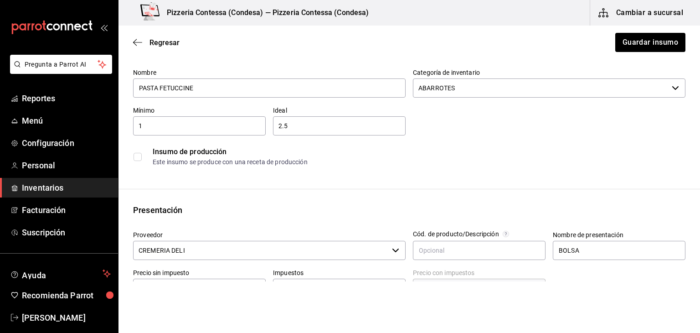
scroll to position [0, 0]
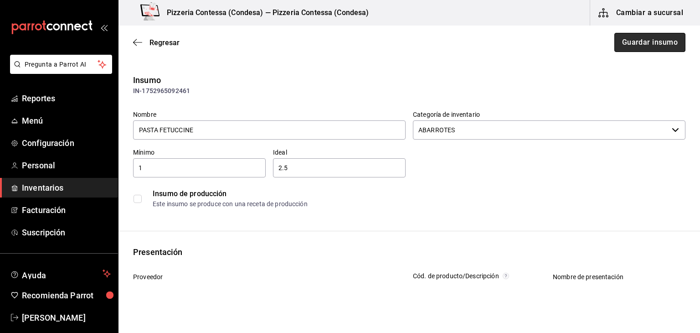
click at [649, 43] on button "Guardar insumo" at bounding box center [649, 42] width 71 height 19
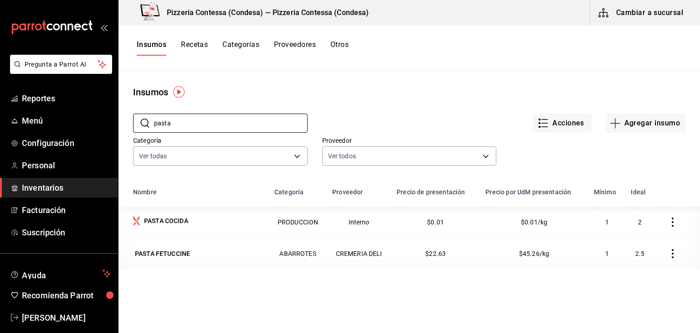
drag, startPoint x: 176, startPoint y: 125, endPoint x: 122, endPoint y: 125, distance: 54.2
click at [122, 125] on div "​ pasta ​ Acciones Agregar insumo Categoría Ver todas adbb1f52-8470-42d1-af23-a…" at bounding box center [408, 141] width 581 height 84
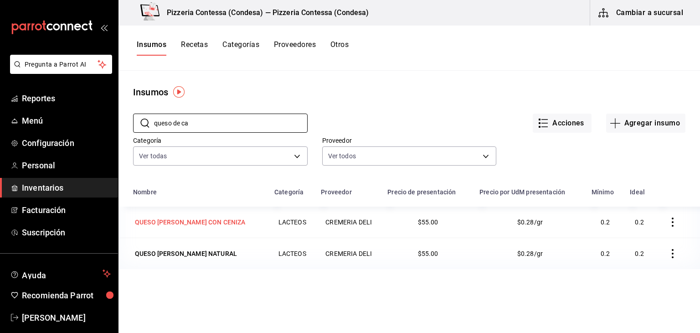
type input "queso de ca"
click at [214, 222] on div "QUESO DE CABRA CON CENIZA" at bounding box center [190, 221] width 111 height 9
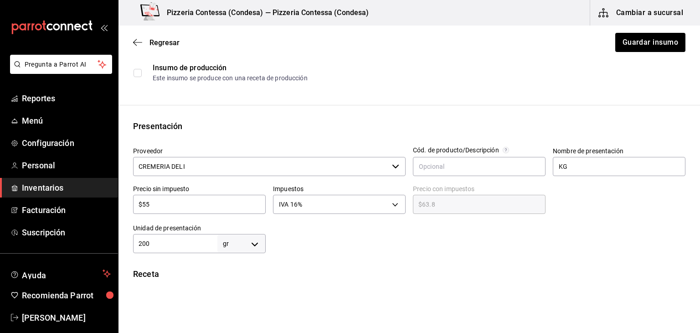
scroll to position [137, 0]
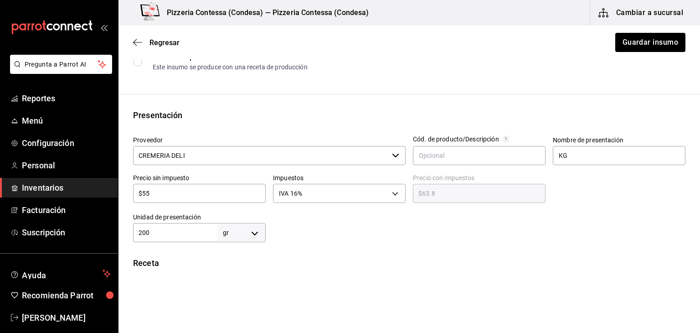
click at [242, 235] on body "Pregunta a Parrot AI Reportes Menú Configuración Personal Inventarios Facturaci…" at bounding box center [350, 140] width 700 height 281
click at [235, 244] on li "kg" at bounding box center [239, 245] width 47 height 15
type input "KILOGRAM"
type input "200"
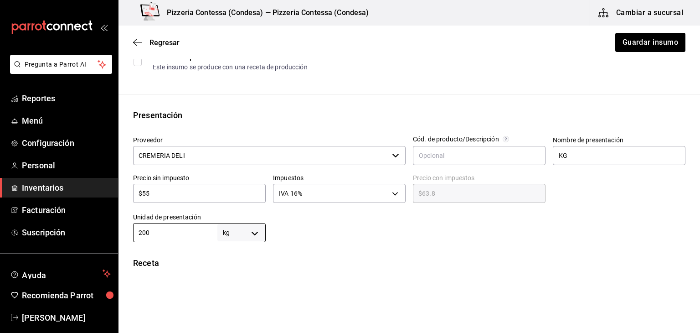
drag, startPoint x: 162, startPoint y: 236, endPoint x: 118, endPoint y: 240, distance: 44.8
click at [118, 232] on div "Presentación Proveedor CREMERIA DELI ​ Cód. de producto/Descripción Nombre de p…" at bounding box center [408, 175] width 581 height 133
type input "."
type input ".2"
type input "0.2"
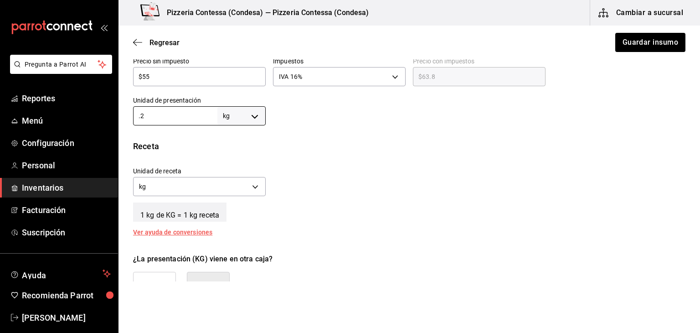
scroll to position [319, 0]
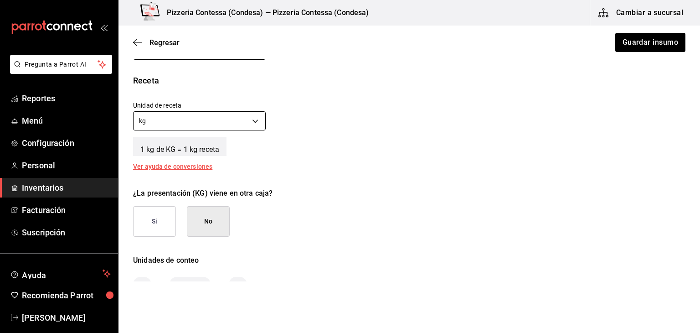
type input "0.2"
click at [229, 115] on body "Pregunta a Parrot AI Reportes Menú Configuración Personal Inventarios Facturaci…" at bounding box center [350, 140] width 700 height 281
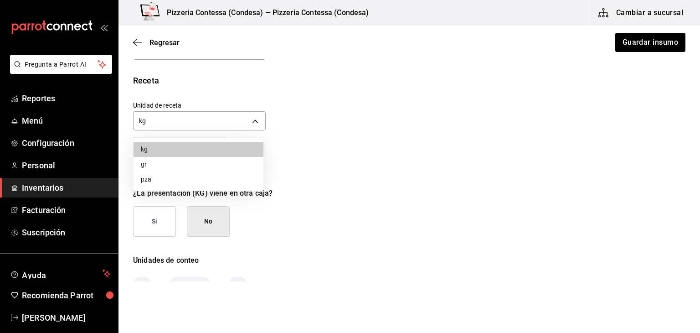
click at [211, 160] on li "gr" at bounding box center [198, 164] width 130 height 15
type input "GRAM"
type input "200"
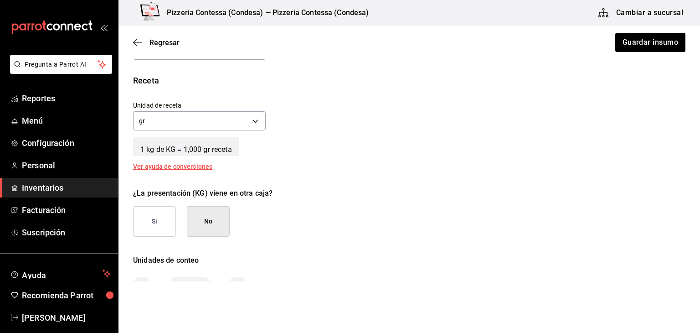
click at [381, 144] on div "1 kg de KG = 1,000 gr receta" at bounding box center [409, 144] width 552 height 23
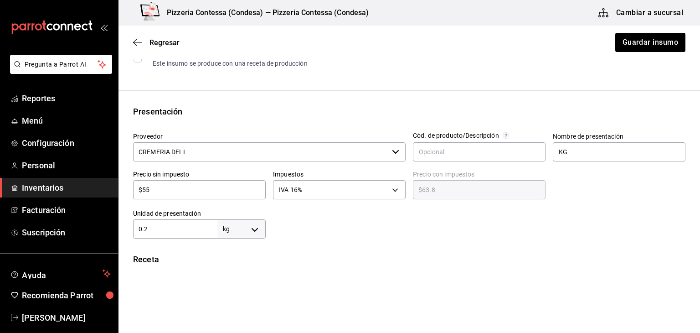
scroll to position [137, 0]
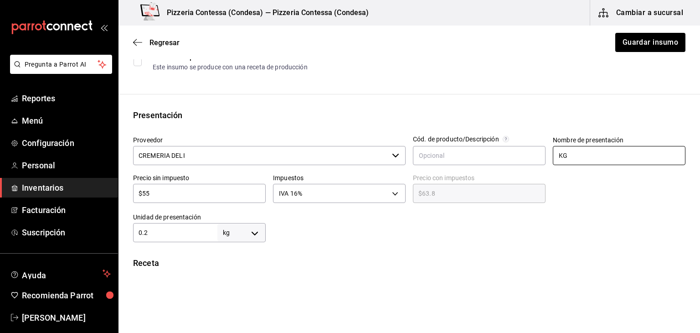
drag, startPoint x: 578, startPoint y: 155, endPoint x: 549, endPoint y: 157, distance: 28.7
click at [553, 155] on input "KG" at bounding box center [619, 155] width 133 height 19
type input "EMPAQUE"
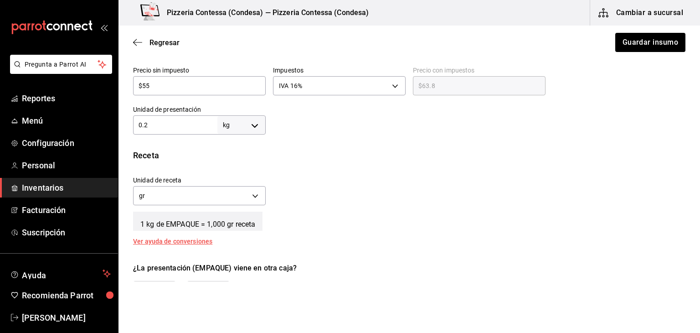
scroll to position [154, 0]
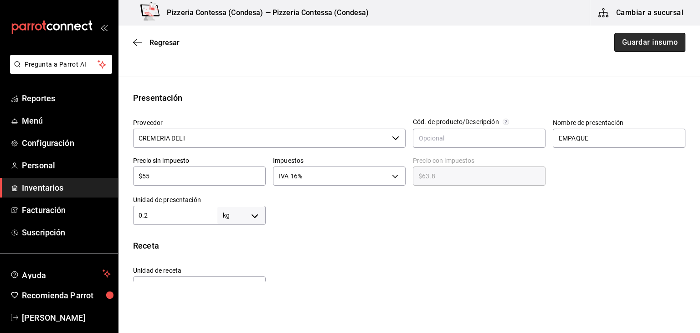
click at [640, 45] on button "Guardar insumo" at bounding box center [649, 42] width 71 height 19
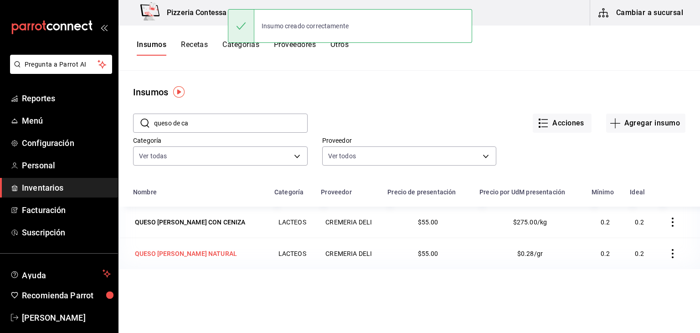
click at [202, 248] on div "QUESO DE CABRA NATURAL" at bounding box center [186, 253] width 106 height 13
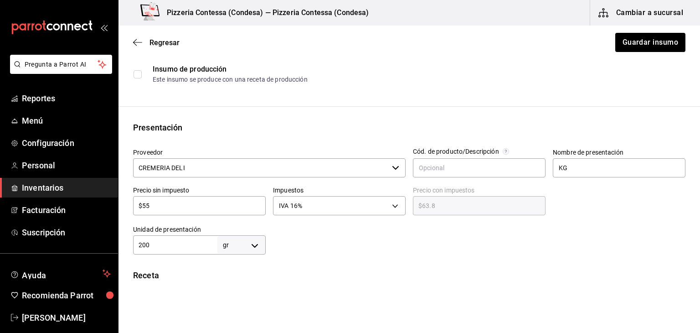
scroll to position [137, 0]
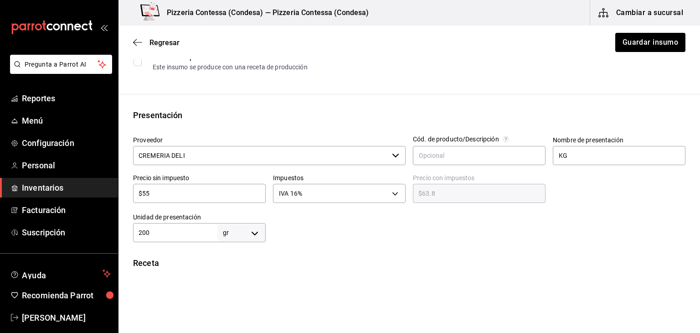
click at [251, 232] on body "Pregunta a Parrot AI Reportes Menú Configuración Personal Inventarios Facturaci…" at bounding box center [350, 140] width 700 height 281
click at [242, 248] on li "kg" at bounding box center [239, 245] width 47 height 15
type input "KILOGRAM"
type input "200"
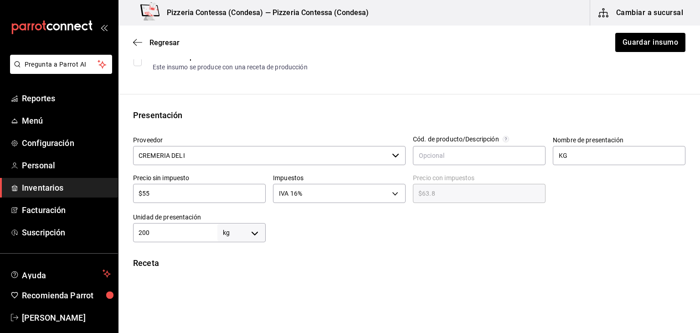
drag, startPoint x: 200, startPoint y: 232, endPoint x: 143, endPoint y: 232, distance: 57.4
click at [144, 232] on input "200" at bounding box center [175, 232] width 84 height 11
click at [119, 233] on div "Presentación Proveedor CREMERIA DELI ​ Cód. de producto/Descripción Nombre de p…" at bounding box center [408, 175] width 581 height 133
click at [156, 234] on input "200" at bounding box center [175, 232] width 84 height 11
drag, startPoint x: 167, startPoint y: 232, endPoint x: 132, endPoint y: 231, distance: 35.1
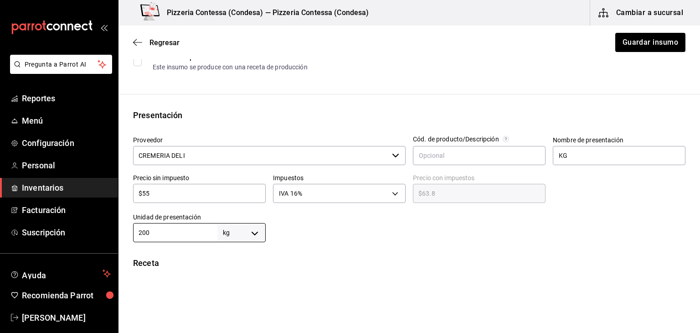
click at [132, 231] on div "Unidad de presentación 200 kg KILOGRAM ​" at bounding box center [196, 223] width 140 height 36
type input "."
type input ".2"
type input "0.2"
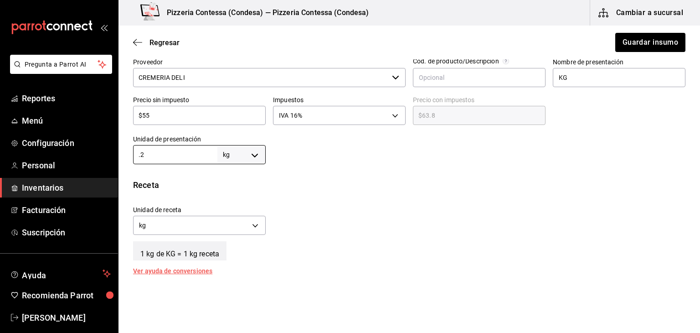
scroll to position [228, 0]
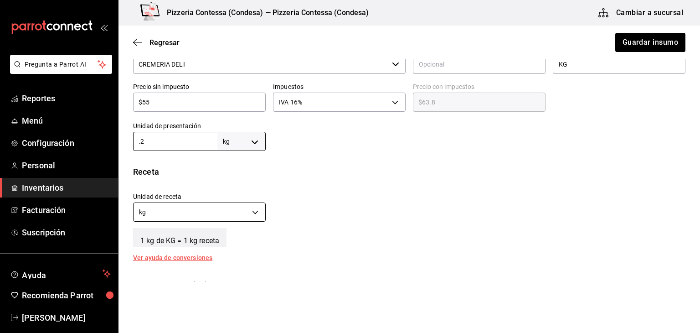
type input "0.2"
click at [242, 209] on body "Pregunta a Parrot AI Reportes Menú Configuración Personal Inventarios Facturaci…" at bounding box center [350, 140] width 700 height 281
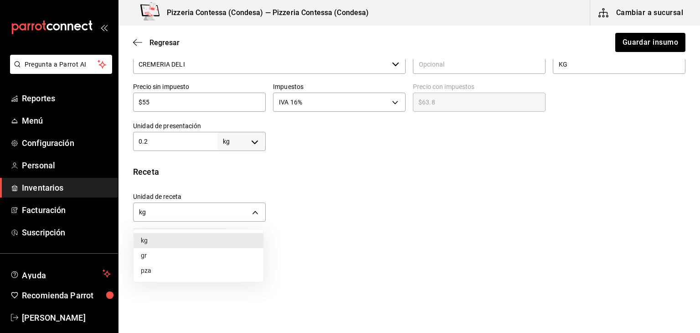
click at [205, 254] on li "gr" at bounding box center [198, 255] width 130 height 15
type input "GRAM"
type input "200"
click at [372, 192] on div "Unidad de receta gr GRAM Factor de conversión 200 ​" at bounding box center [405, 204] width 559 height 39
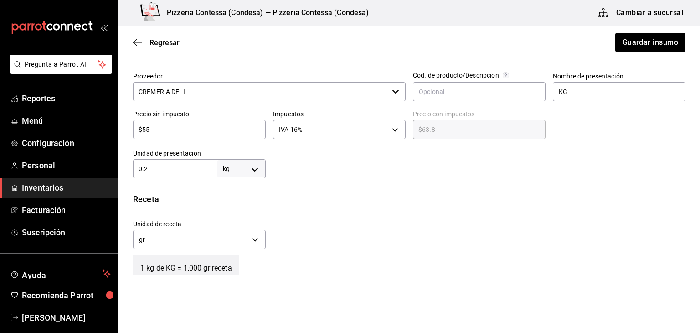
scroll to position [200, 0]
drag, startPoint x: 600, startPoint y: 93, endPoint x: 529, endPoint y: 99, distance: 70.9
click at [529, 99] on div "Proveedor CREMERIA DELI ​ Cód. de producto/Descripción Nombre de presentación K…" at bounding box center [405, 122] width 559 height 113
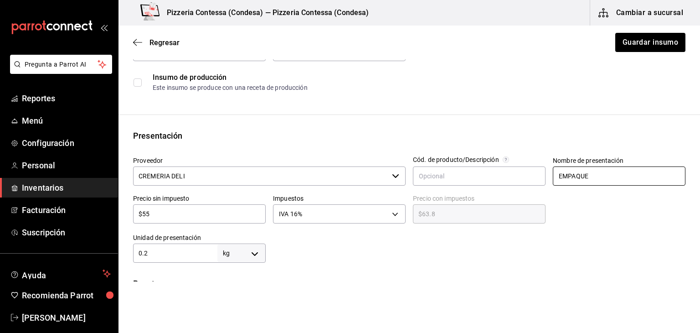
scroll to position [108, 0]
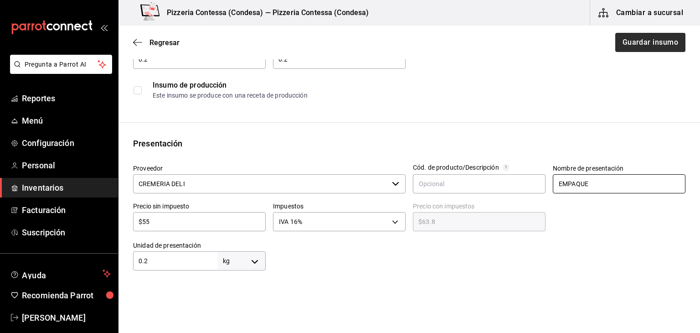
type input "EMPAQUE"
click at [661, 41] on button "Guardar insumo" at bounding box center [649, 42] width 71 height 19
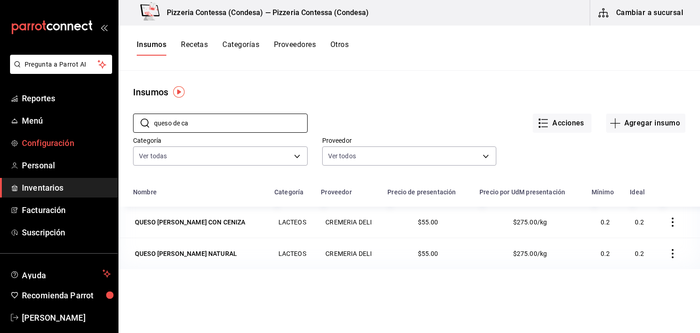
drag, startPoint x: 195, startPoint y: 124, endPoint x: 36, endPoint y: 133, distance: 159.3
click at [36, 133] on div "Pregunta a Parrot AI Reportes Menú Configuración Personal Inventarios Facturaci…" at bounding box center [350, 163] width 700 height 326
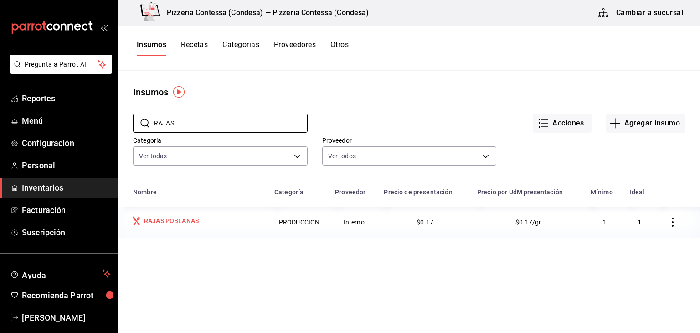
type input "RAJAS"
click at [212, 222] on div "RAJAS POBLANAS" at bounding box center [198, 221] width 130 height 11
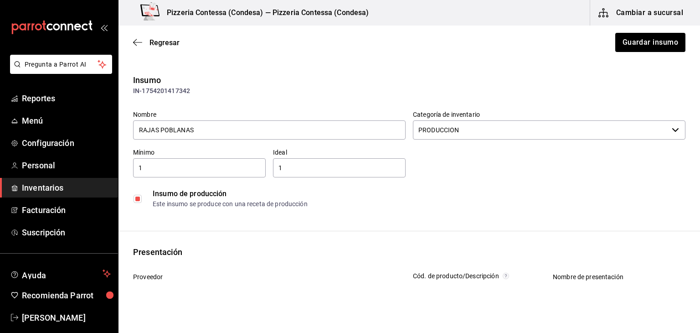
type input "Interno"
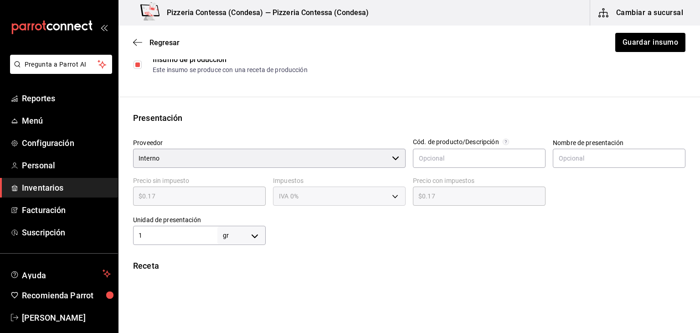
scroll to position [137, 0]
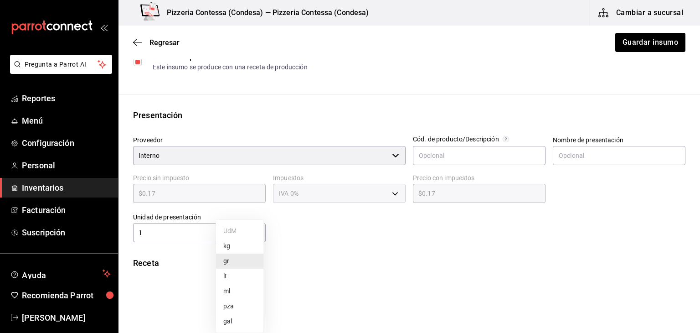
click at [228, 239] on body "Pregunta a Parrot AI Reportes Menú Configuración Personal Inventarios Facturaci…" at bounding box center [350, 140] width 700 height 281
click at [235, 247] on li "kg" at bounding box center [239, 245] width 47 height 15
type input "KILOGRAM"
type input "1"
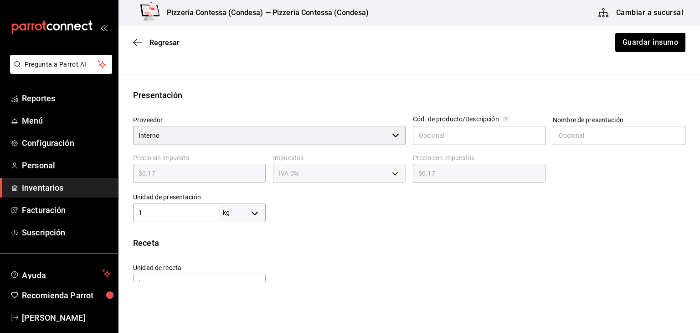
scroll to position [228, 0]
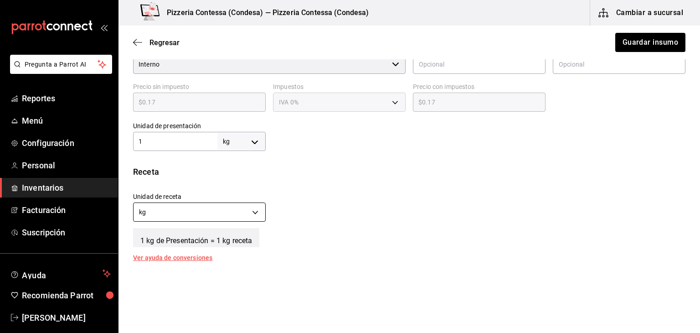
click at [231, 217] on body "Pregunta a Parrot AI Reportes Menú Configuración Personal Inventarios Facturaci…" at bounding box center [350, 140] width 700 height 281
click at [220, 252] on li "gr" at bounding box center [198, 255] width 130 height 15
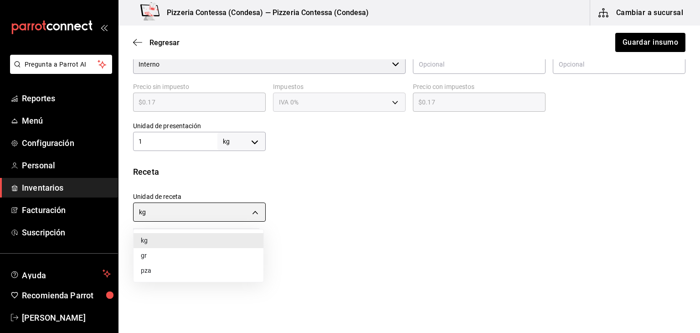
type input "GRAM"
type input "1,000"
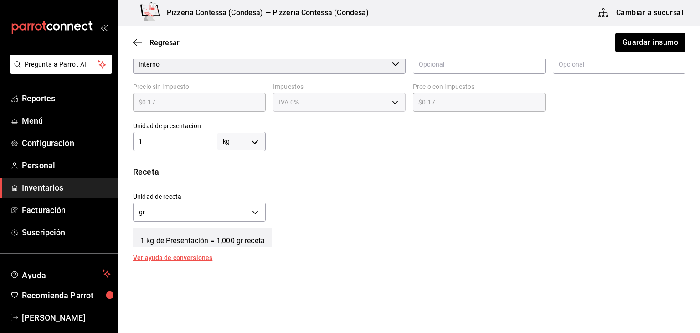
click at [329, 206] on div "Unidad de receta gr GRAM Factor de conversión 1,000 ​" at bounding box center [405, 204] width 559 height 39
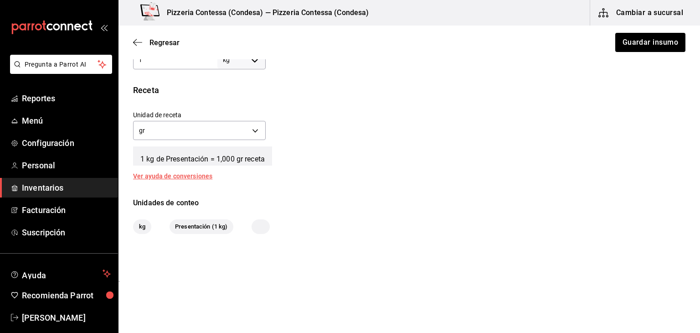
scroll to position [315, 0]
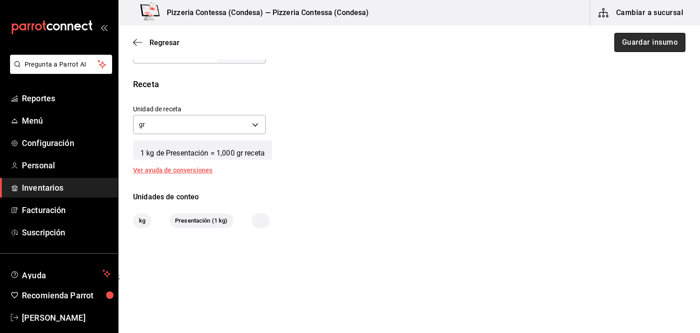
click at [641, 43] on button "Guardar insumo" at bounding box center [649, 42] width 71 height 19
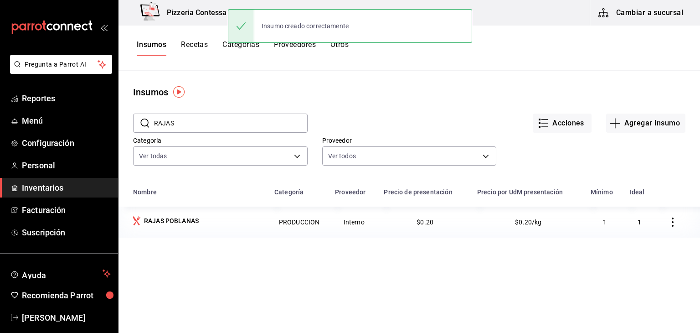
drag, startPoint x: 177, startPoint y: 126, endPoint x: 139, endPoint y: 128, distance: 37.8
click at [139, 128] on div "​ RAJAS ​" at bounding box center [220, 122] width 174 height 19
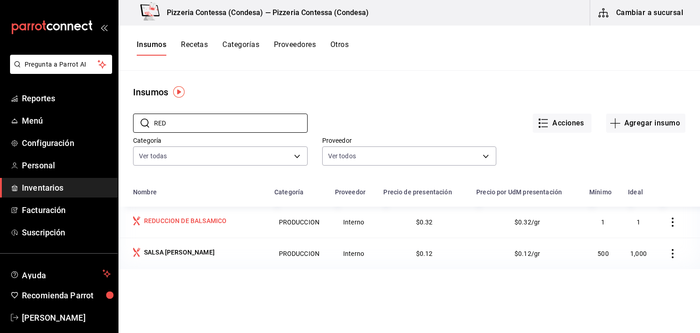
type input "RED"
click at [195, 213] on td "REDUCCION DE BALSAMICO" at bounding box center [193, 221] width 150 height 31
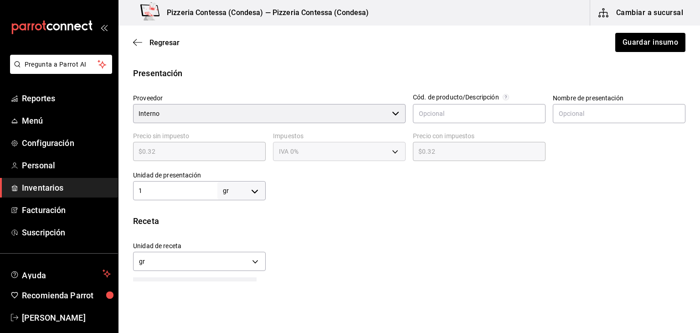
scroll to position [182, 0]
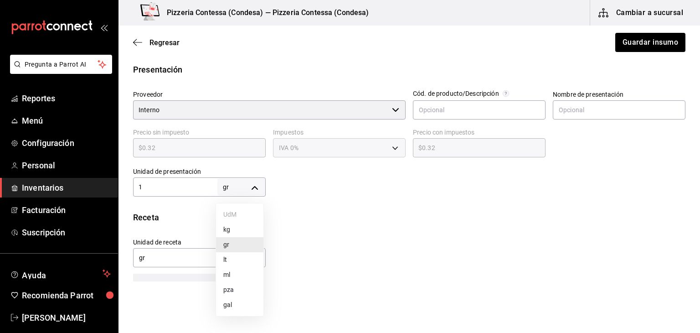
click at [240, 191] on body "Pregunta a Parrot AI Reportes Menú Configuración Personal Inventarios Facturaci…" at bounding box center [350, 140] width 700 height 281
click at [230, 230] on li "kg" at bounding box center [239, 229] width 47 height 15
type input "KILOGRAM"
type input "1"
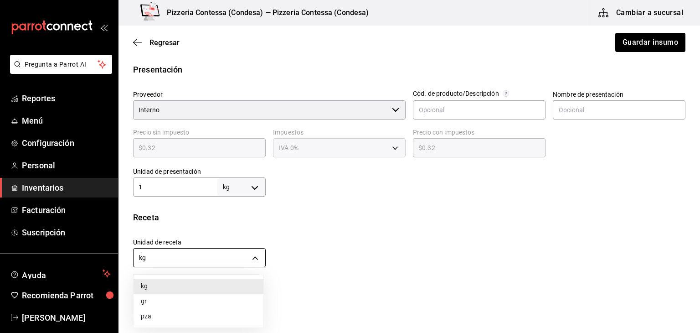
click at [226, 257] on body "Pregunta a Parrot AI Reportes Menú Configuración Personal Inventarios Facturaci…" at bounding box center [350, 140] width 700 height 281
click at [222, 298] on li "gr" at bounding box center [198, 300] width 130 height 15
type input "GRAM"
type input "1,000"
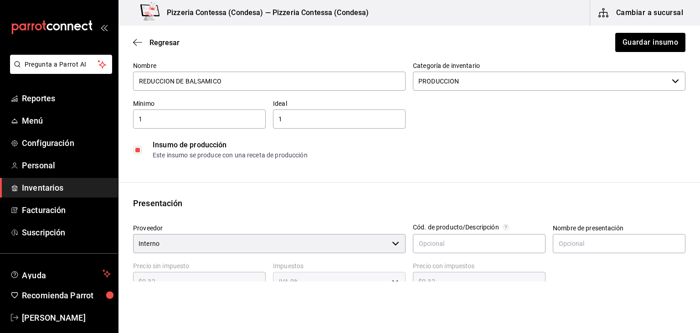
scroll to position [42, 0]
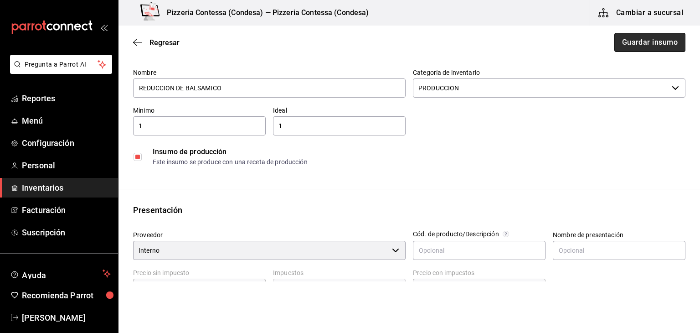
click at [632, 41] on button "Guardar insumo" at bounding box center [649, 42] width 71 height 19
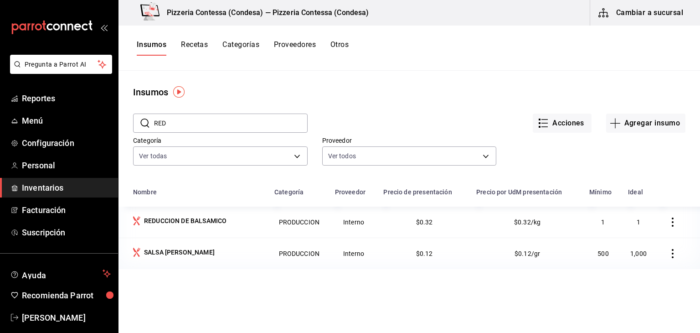
drag, startPoint x: 180, startPoint y: 118, endPoint x: 138, endPoint y: 119, distance: 41.9
click at [138, 119] on div "​ RED ​" at bounding box center [220, 122] width 174 height 19
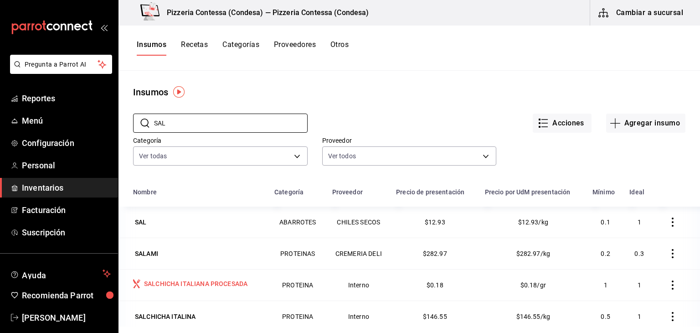
type input "SAL"
click at [230, 284] on div "SALCHICHA ITALIANA PROCESADA" at bounding box center [195, 283] width 103 height 9
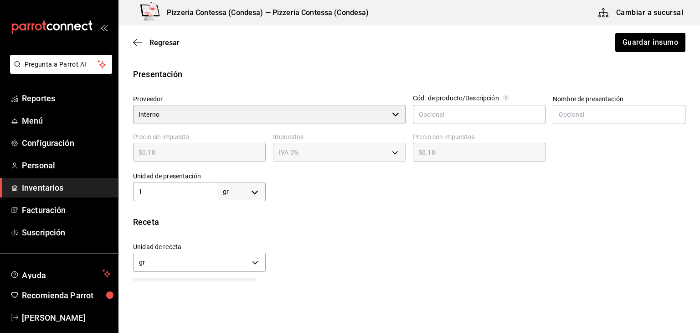
scroll to position [228, 0]
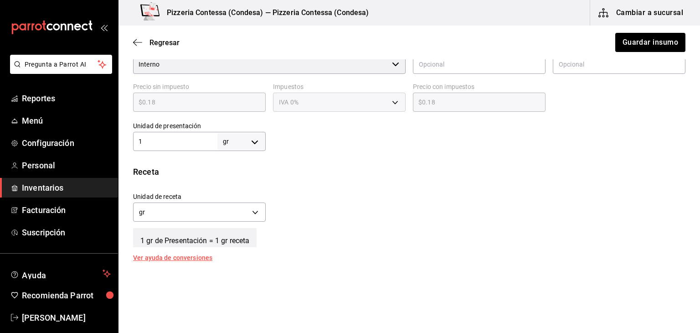
click at [249, 135] on body "Pregunta a Parrot AI Reportes Menú Configuración Personal Inventarios Facturaci…" at bounding box center [350, 140] width 700 height 281
click at [237, 181] on li "kg" at bounding box center [239, 183] width 47 height 15
type input "KILOGRAM"
type input "1"
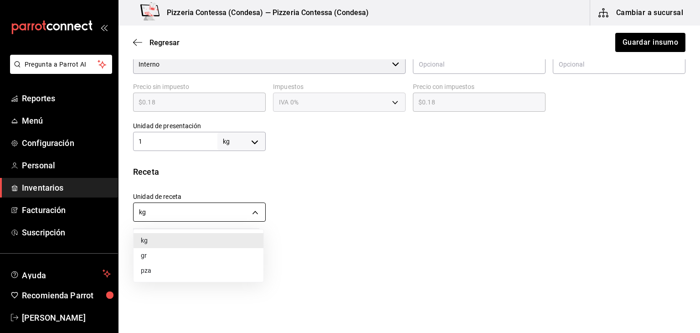
click at [226, 217] on body "Pregunta a Parrot AI Reportes Menú Configuración Personal Inventarios Facturaci…" at bounding box center [350, 140] width 700 height 281
click at [222, 251] on li "gr" at bounding box center [198, 255] width 130 height 15
type input "GRAM"
type input "1,000"
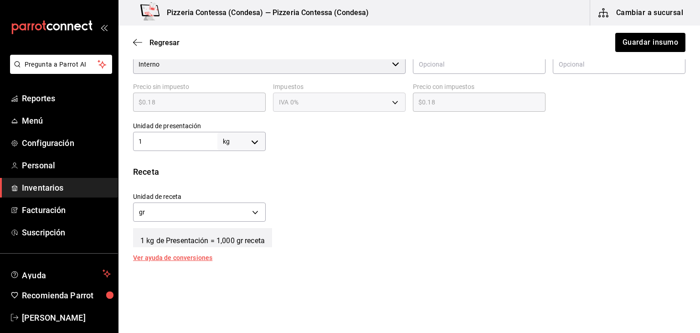
click at [429, 201] on div "Unidad de receta gr GRAM Factor de conversión 1,000 ​" at bounding box center [405, 204] width 559 height 39
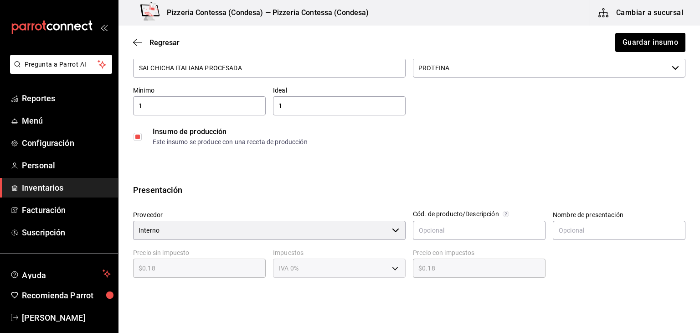
scroll to position [0, 0]
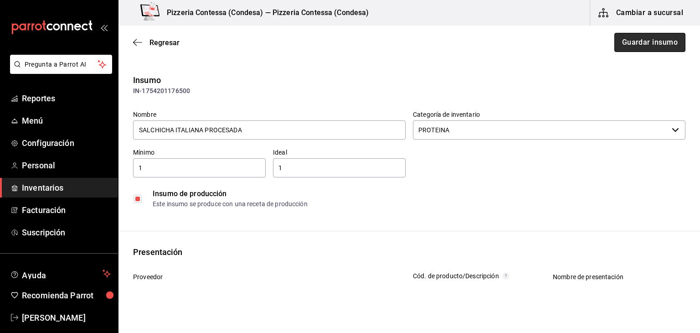
click at [632, 47] on button "Guardar insumo" at bounding box center [649, 42] width 71 height 19
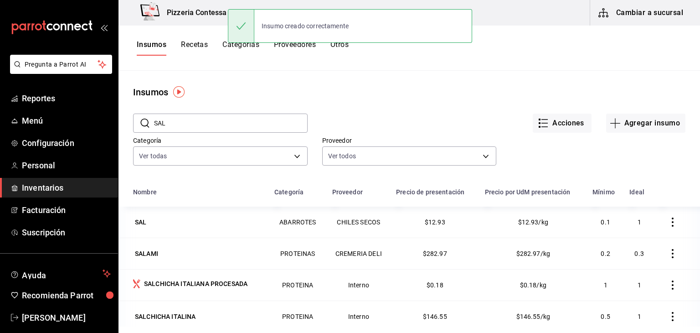
click at [172, 127] on input "SAL" at bounding box center [231, 123] width 154 height 18
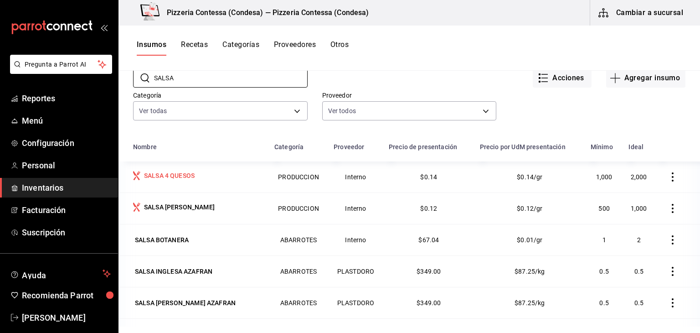
scroll to position [46, 0]
type input "SALSA"
click at [185, 175] on div "SALSA 4 QUESOS" at bounding box center [169, 174] width 51 height 9
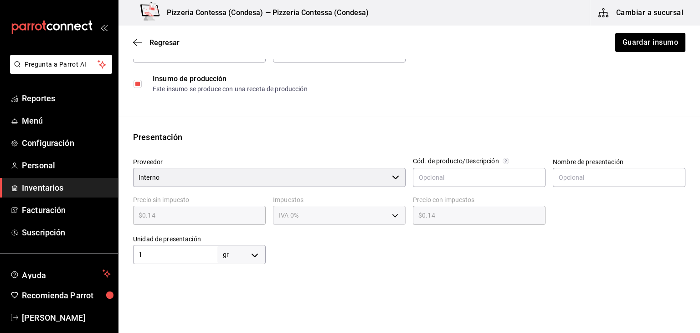
scroll to position [137, 0]
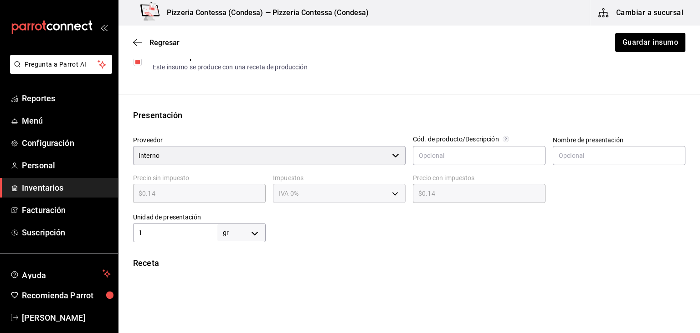
click at [228, 232] on body "Pregunta a Parrot AI Reportes Menú Configuración Personal Inventarios Facturaci…" at bounding box center [350, 140] width 700 height 281
click at [236, 245] on li "kg" at bounding box center [239, 245] width 47 height 15
type input "KILOGRAM"
type input "1"
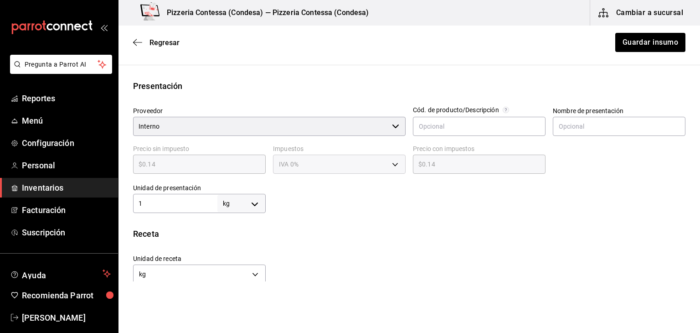
scroll to position [228, 0]
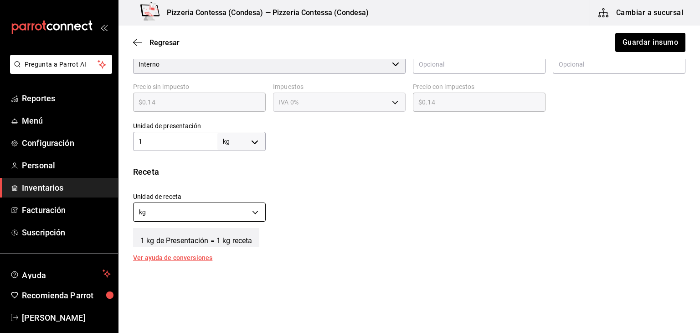
click at [225, 211] on body "Pregunta a Parrot AI Reportes Menú Configuración Personal Inventarios Facturaci…" at bounding box center [350, 140] width 700 height 281
click at [227, 249] on li "gr" at bounding box center [198, 255] width 130 height 15
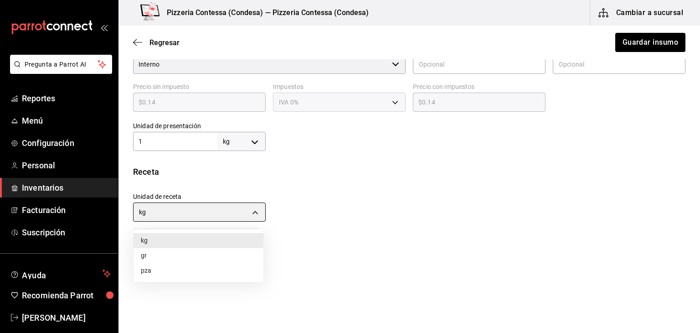
type input "GRAM"
type input "1,000"
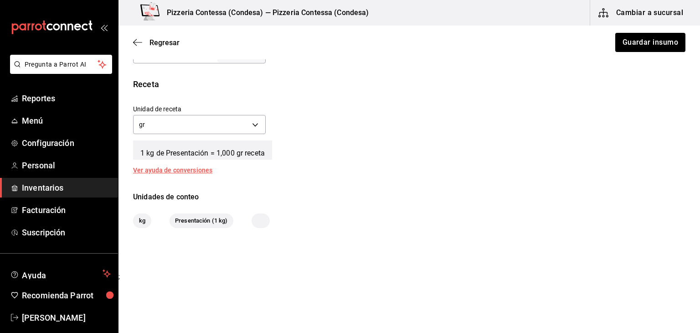
click at [391, 167] on div "Receta Unidad de receta gr GRAM Factor de conversión 1,000 ​ 1 kg de Presentaci…" at bounding box center [408, 125] width 581 height 95
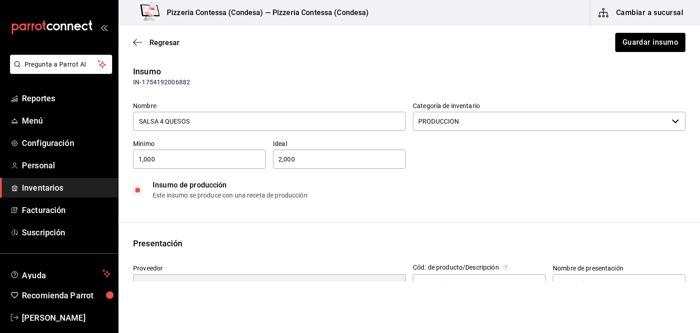
scroll to position [0, 0]
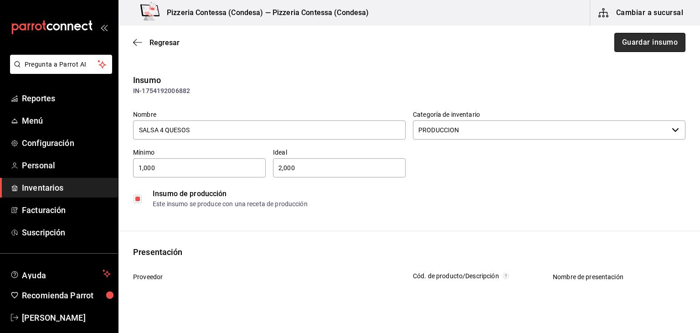
click at [629, 41] on button "Guardar insumo" at bounding box center [649, 42] width 71 height 19
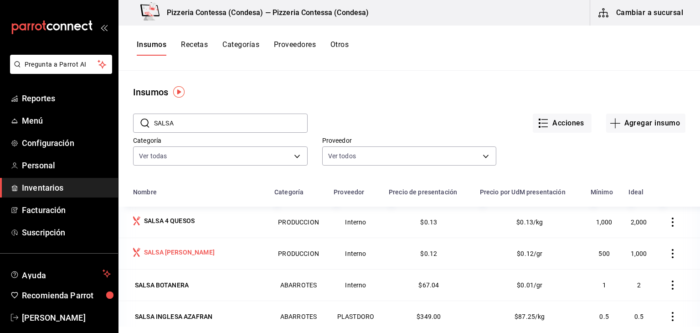
click at [186, 249] on div "SALSA [PERSON_NAME]" at bounding box center [179, 251] width 71 height 9
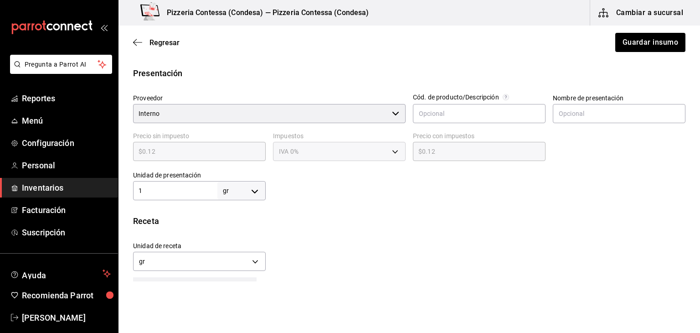
scroll to position [182, 0]
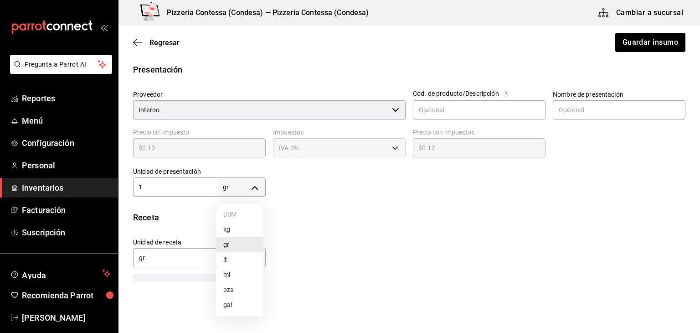
click at [241, 188] on body "Pregunta a Parrot AI Reportes Menú Configuración Personal Inventarios Facturaci…" at bounding box center [350, 140] width 700 height 281
click at [240, 233] on li "kg" at bounding box center [239, 229] width 47 height 15
type input "KILOGRAM"
type input "1"
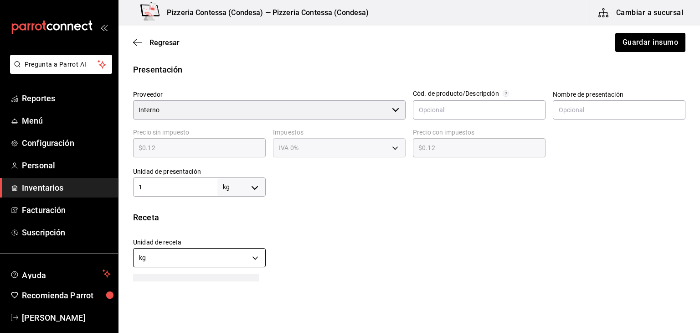
click at [227, 254] on body "Pregunta a Parrot AI Reportes Menú Configuración Personal Inventarios Facturaci…" at bounding box center [350, 140] width 700 height 281
click at [213, 296] on li "gr" at bounding box center [198, 300] width 130 height 15
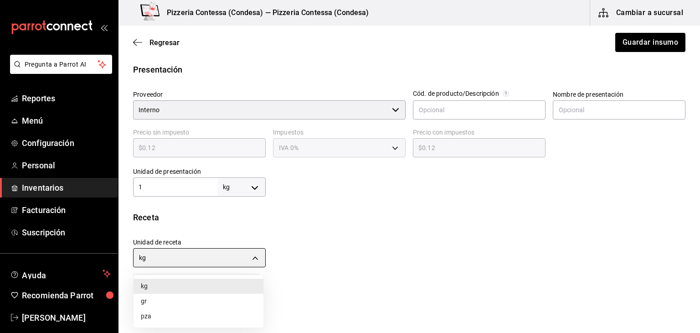
type input "GRAM"
type input "1,000"
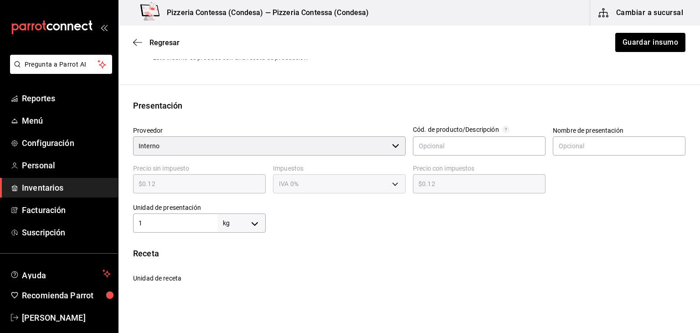
scroll to position [133, 0]
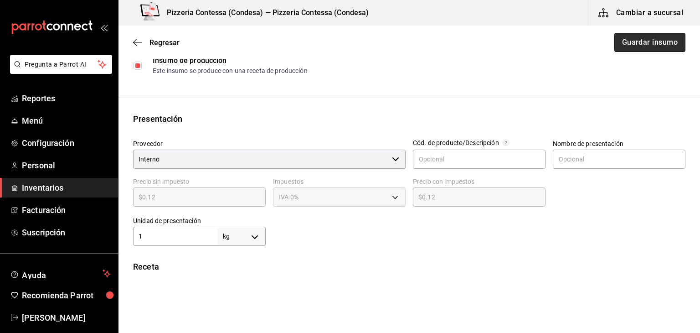
click at [625, 46] on button "Guardar insumo" at bounding box center [649, 42] width 71 height 19
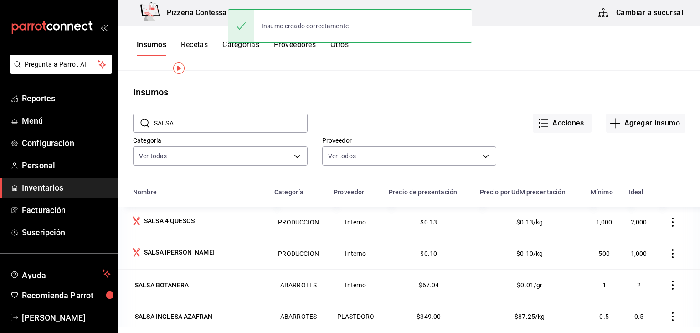
scroll to position [91, 0]
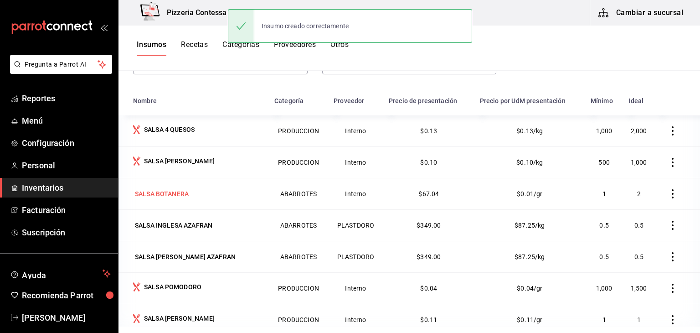
click at [190, 185] on td "SALSA BOTANERA" at bounding box center [193, 193] width 150 height 31
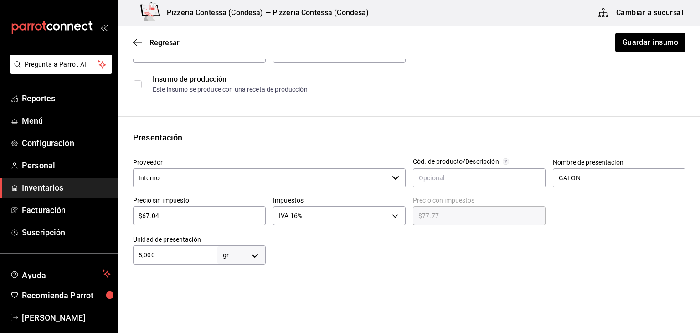
scroll to position [182, 0]
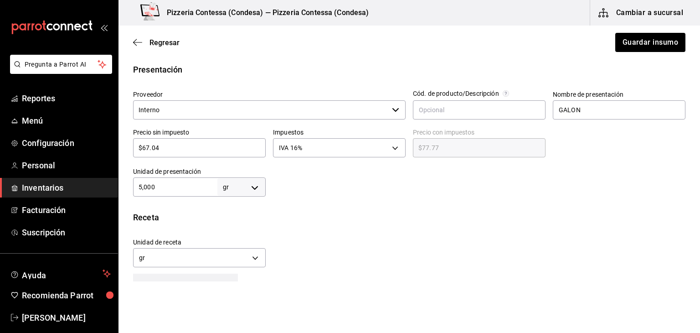
click at [240, 188] on body "Pregunta a Parrot AI Reportes Menú Configuración Personal Inventarios Facturaci…" at bounding box center [350, 140] width 700 height 281
click at [236, 225] on li "kg" at bounding box center [239, 229] width 47 height 15
type input "KILOGRAM"
type input "5,000"
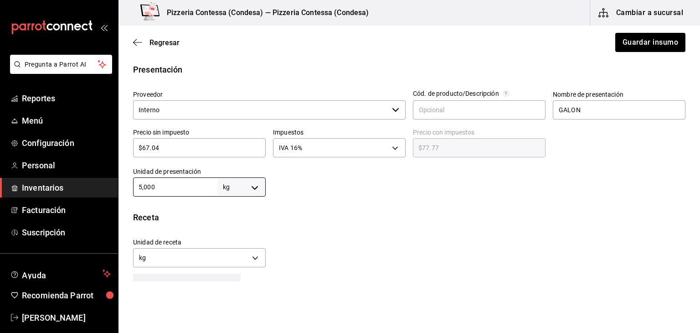
drag, startPoint x: 159, startPoint y: 186, endPoint x: 113, endPoint y: 186, distance: 45.6
click at [113, 186] on div "Pregunta a Parrot AI Reportes Menú Configuración Personal Inventarios Facturaci…" at bounding box center [350, 140] width 700 height 281
type input "5"
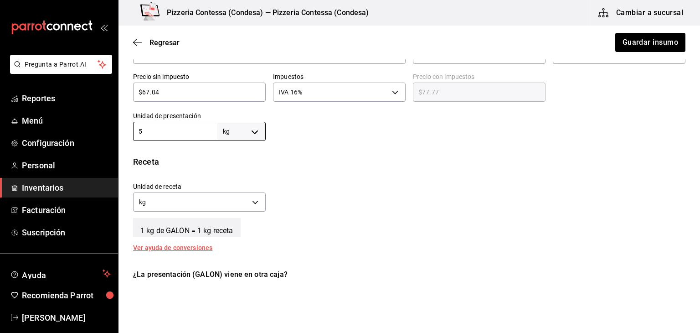
scroll to position [319, 0]
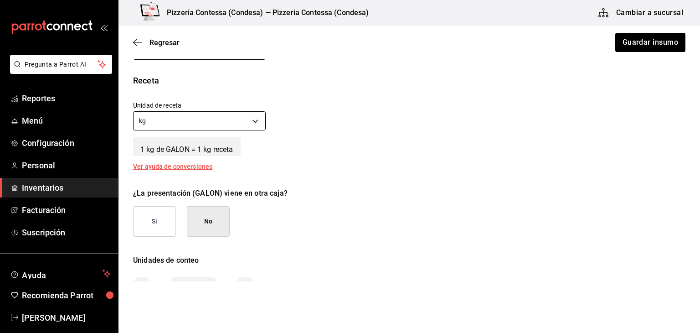
type input "5"
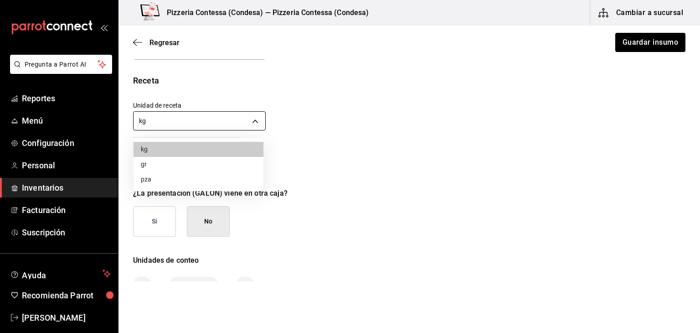
click at [223, 117] on body "Pregunta a Parrot AI Reportes Menú Configuración Personal Inventarios Facturaci…" at bounding box center [350, 140] width 700 height 281
click at [204, 164] on li "gr" at bounding box center [198, 164] width 130 height 15
type input "GRAM"
type input "5,000"
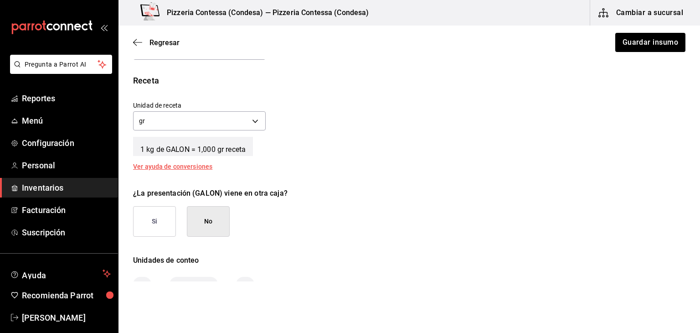
click at [333, 172] on div "Insumo IN-1752965092479 Nombre SALSA BOTANERA Categoría de inventario ABARROTES…" at bounding box center [408, 23] width 581 height 536
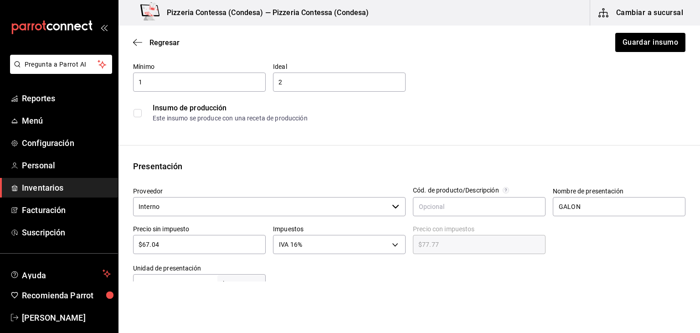
scroll to position [63, 0]
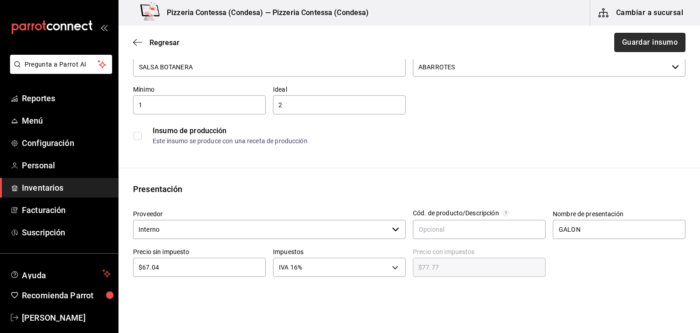
click at [643, 35] on button "Guardar insumo" at bounding box center [649, 42] width 71 height 19
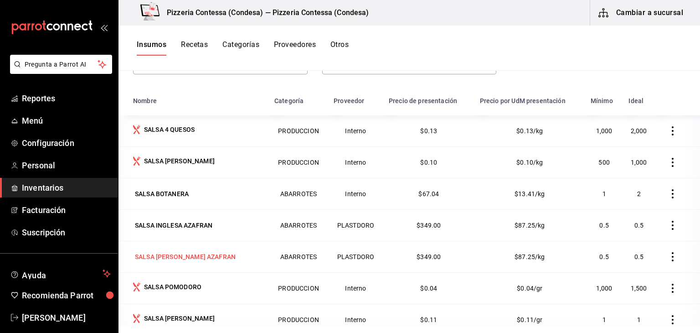
scroll to position [112, 0]
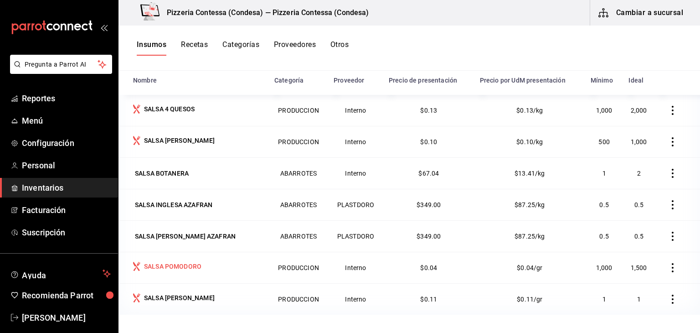
click at [193, 258] on td "SALSA POMODORO" at bounding box center [193, 266] width 150 height 31
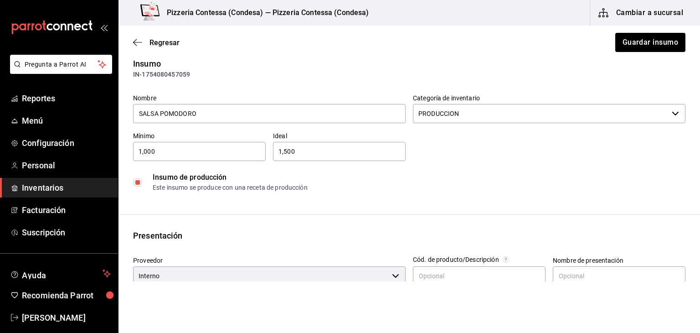
scroll to position [46, 0]
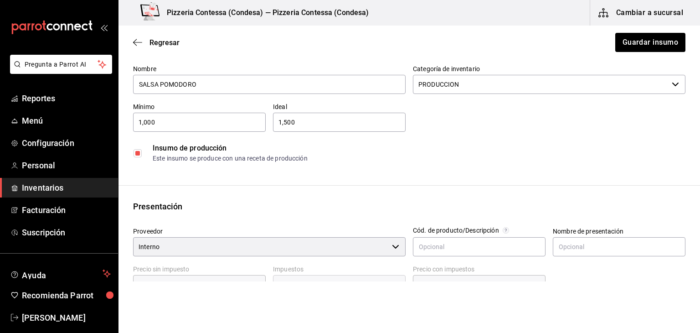
drag, startPoint x: 162, startPoint y: 113, endPoint x: 138, endPoint y: 117, distance: 24.5
click at [138, 117] on div "1,000 ​" at bounding box center [199, 122] width 133 height 19
drag, startPoint x: 156, startPoint y: 123, endPoint x: 141, endPoint y: 125, distance: 15.6
click at [128, 123] on div "Mínimo 1,000 ​" at bounding box center [196, 113] width 140 height 36
type input "1"
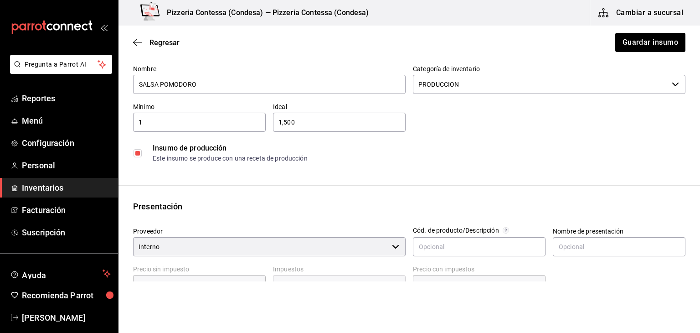
drag, startPoint x: 307, startPoint y: 122, endPoint x: 271, endPoint y: 122, distance: 36.0
click at [273, 122] on input "1,500" at bounding box center [339, 122] width 133 height 11
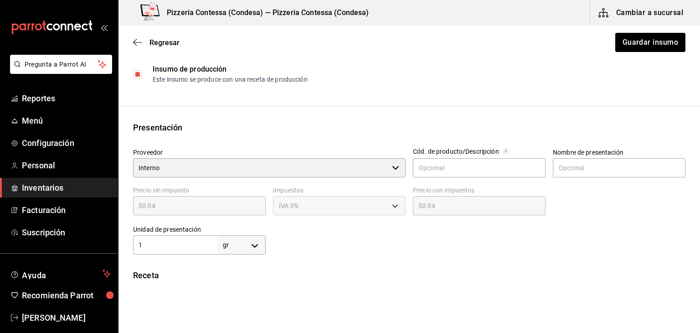
scroll to position [137, 0]
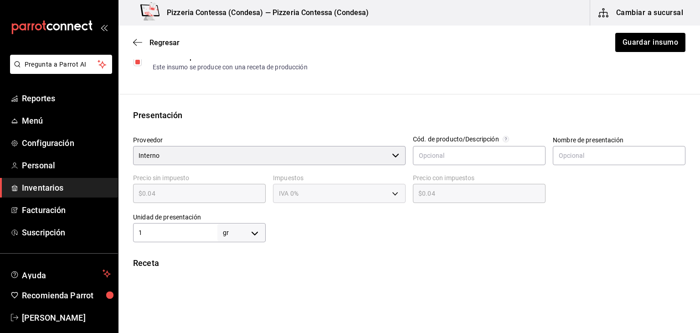
type input "3"
click at [237, 231] on body "Pregunta a Parrot AI Reportes Menú Configuración Personal Inventarios Facturaci…" at bounding box center [350, 140] width 700 height 281
click at [241, 246] on li "kg" at bounding box center [239, 245] width 47 height 15
type input "KILOGRAM"
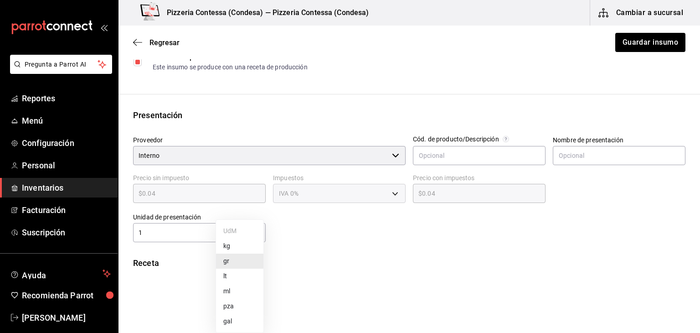
type input "1"
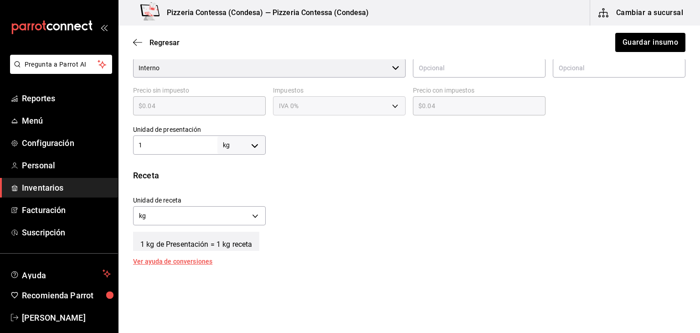
scroll to position [228, 0]
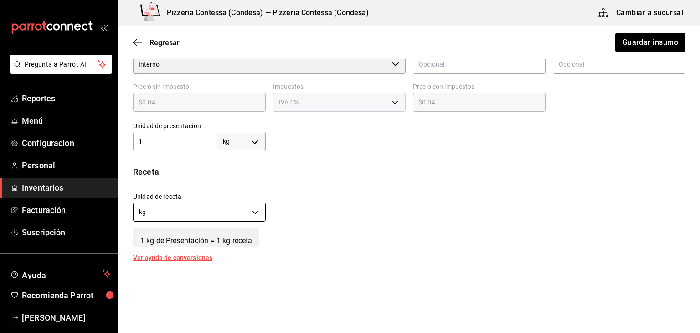
click at [217, 213] on body "Pregunta a Parrot AI Reportes Menú Configuración Personal Inventarios Facturaci…" at bounding box center [350, 140] width 700 height 281
click at [187, 250] on li "gr" at bounding box center [198, 255] width 130 height 15
type input "GRAM"
type input "1,000"
click at [350, 208] on div "Unidad de receta gr GRAM Factor de conversión 1,000 ​" at bounding box center [405, 204] width 559 height 39
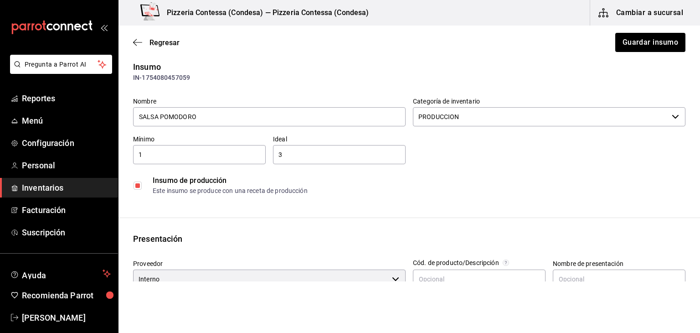
scroll to position [0, 0]
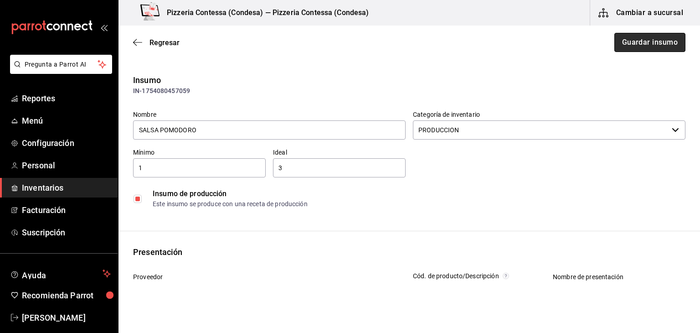
click at [625, 39] on button "Guardar insumo" at bounding box center [649, 42] width 71 height 19
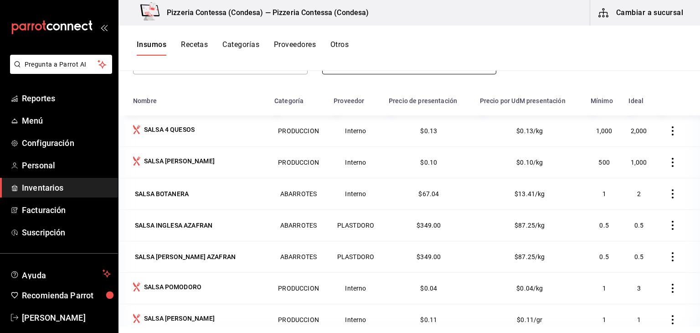
scroll to position [112, 0]
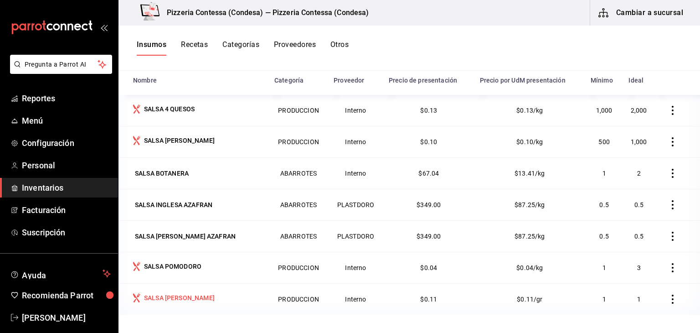
click at [183, 297] on div "SALSA SPINACCI" at bounding box center [179, 297] width 71 height 9
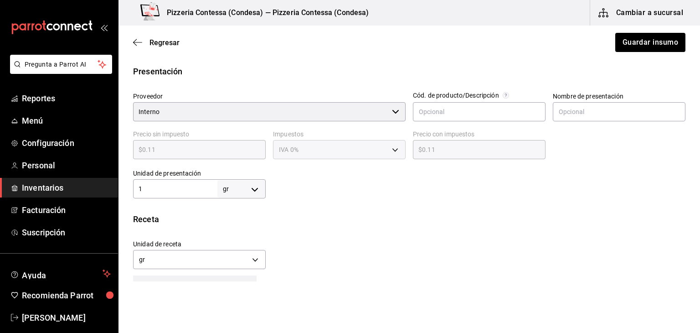
scroll to position [182, 0]
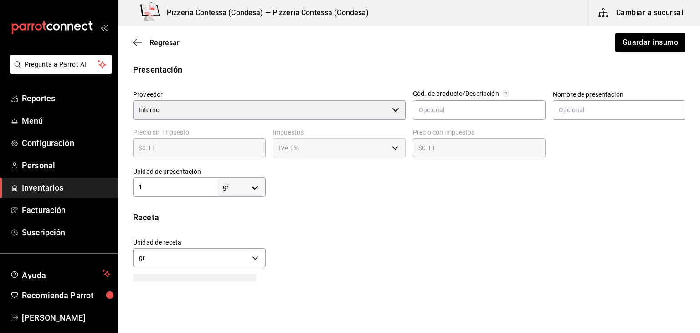
click at [248, 182] on body "Pregunta a Parrot AI Reportes Menú Configuración Personal Inventarios Facturaci…" at bounding box center [350, 140] width 700 height 281
click at [232, 231] on li "kg" at bounding box center [239, 229] width 47 height 15
type input "KILOGRAM"
type input "1"
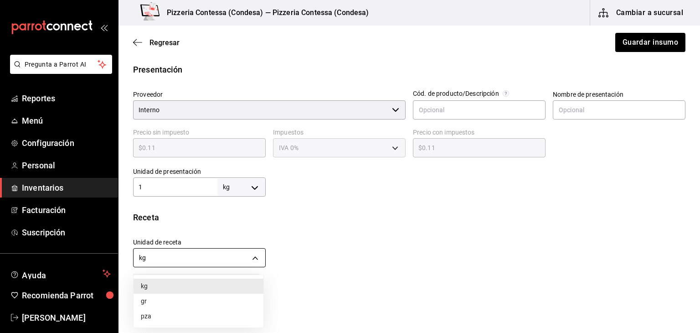
click at [224, 257] on body "Pregunta a Parrot AI Reportes Menú Configuración Personal Inventarios Facturaci…" at bounding box center [350, 140] width 700 height 281
click at [211, 297] on li "gr" at bounding box center [198, 300] width 130 height 15
type input "GRAM"
type input "1,000"
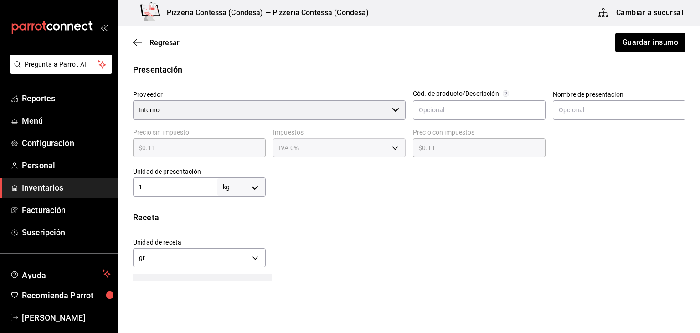
click at [335, 237] on div "Unidad de receta gr GRAM Factor de conversión 1,000 ​" at bounding box center [405, 250] width 559 height 39
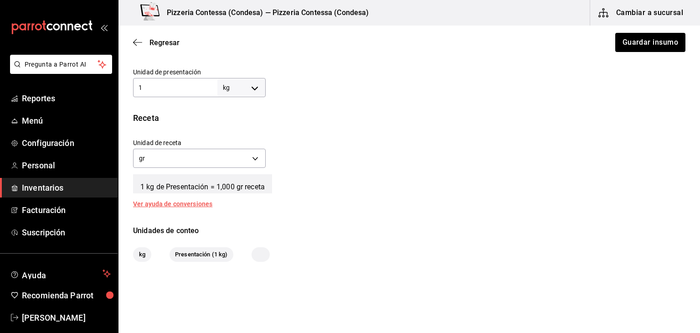
scroll to position [315, 0]
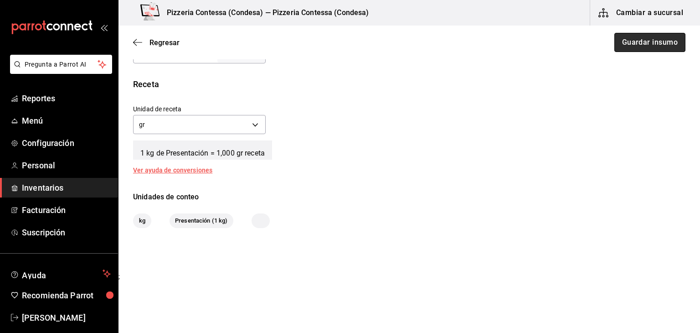
click at [645, 40] on button "Guardar insumo" at bounding box center [649, 42] width 71 height 19
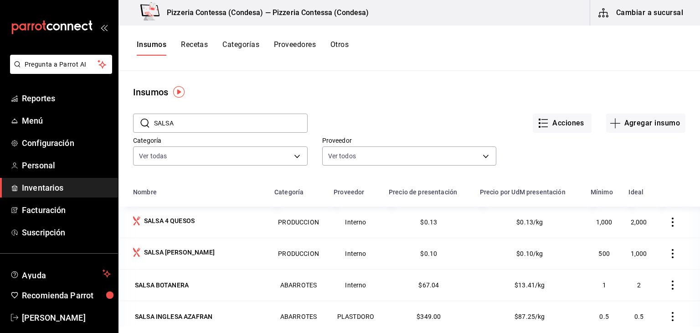
drag, startPoint x: 206, startPoint y: 124, endPoint x: 142, endPoint y: 123, distance: 64.2
click at [142, 123] on div "​ SALSA ​" at bounding box center [220, 122] width 174 height 19
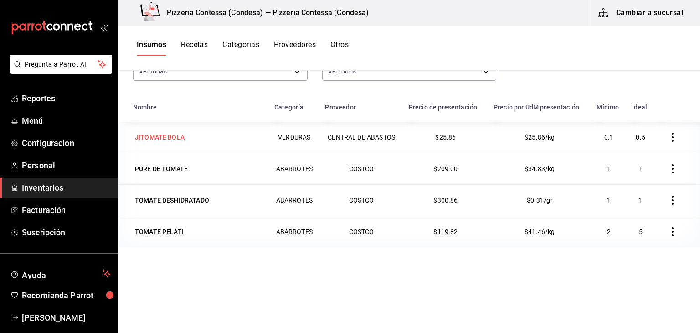
scroll to position [91, 0]
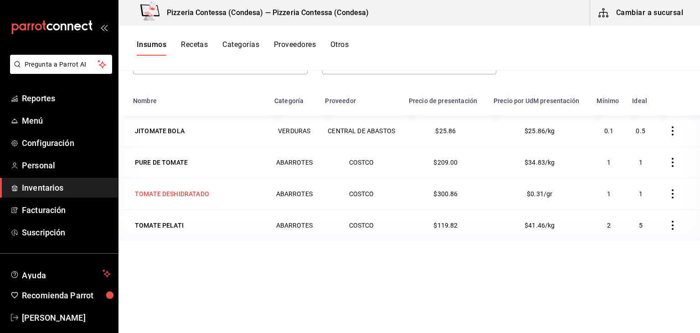
type input "TOMATE"
click at [208, 199] on div "TOMATE DESHIDRATADO" at bounding box center [172, 193] width 78 height 13
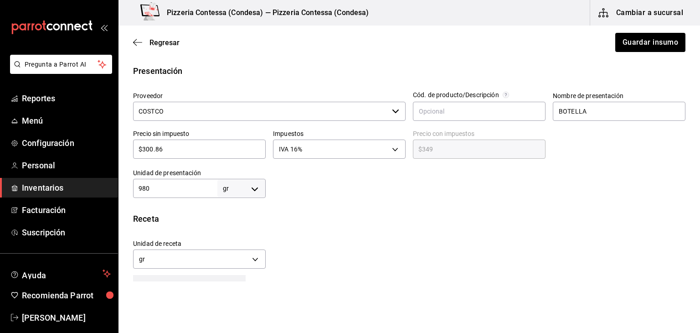
scroll to position [182, 0]
click at [242, 186] on body "Pregunta a Parrot AI Reportes Menú Configuración Personal Inventarios Facturaci…" at bounding box center [350, 140] width 700 height 281
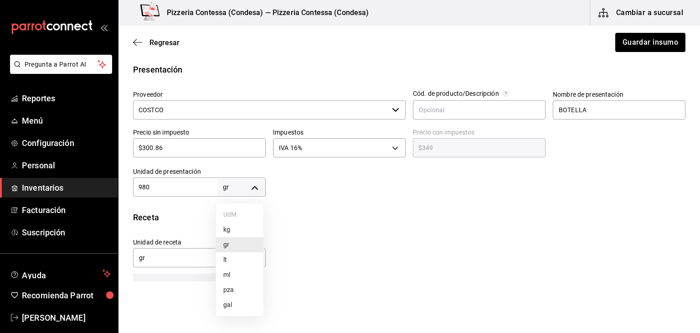
click at [241, 231] on li "kg" at bounding box center [239, 229] width 47 height 15
type input "KILOGRAM"
type input "980"
drag, startPoint x: 164, startPoint y: 190, endPoint x: 127, endPoint y: 185, distance: 37.8
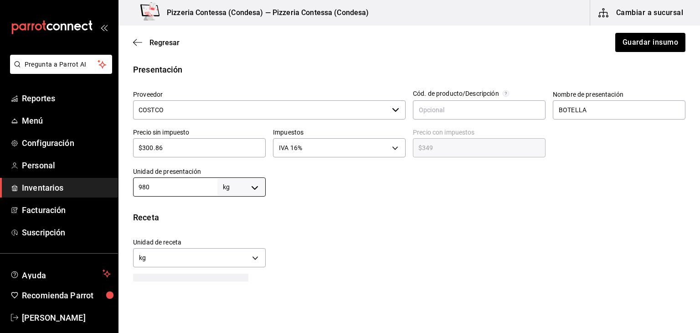
click at [131, 186] on div "Unidad de presentación 980 kg KILOGRAM ​" at bounding box center [196, 178] width 140 height 36
type input "."
type input ".9"
type input "0.9"
type input ".98"
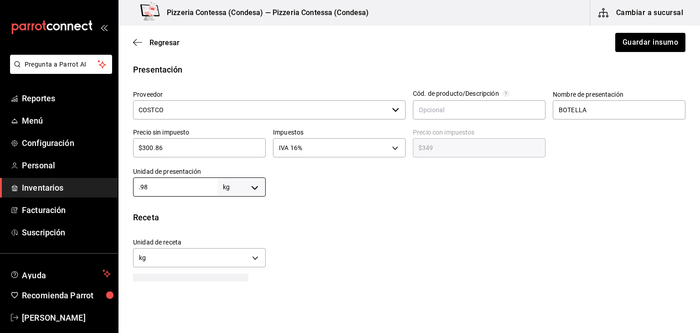
type input "0.98"
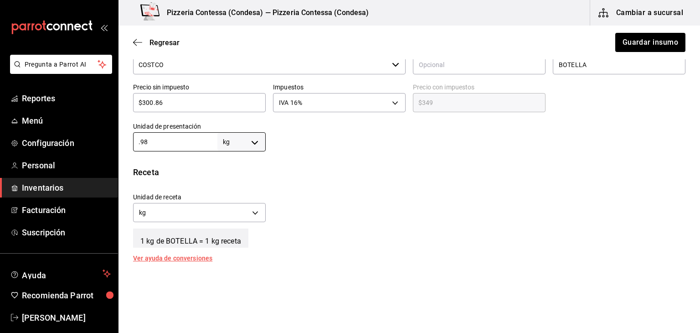
scroll to position [228, 0]
type input "0.98"
click at [217, 214] on body "Pregunta a Parrot AI Reportes Menú Configuración Personal Inventarios Facturaci…" at bounding box center [350, 140] width 700 height 281
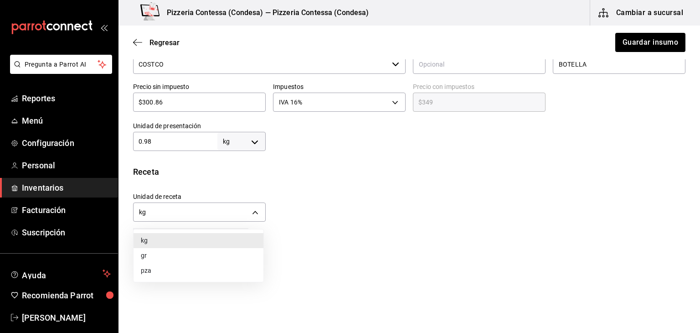
click at [220, 252] on li "gr" at bounding box center [198, 255] width 130 height 15
type input "GRAM"
type input "980"
click at [497, 220] on div "Unidad de receta gr GRAM Factor de conversión 980 ​" at bounding box center [405, 204] width 559 height 39
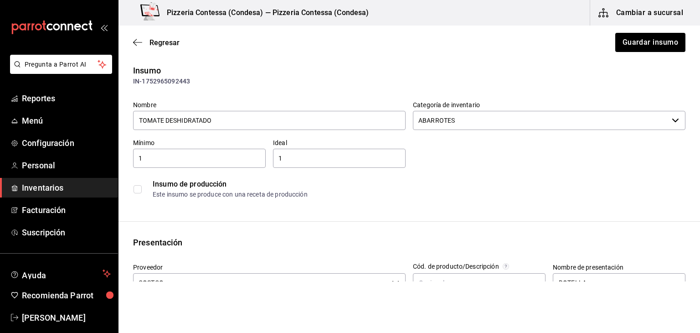
scroll to position [0, 0]
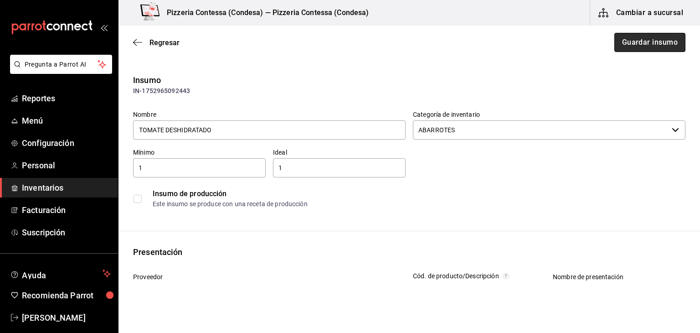
click at [631, 39] on button "Guardar insumo" at bounding box center [649, 42] width 71 height 19
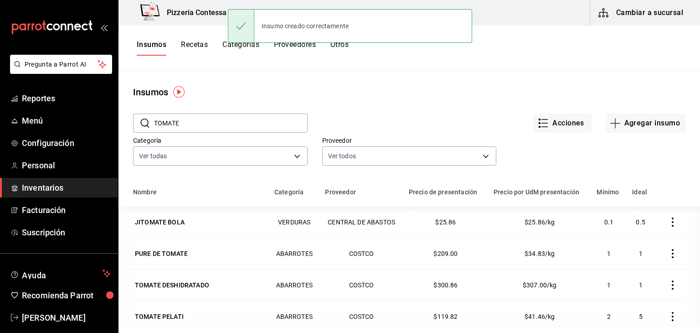
drag, startPoint x: 125, startPoint y: 128, endPoint x: 114, endPoint y: 128, distance: 10.9
click at [114, 128] on div "Pregunta a Parrot AI Reportes Menú Configuración Personal Inventarios Facturaci…" at bounding box center [350, 163] width 700 height 326
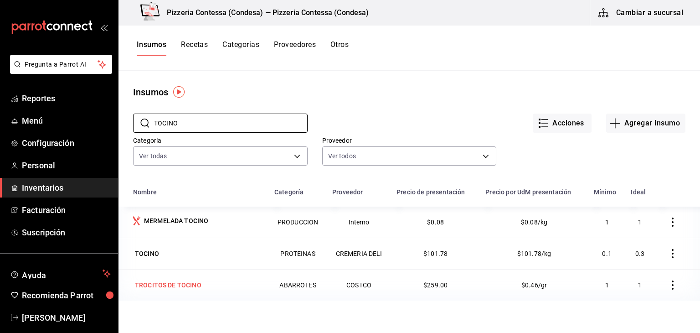
type input "TOCINO"
click at [210, 287] on div "TROCITOS DE TOCINO" at bounding box center [198, 284] width 130 height 13
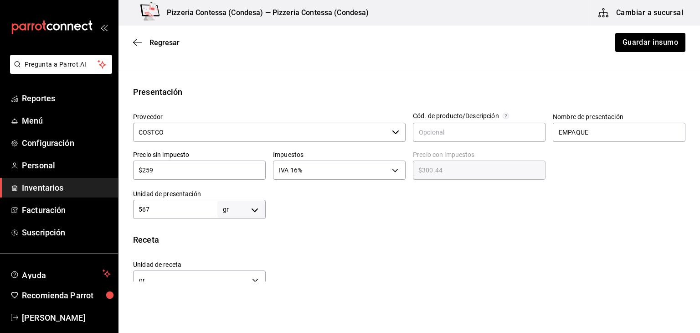
scroll to position [182, 0]
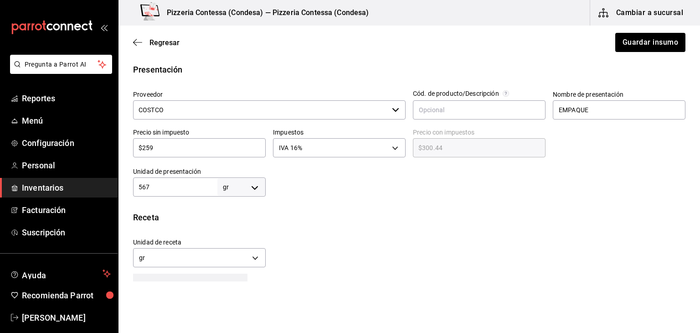
click at [249, 191] on body "Pregunta a Parrot AI Reportes Menú Configuración Personal Inventarios Facturaci…" at bounding box center [350, 140] width 700 height 281
click at [237, 227] on li "kg" at bounding box center [239, 229] width 47 height 15
type input "KILOGRAM"
type input "567"
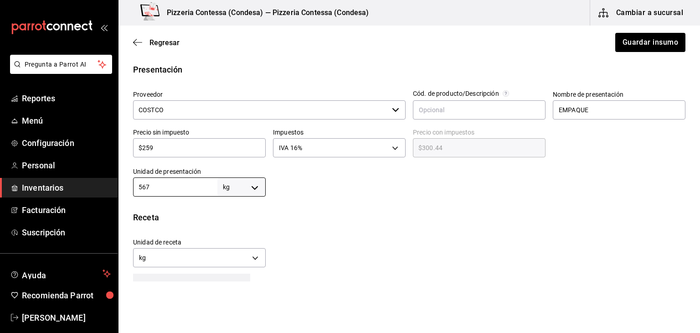
drag, startPoint x: 165, startPoint y: 184, endPoint x: 106, endPoint y: 183, distance: 58.8
click at [111, 184] on div "Pregunta a Parrot AI Reportes Menú Configuración Personal Inventarios Facturaci…" at bounding box center [350, 140] width 700 height 281
type input "."
type input ".5"
type input "0.5"
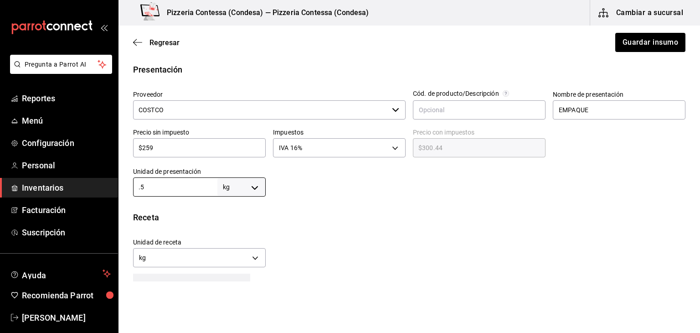
type input ".56"
type input "0.56"
type input ".5"
type input "0.5"
type input ".57"
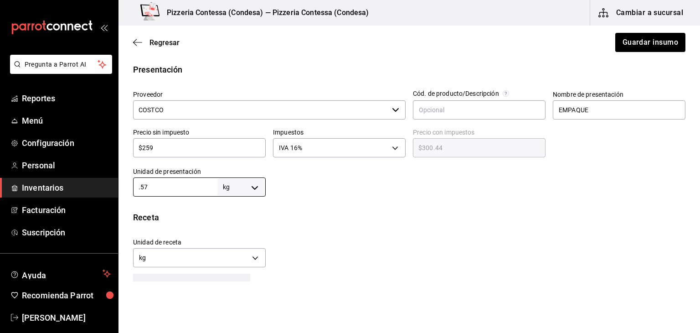
type input "0.57"
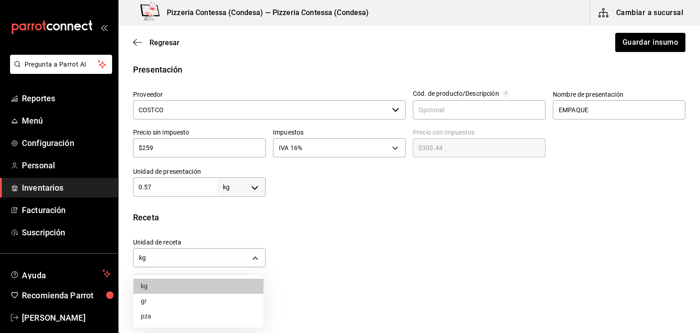
click at [184, 264] on body "Pregunta a Parrot AI Reportes Menú Configuración Personal Inventarios Facturaci…" at bounding box center [350, 140] width 700 height 281
click at [183, 300] on li "gr" at bounding box center [198, 300] width 130 height 15
type input "GRAM"
type input "570"
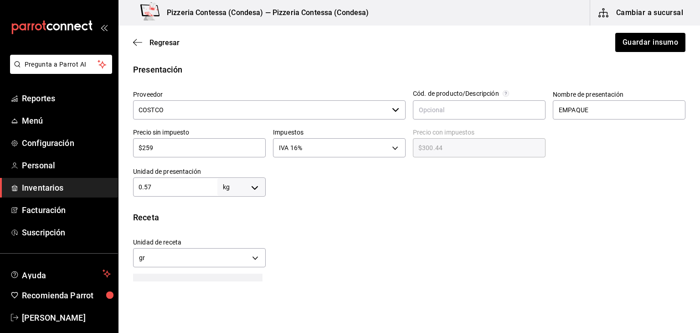
click at [372, 241] on div "Unidad de receta gr GRAM Factor de conversión 570 ​" at bounding box center [405, 250] width 559 height 39
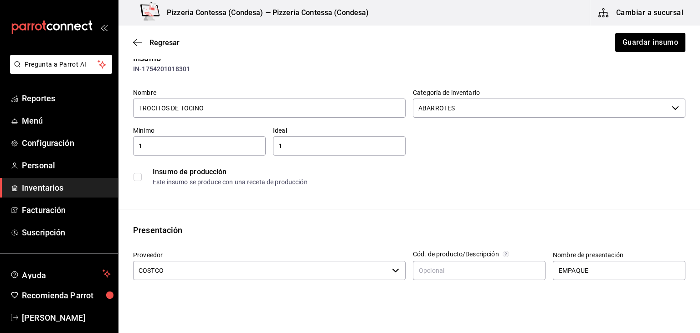
scroll to position [0, 0]
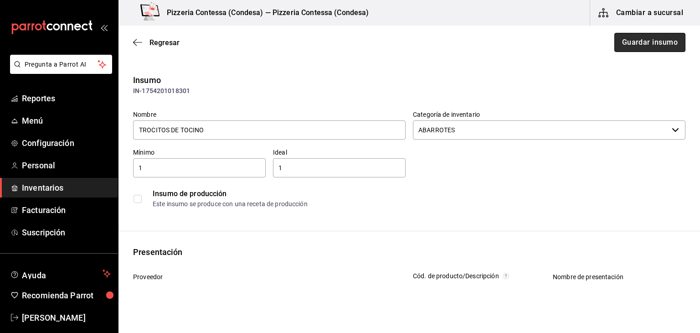
click at [650, 39] on button "Guardar insumo" at bounding box center [649, 42] width 71 height 19
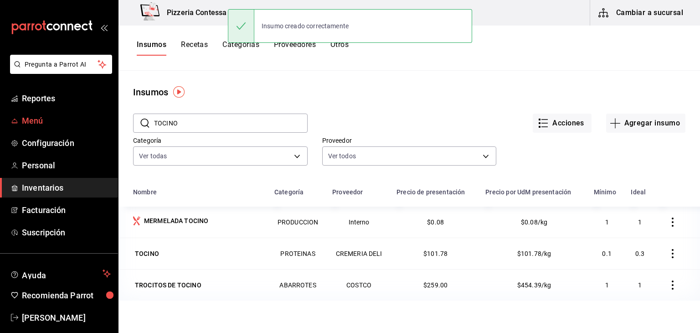
click at [37, 122] on span "Menú" at bounding box center [66, 120] width 89 height 12
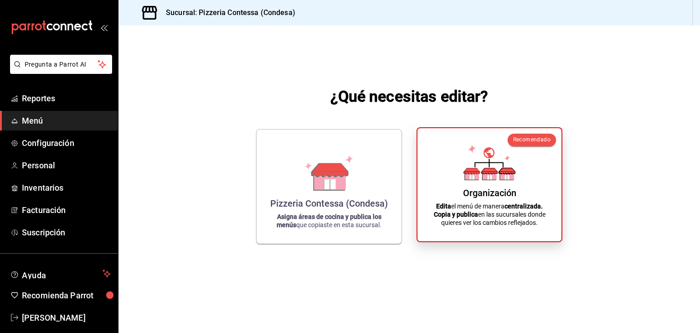
click at [490, 161] on icon at bounding box center [489, 162] width 52 height 36
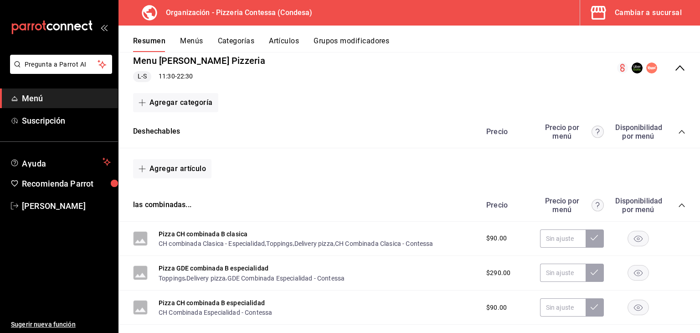
scroll to position [46, 0]
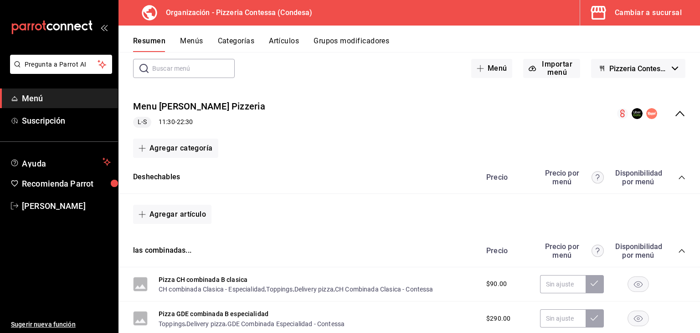
click at [188, 31] on div "Resumen Menús Categorías Artículos Grupos modificadores" at bounding box center [408, 39] width 581 height 26
click at [192, 48] on button "Menús" at bounding box center [191, 43] width 23 height 15
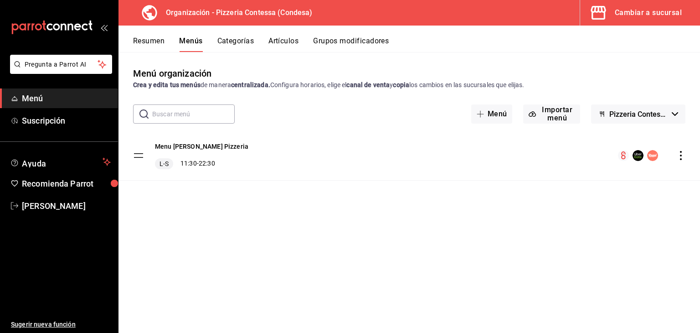
click at [683, 159] on icon "actions" at bounding box center [680, 155] width 9 height 9
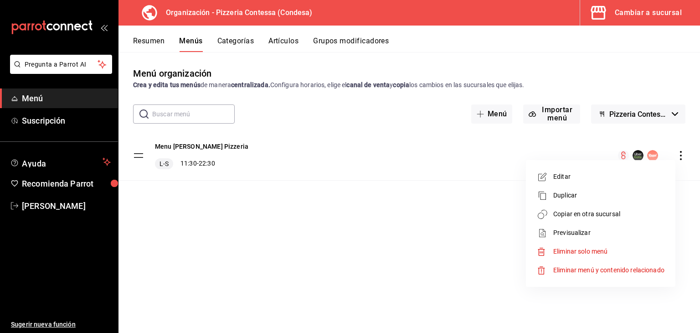
click at [581, 211] on span "Copiar en otra sucursal" at bounding box center [608, 214] width 111 height 10
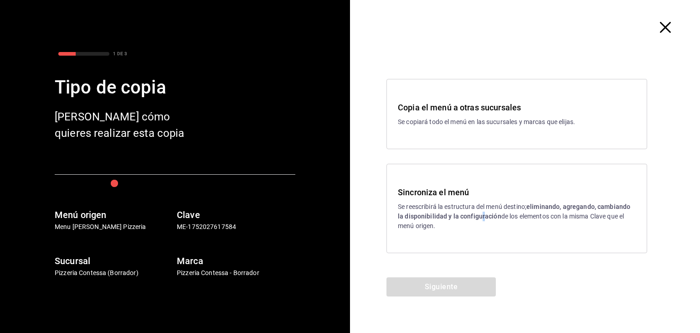
click at [481, 211] on p "Se reescribirá la estructura del menú destino; eliminando, agregando, cambiando…" at bounding box center [517, 216] width 238 height 29
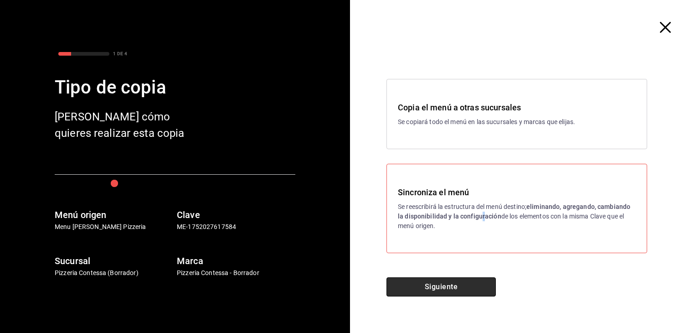
click at [457, 283] on button "Siguiente" at bounding box center [440, 286] width 109 height 19
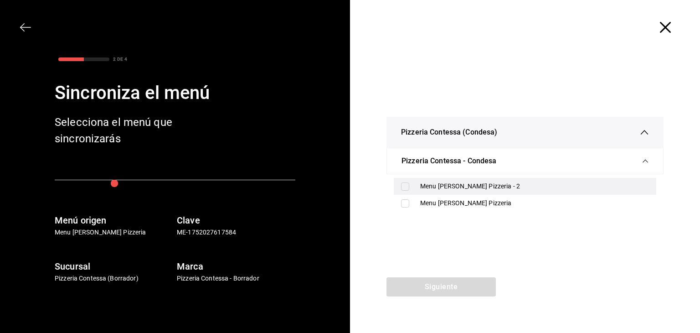
click at [487, 186] on div "Menu Massa Pizzeria - 2" at bounding box center [534, 186] width 229 height 10
checkbox input "true"
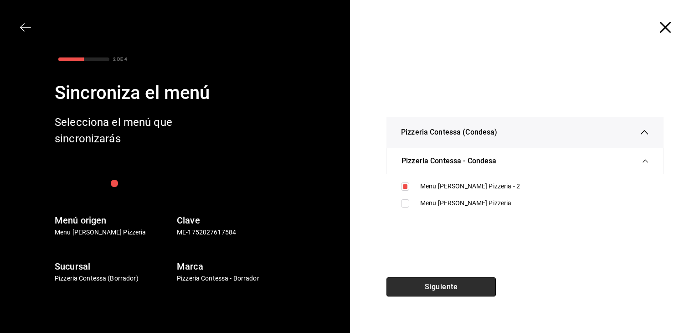
click at [439, 282] on button "Siguiente" at bounding box center [440, 286] width 109 height 19
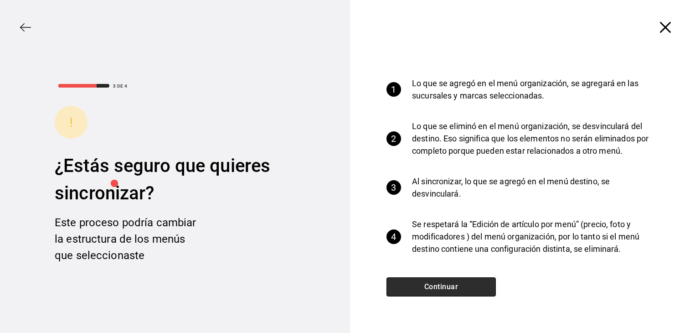
click at [440, 282] on button "Continuar" at bounding box center [440, 286] width 109 height 19
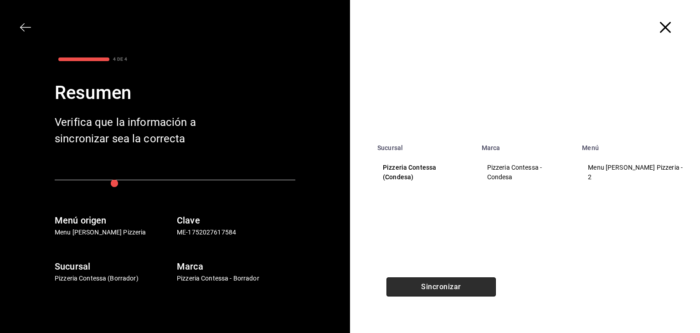
click at [469, 285] on button "Sincronizar" at bounding box center [440, 286] width 109 height 19
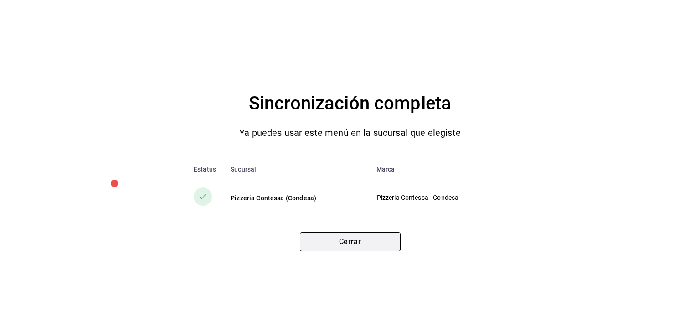
click at [374, 242] on button "Cerrar" at bounding box center [350, 241] width 101 height 19
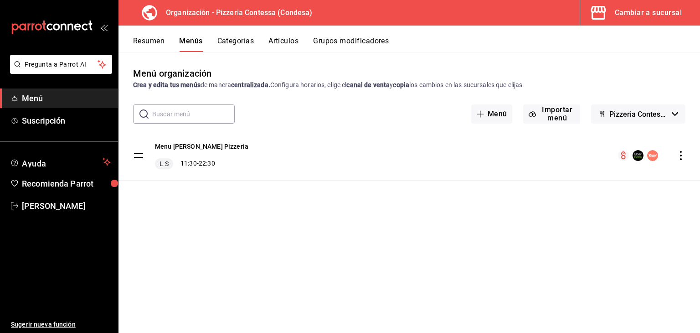
click at [58, 97] on span "Menú" at bounding box center [66, 98] width 89 height 12
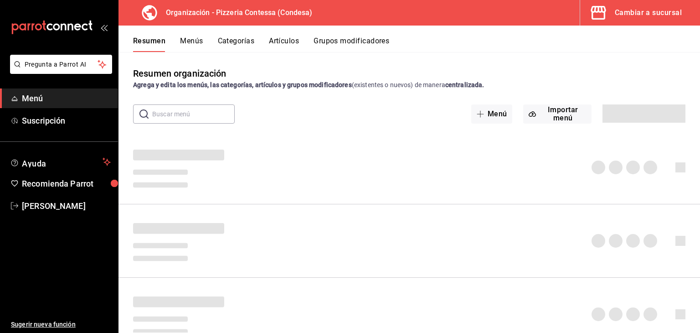
click at [650, 8] on div "Cambiar a sucursal" at bounding box center [648, 12] width 67 height 13
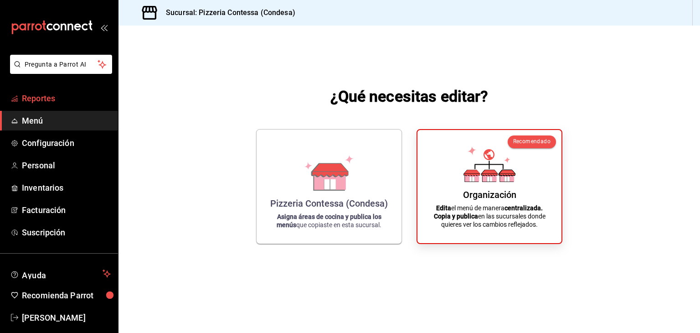
click at [53, 102] on span "Reportes" at bounding box center [66, 98] width 89 height 12
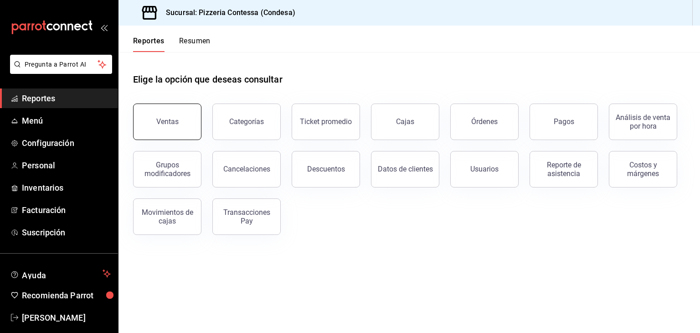
click at [159, 113] on button "Ventas" at bounding box center [167, 121] width 68 height 36
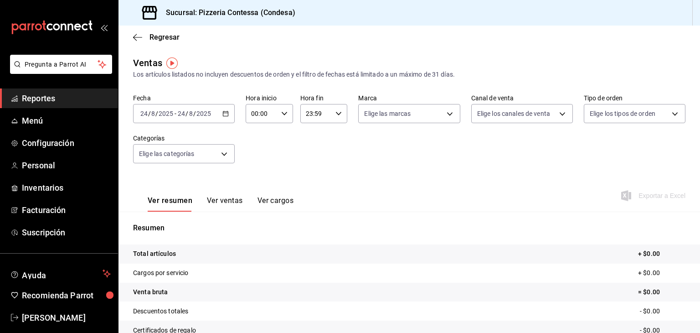
click at [228, 113] on div "[DATE] [DATE] - [DATE] [DATE]" at bounding box center [184, 113] width 102 height 19
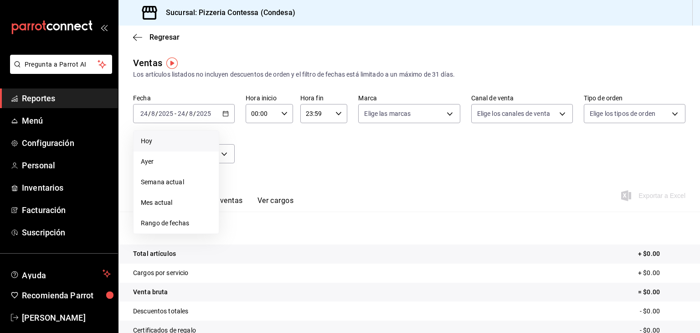
click at [172, 144] on span "Hoy" at bounding box center [176, 141] width 71 height 10
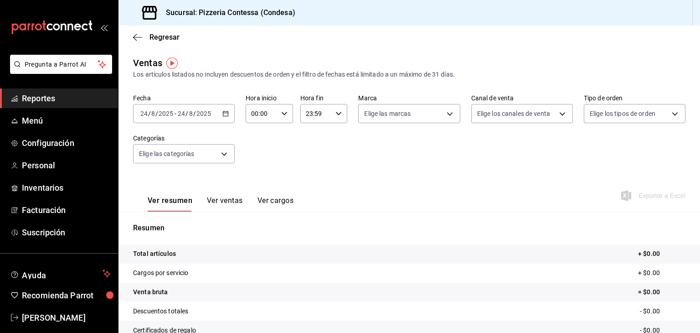
click at [224, 113] on \(Stroke\) "button" at bounding box center [225, 113] width 5 height 0
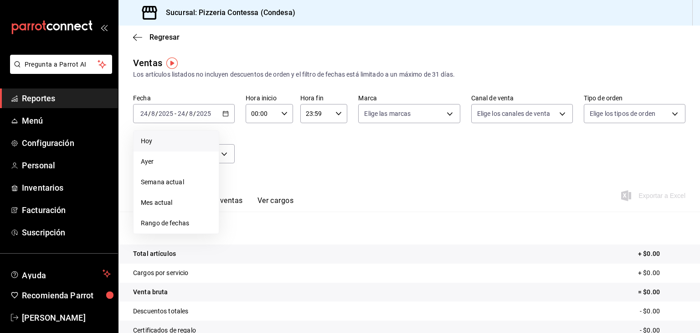
click at [190, 142] on span "Hoy" at bounding box center [176, 141] width 71 height 10
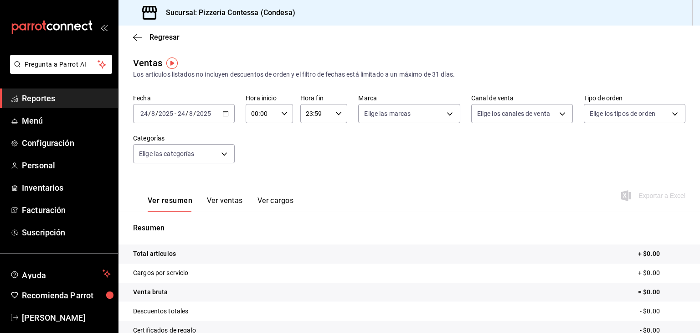
click at [223, 115] on \(Stroke\) "button" at bounding box center [225, 113] width 5 height 5
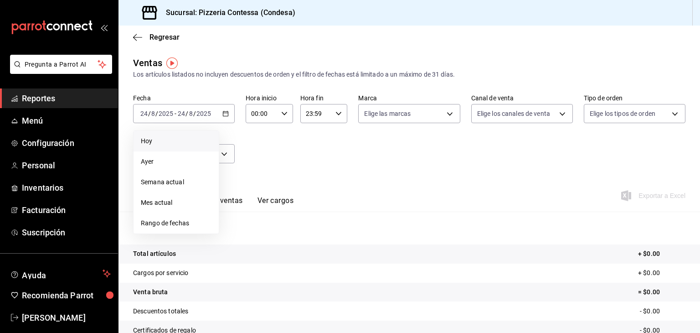
click at [182, 142] on span "Hoy" at bounding box center [176, 141] width 71 height 10
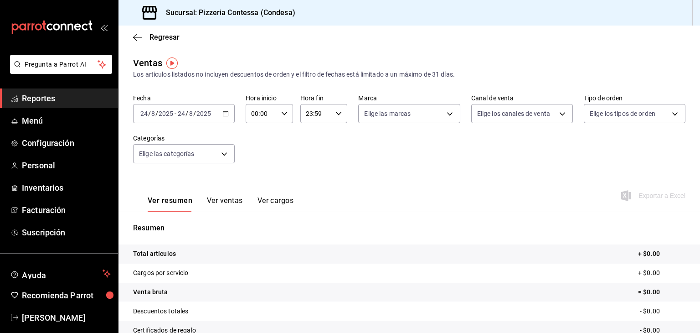
click at [223, 117] on div "[DATE] [DATE] - [DATE] [DATE]" at bounding box center [184, 113] width 102 height 19
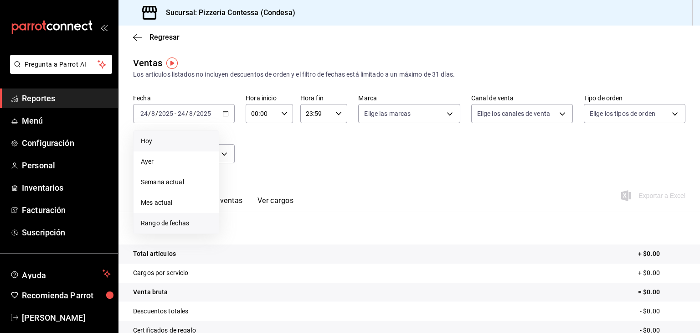
click at [179, 218] on span "Rango de fechas" at bounding box center [176, 223] width 71 height 10
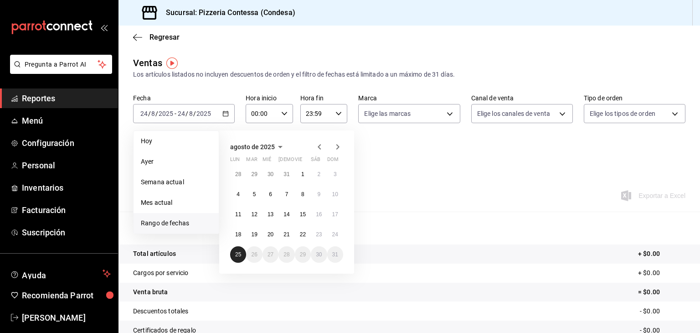
click at [237, 257] on button "25" at bounding box center [238, 254] width 16 height 16
click at [237, 251] on abbr "25" at bounding box center [238, 254] width 6 height 6
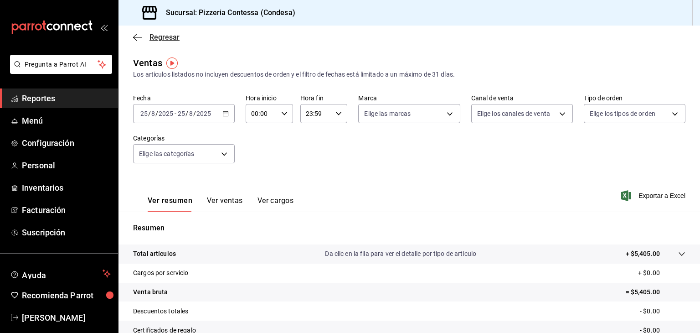
click at [138, 35] on icon "button" at bounding box center [137, 37] width 9 height 8
